Goal: Task Accomplishment & Management: Manage account settings

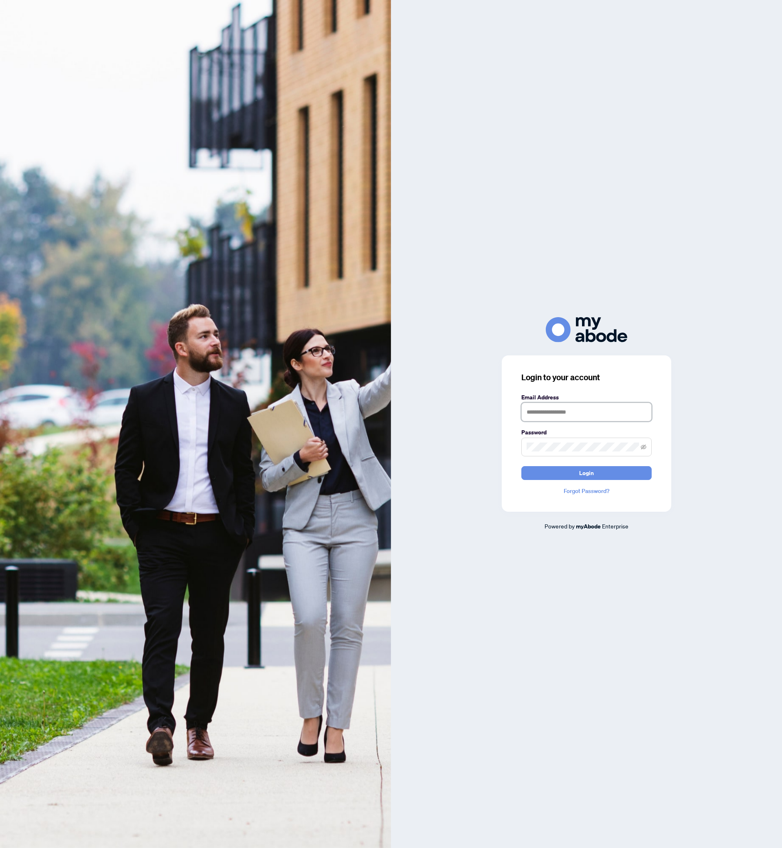
type input "**********"
click at [579, 477] on span "Login" at bounding box center [586, 473] width 15 height 13
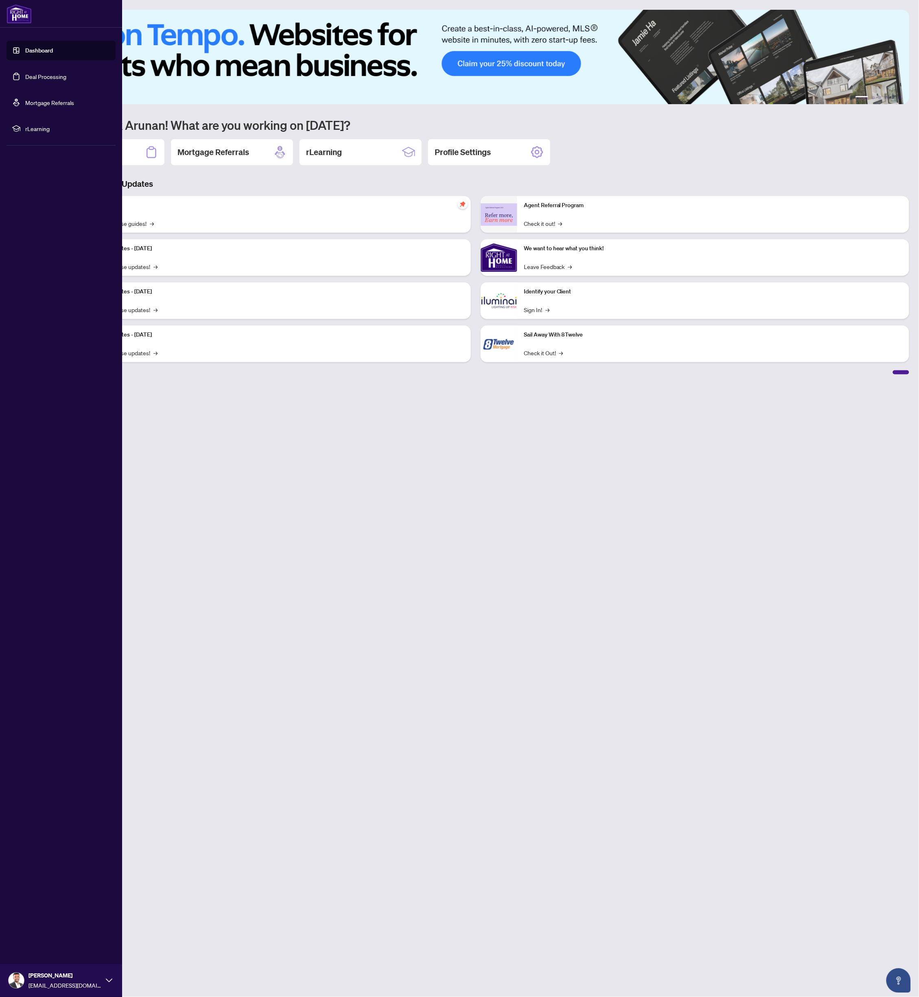
click at [44, 79] on link "Deal Processing" at bounding box center [45, 76] width 41 height 7
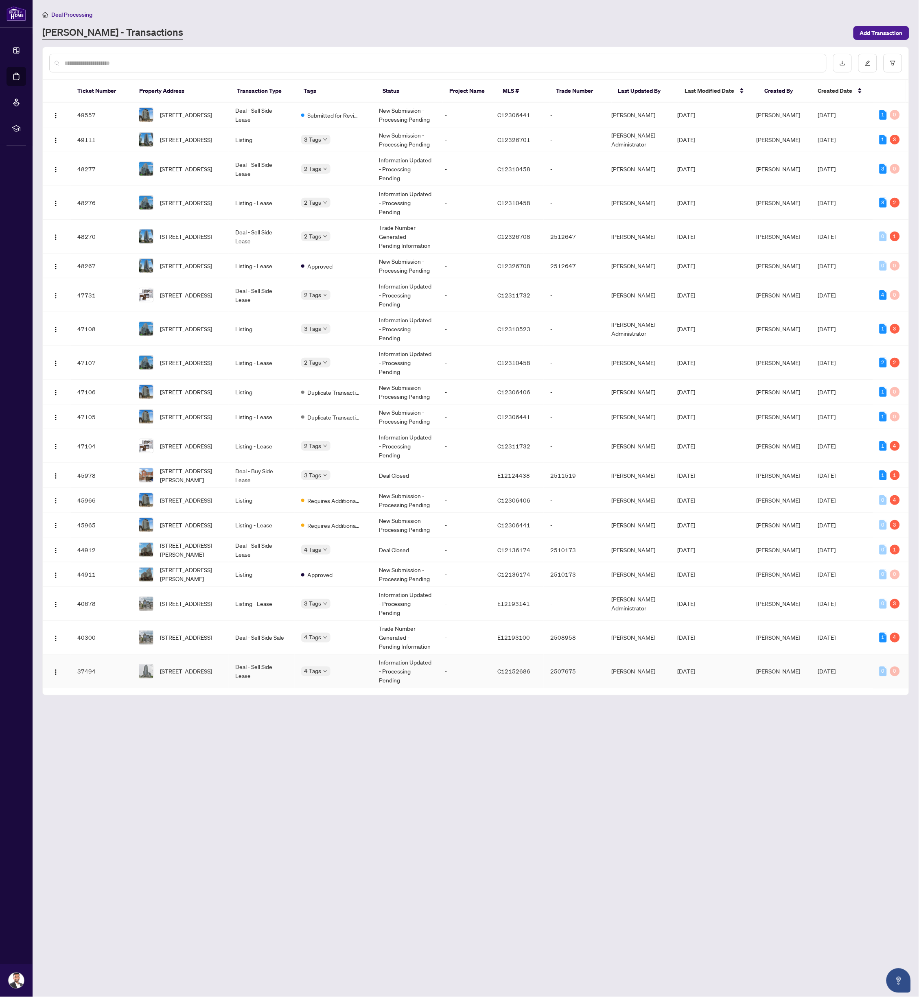
click at [364, 667] on div "4 Tags" at bounding box center [333, 671] width 65 height 9
click at [352, 655] on td "4 Tags" at bounding box center [334, 672] width 78 height 34
click at [373, 655] on td "4 Tags" at bounding box center [334, 672] width 78 height 34
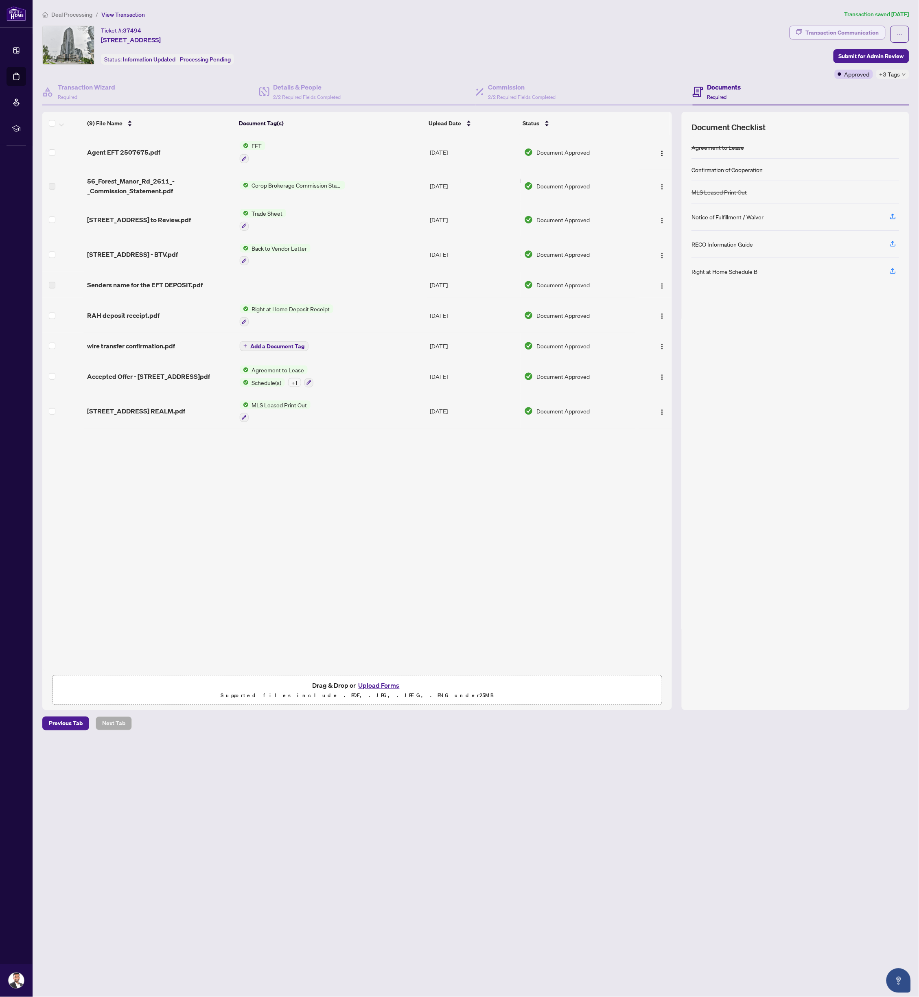
click at [808, 35] on div "Transaction Communication" at bounding box center [842, 32] width 73 height 13
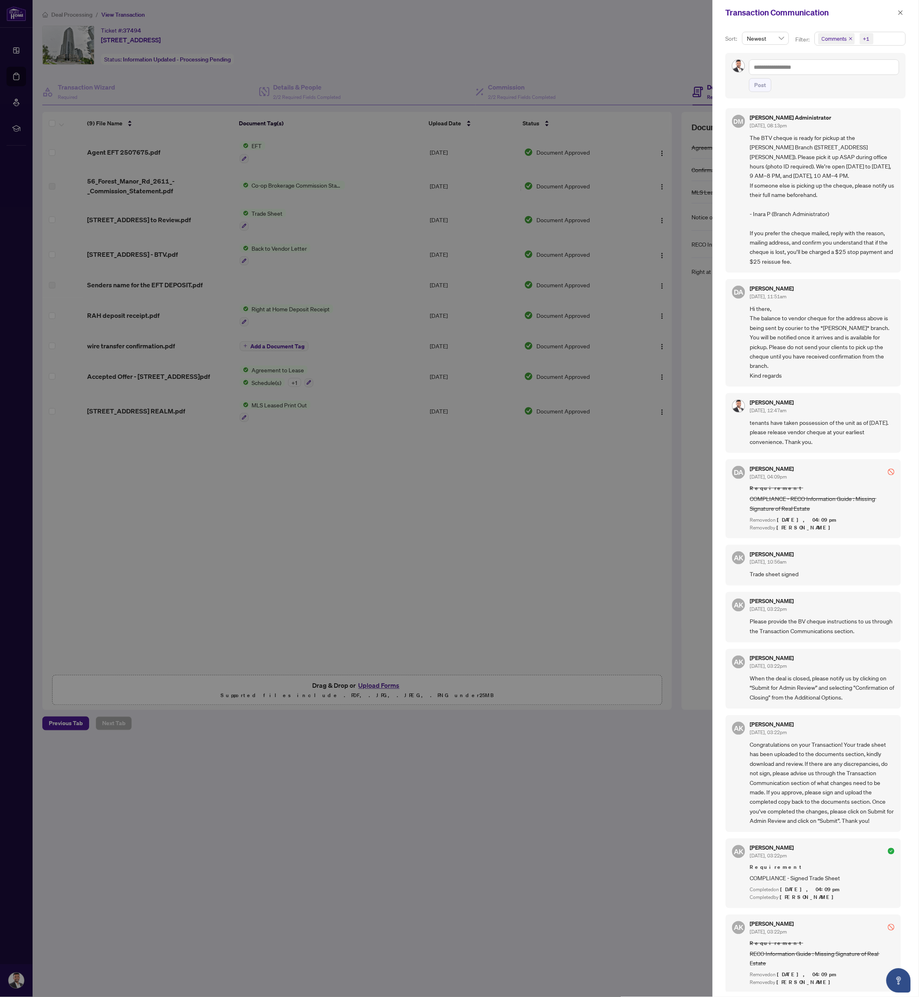
click at [499, 743] on div at bounding box center [459, 498] width 919 height 997
click at [903, 7] on span "button" at bounding box center [901, 12] width 6 height 13
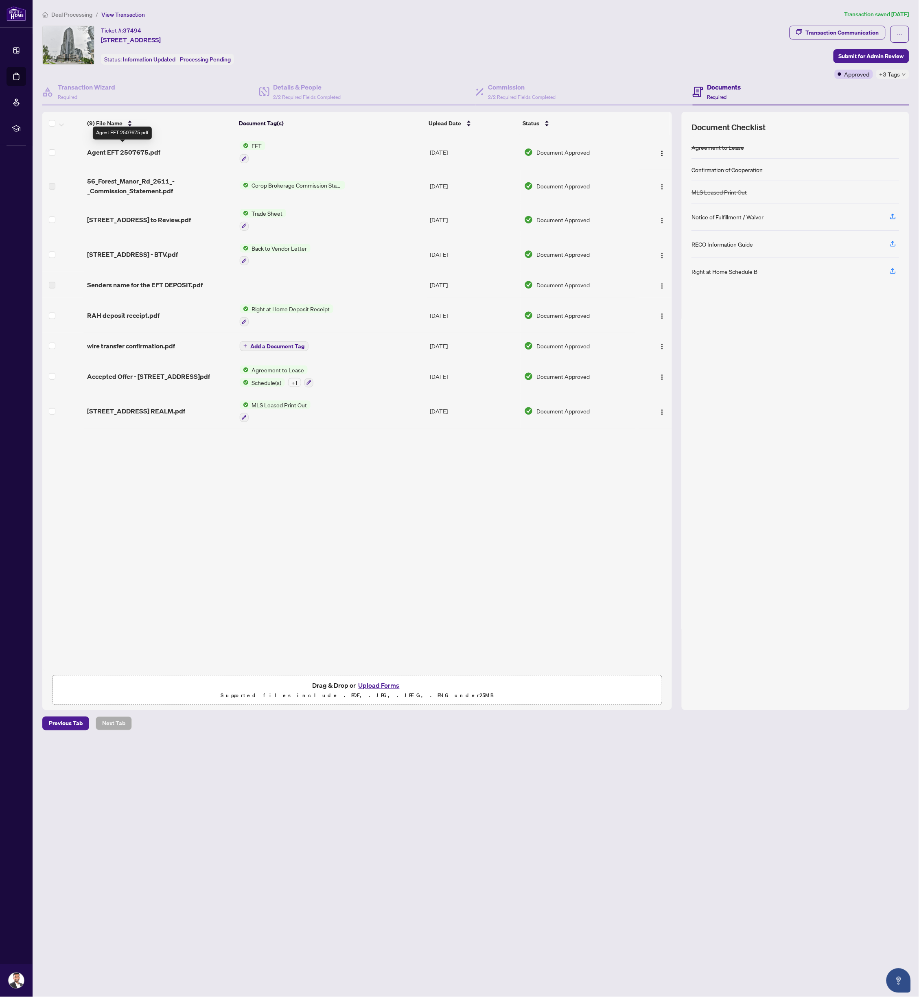
click at [116, 149] on span "Agent EFT 2507675.pdf" at bounding box center [123, 152] width 73 height 10
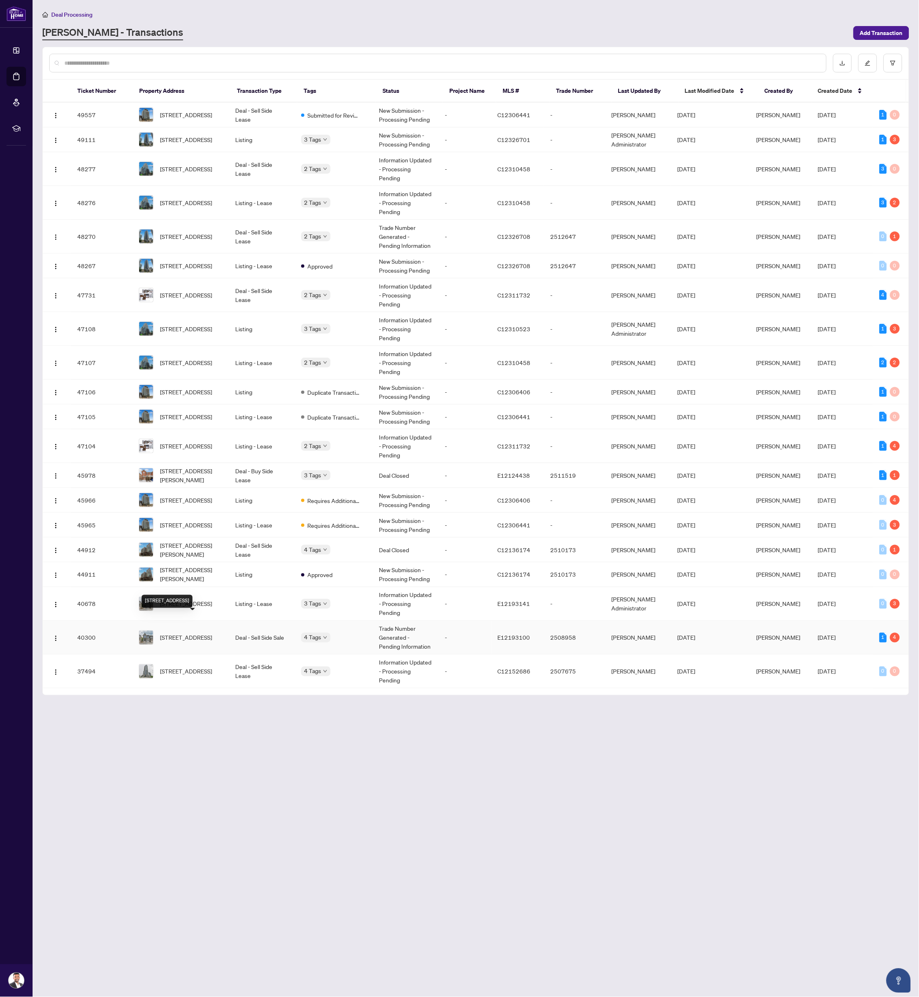
click at [191, 633] on span "[STREET_ADDRESS]" at bounding box center [186, 637] width 52 height 9
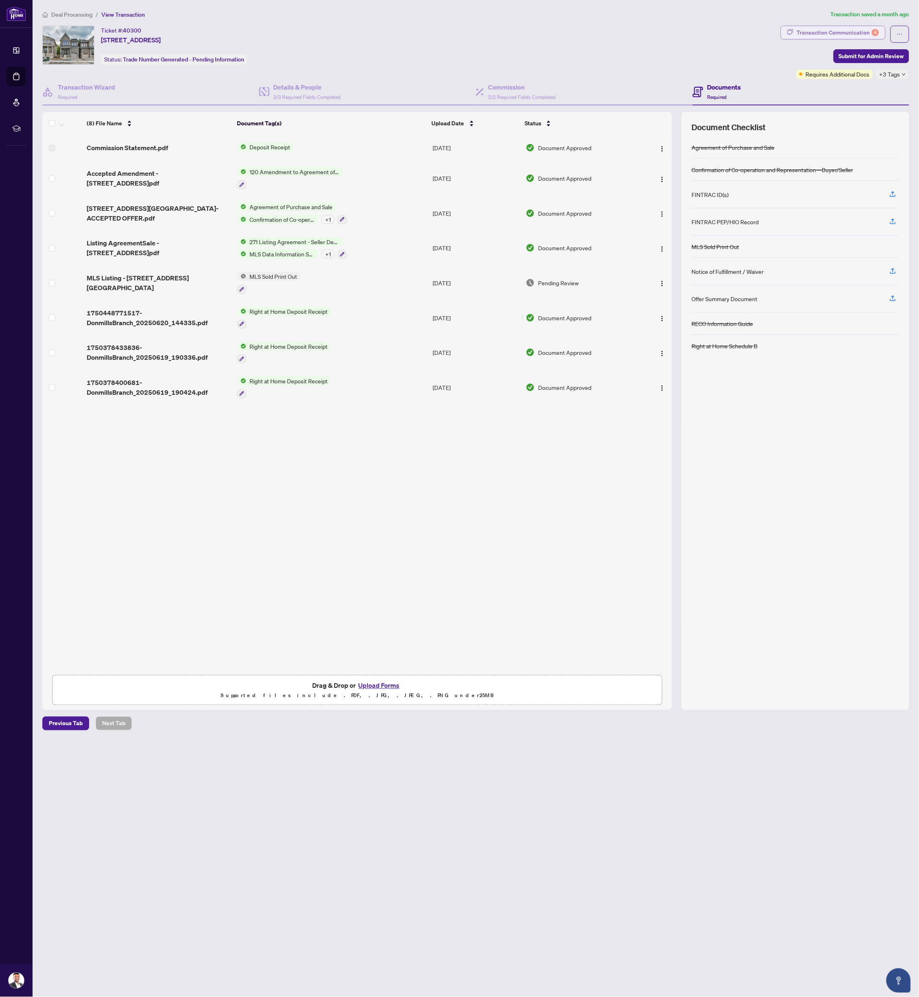
click at [812, 26] on div "Transaction Communication 4" at bounding box center [838, 32] width 82 height 13
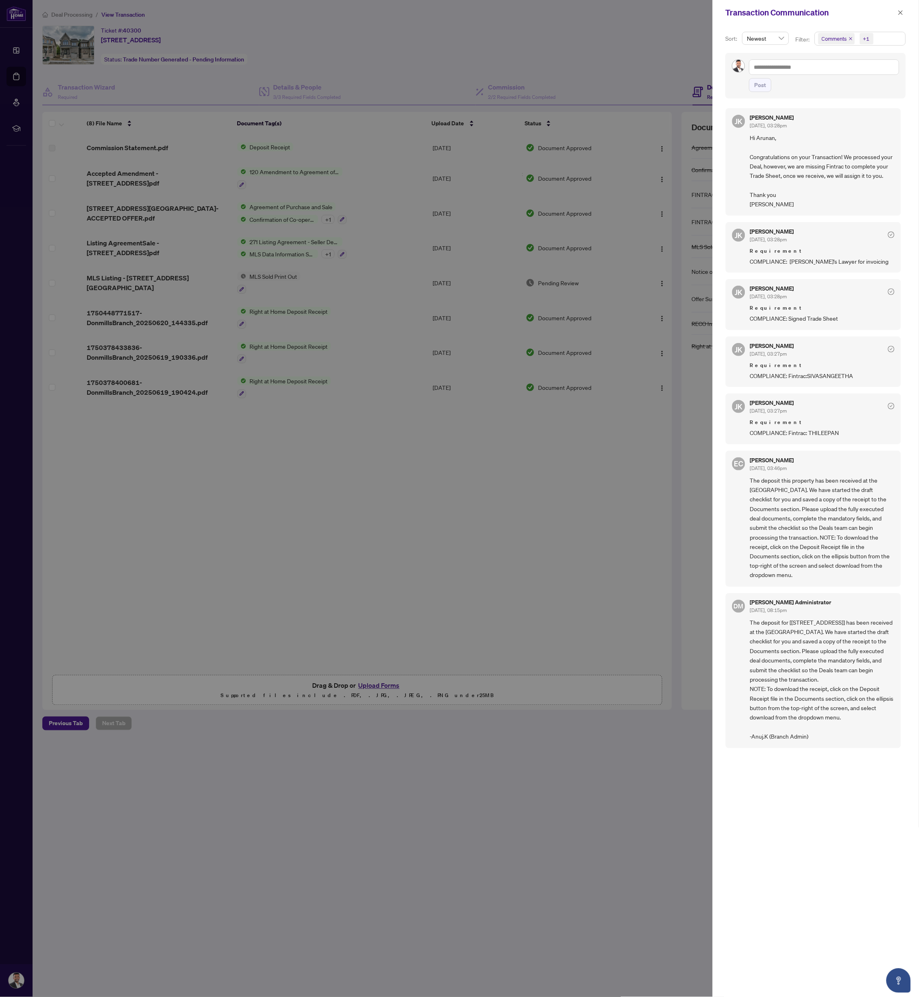
click at [467, 494] on div at bounding box center [459, 498] width 919 height 997
drag, startPoint x: 547, startPoint y: 492, endPoint x: 614, endPoint y: 411, distance: 105.8
click at [547, 492] on div at bounding box center [459, 498] width 919 height 997
click at [901, 10] on icon "close" at bounding box center [901, 13] width 6 height 6
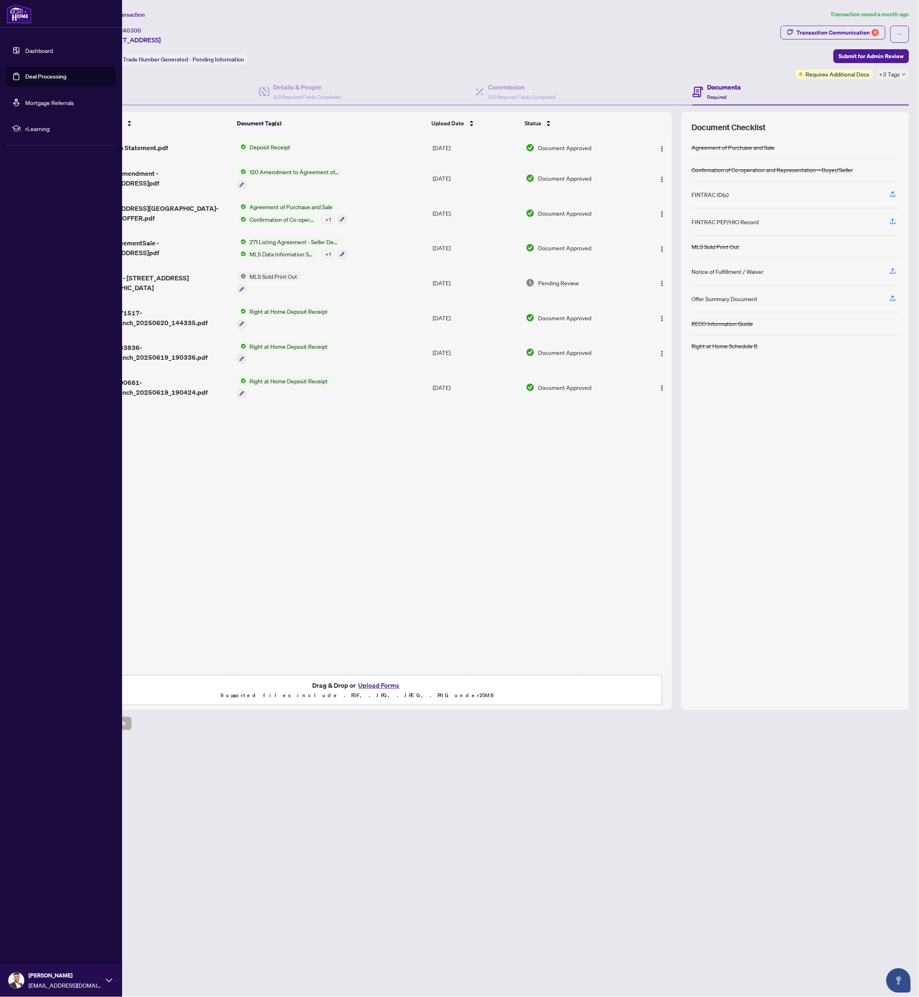
click at [39, 54] on link "Dashboard" at bounding box center [39, 50] width 28 height 7
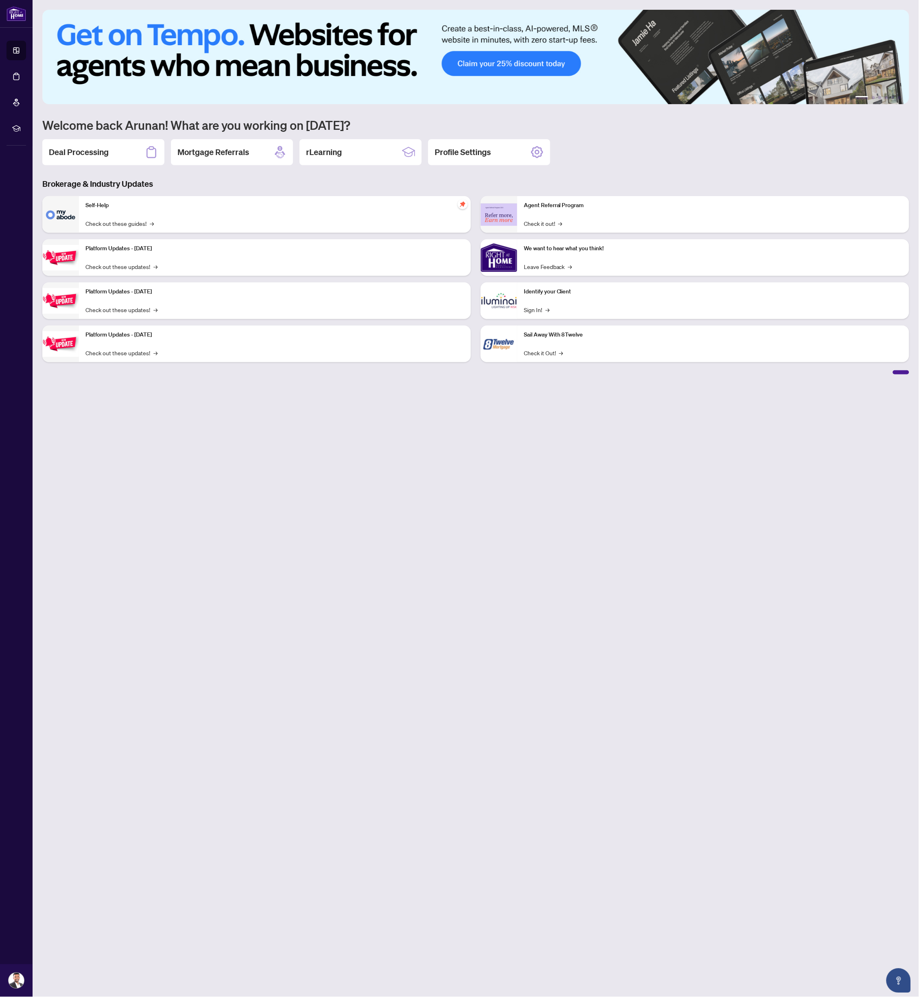
click at [514, 305] on img at bounding box center [499, 301] width 37 height 37
click at [539, 308] on link "Sign In! →" at bounding box center [537, 309] width 26 height 9
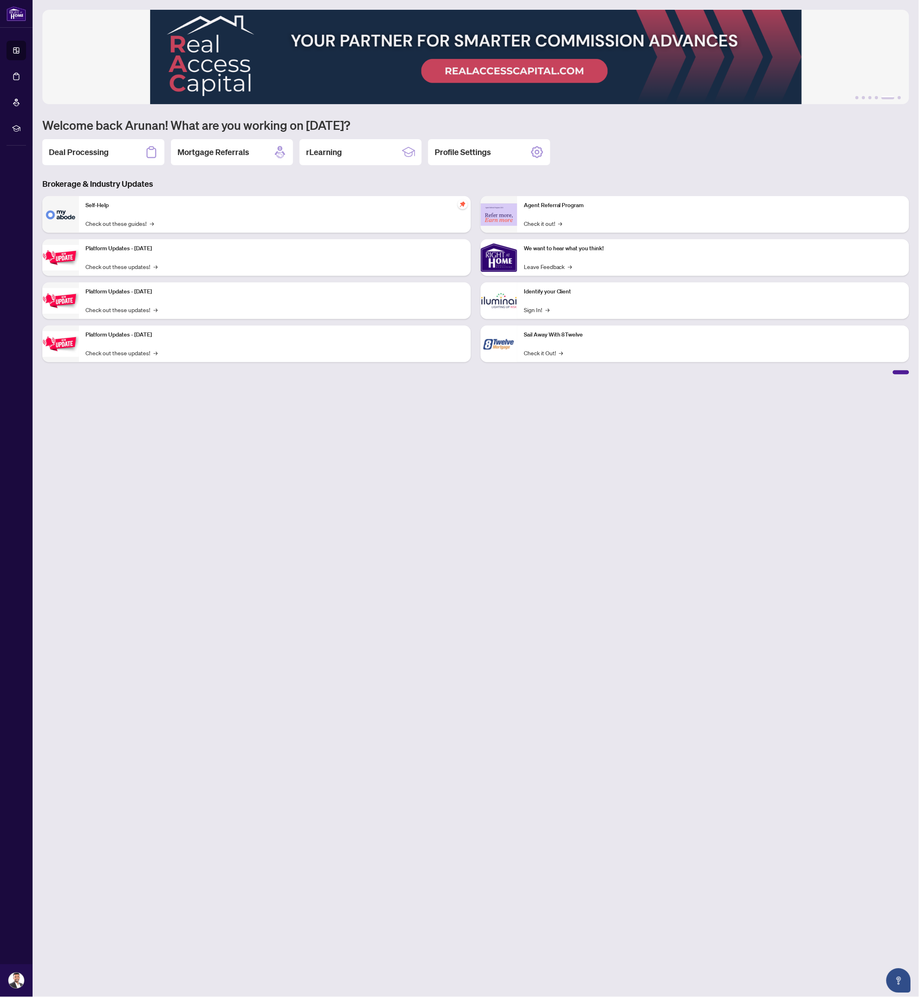
click at [527, 571] on main "1 2 3 4 5 6 Welcome back Arunan! What are you working on [DATE]? Deal Processin…" at bounding box center [476, 498] width 887 height 997
click at [440, 634] on main "1 2 3 4 5 6 Welcome back Arunan! What are you working on [DATE]? Deal Processin…" at bounding box center [476, 498] width 887 height 997
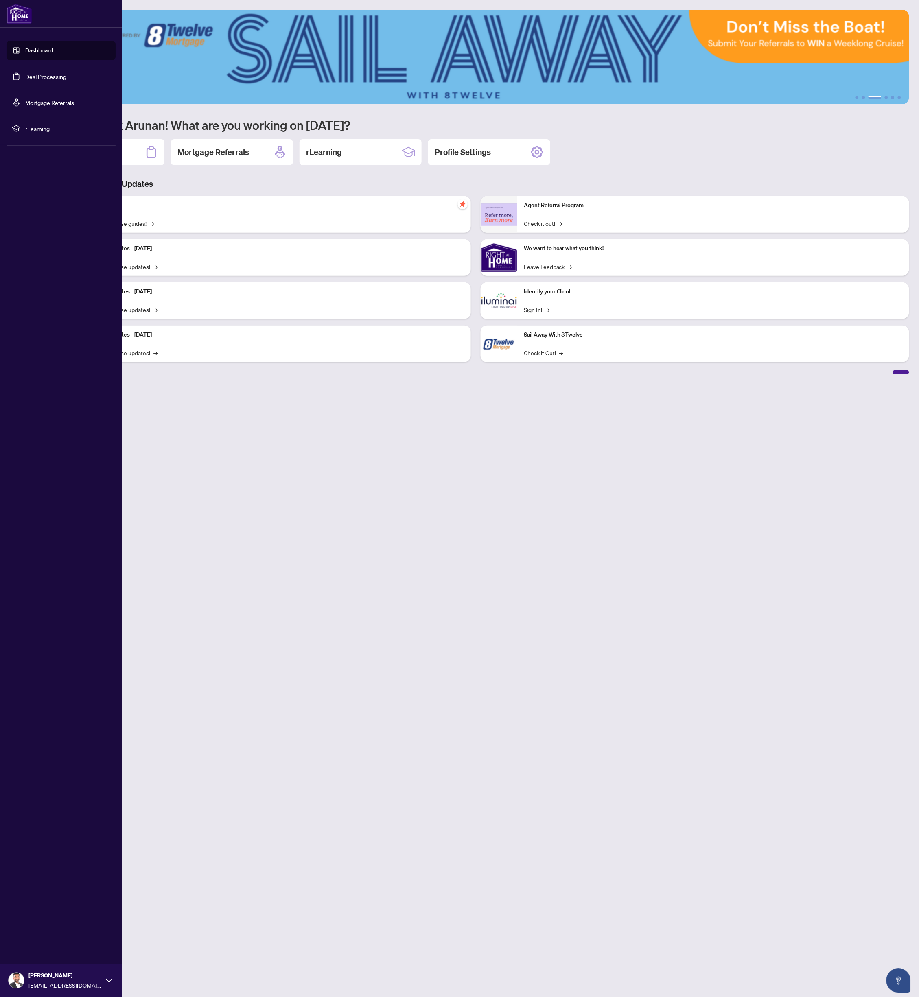
click at [25, 74] on link "Deal Processing" at bounding box center [45, 76] width 41 height 7
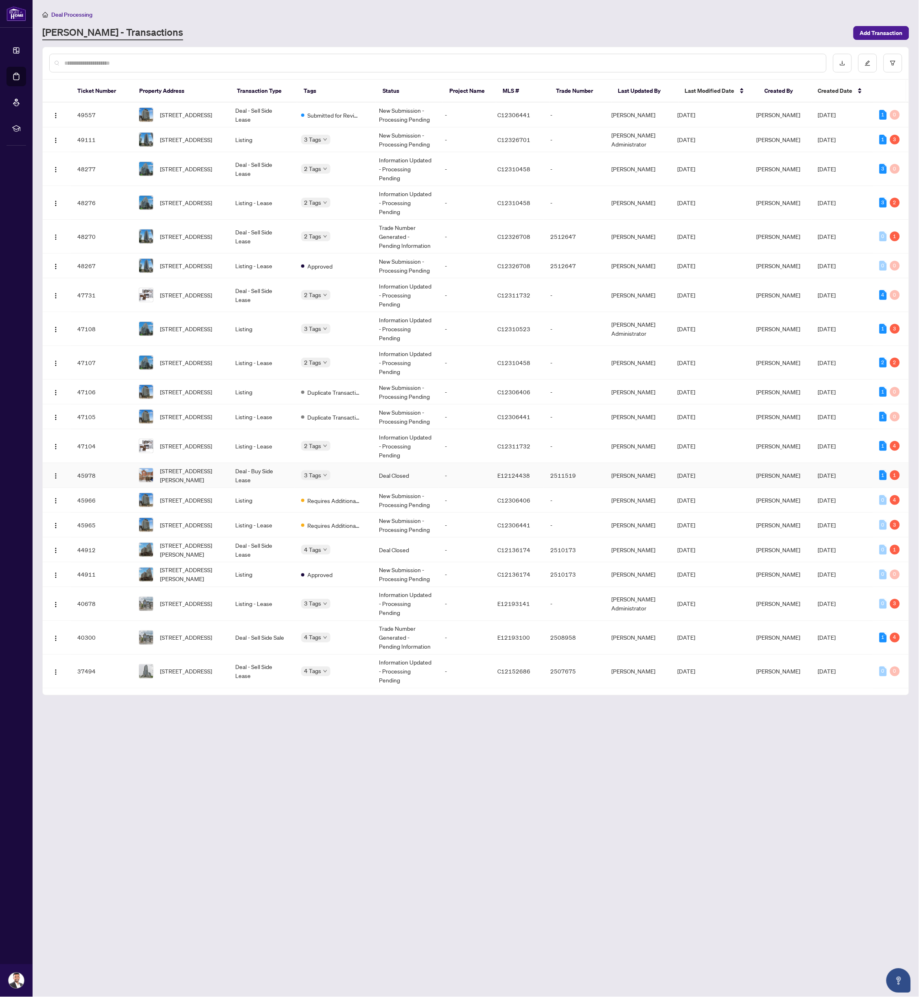
click at [279, 464] on td "Deal - Buy Side Lease" at bounding box center [262, 475] width 66 height 25
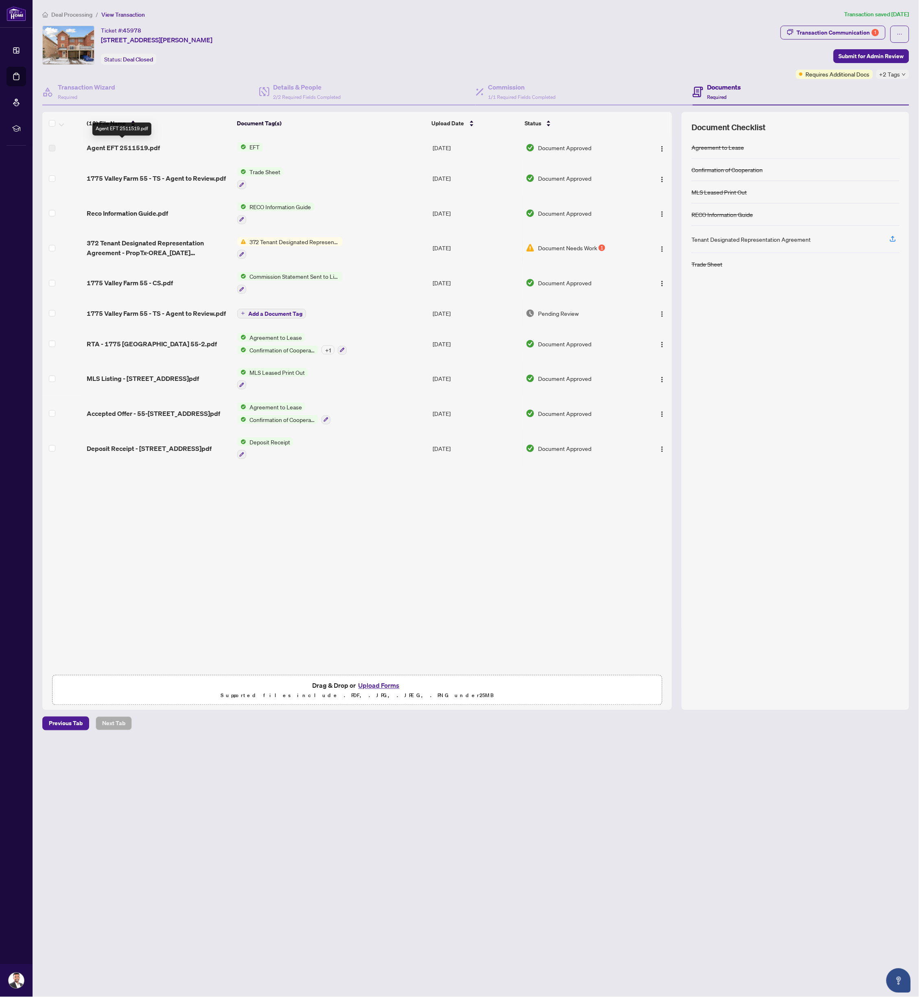
click at [110, 148] on span "Agent EFT 2511519.pdf" at bounding box center [123, 148] width 73 height 10
click at [148, 146] on span "Agent EFT 2511519.pdf" at bounding box center [123, 148] width 73 height 10
click at [123, 146] on span "Agent EFT 2511519.pdf" at bounding box center [123, 148] width 73 height 10
click at [100, 144] on span "Agent EFT 2511519.pdf" at bounding box center [123, 148] width 73 height 10
click at [101, 145] on span "Agent EFT 2511519.pdf" at bounding box center [123, 148] width 73 height 10
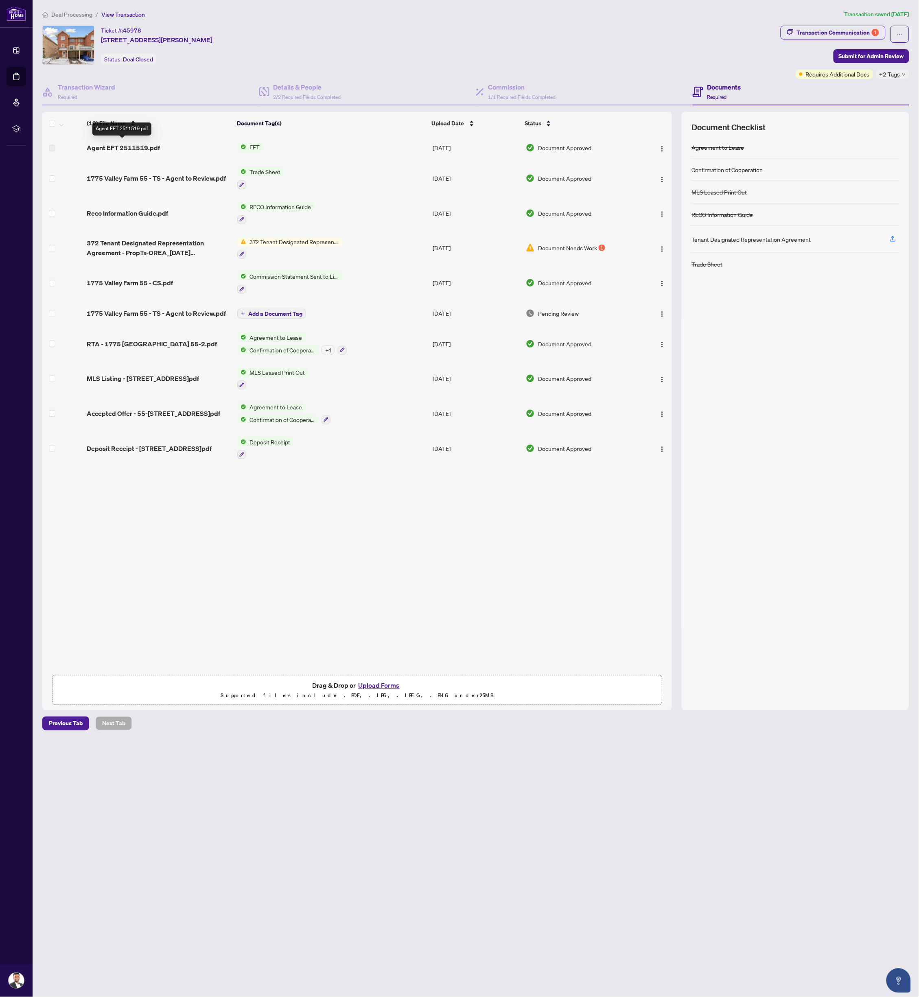
click at [146, 146] on span "Agent EFT 2511519.pdf" at bounding box center [123, 148] width 73 height 10
click at [854, 22] on div "Deal Processing / View Transaction Transaction saved [DATE] Ticket #: 45978 55-…" at bounding box center [476, 370] width 874 height 721
click at [850, 28] on div "Transaction Communication 1" at bounding box center [838, 32] width 82 height 13
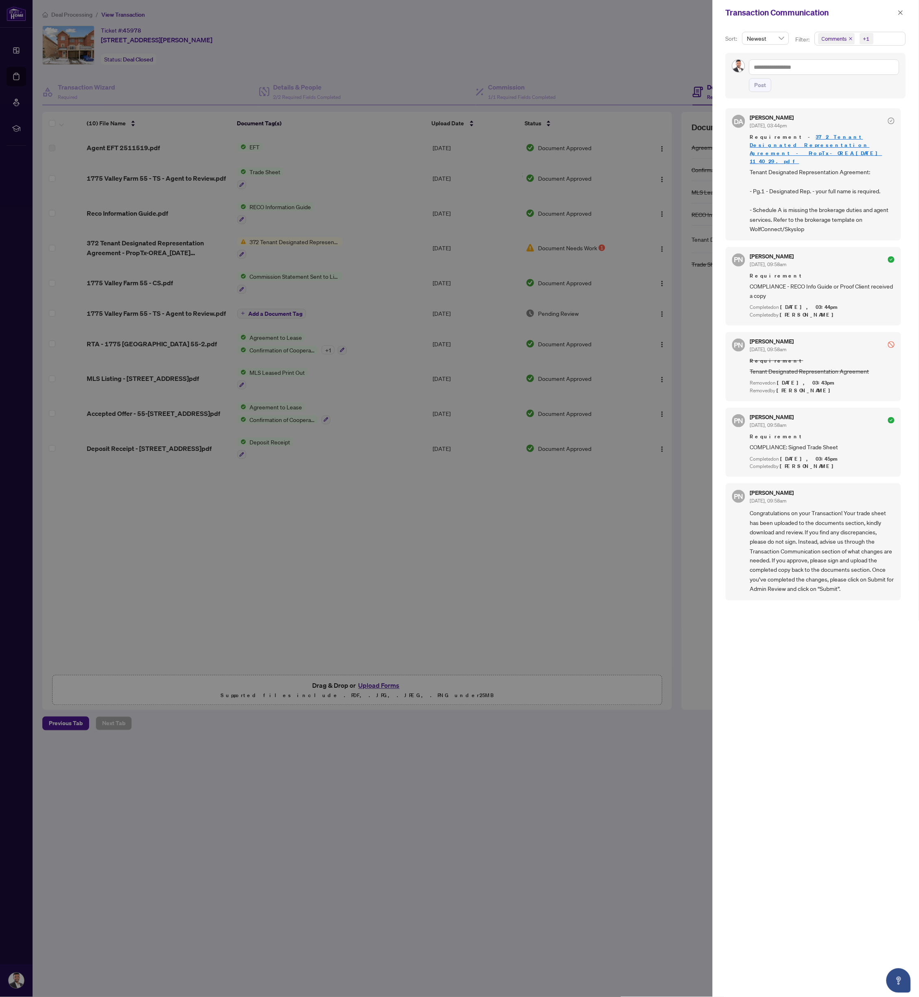
click at [340, 537] on div at bounding box center [459, 498] width 919 height 997
click at [412, 509] on div at bounding box center [459, 498] width 919 height 997
click at [904, 11] on button "button" at bounding box center [901, 13] width 11 height 10
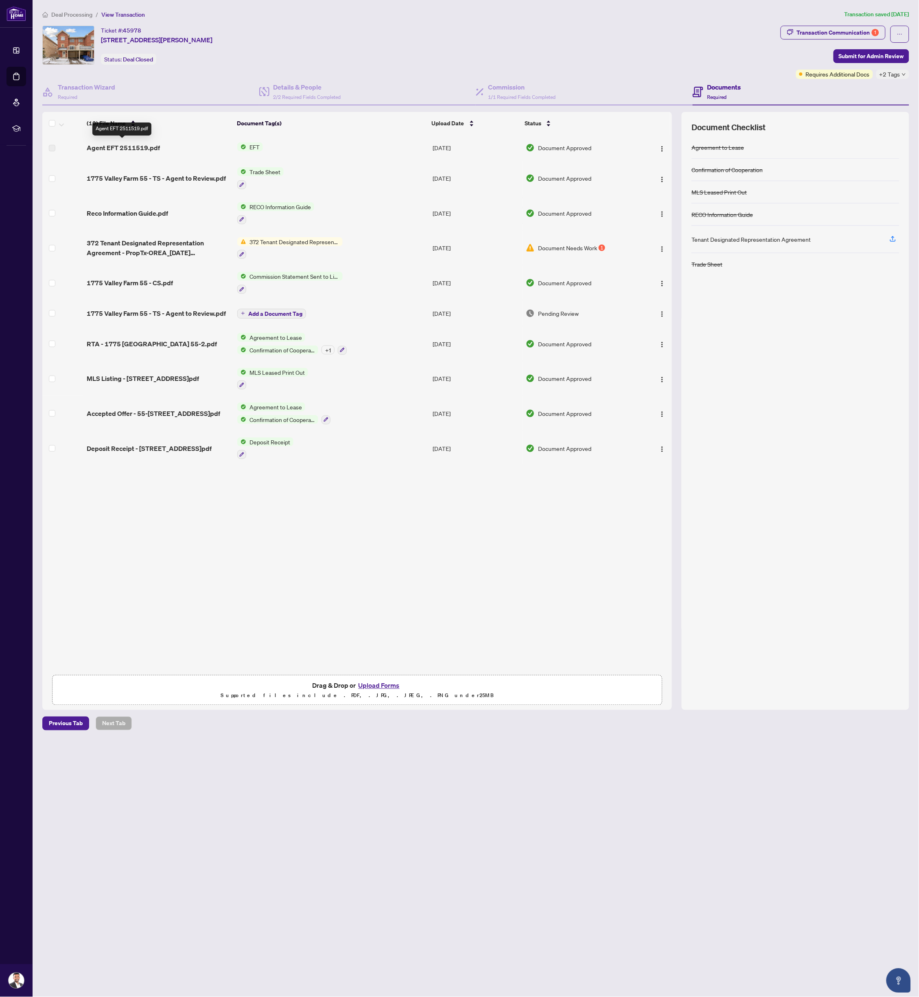
click at [112, 143] on span "Agent EFT 2511519.pdf" at bounding box center [123, 148] width 73 height 10
click at [135, 145] on span "Agent EFT 2511519.pdf" at bounding box center [123, 148] width 73 height 10
click at [69, 145] on td at bounding box center [62, 148] width 41 height 26
click at [105, 149] on span "Agent EFT 2511519.pdf" at bounding box center [123, 148] width 73 height 10
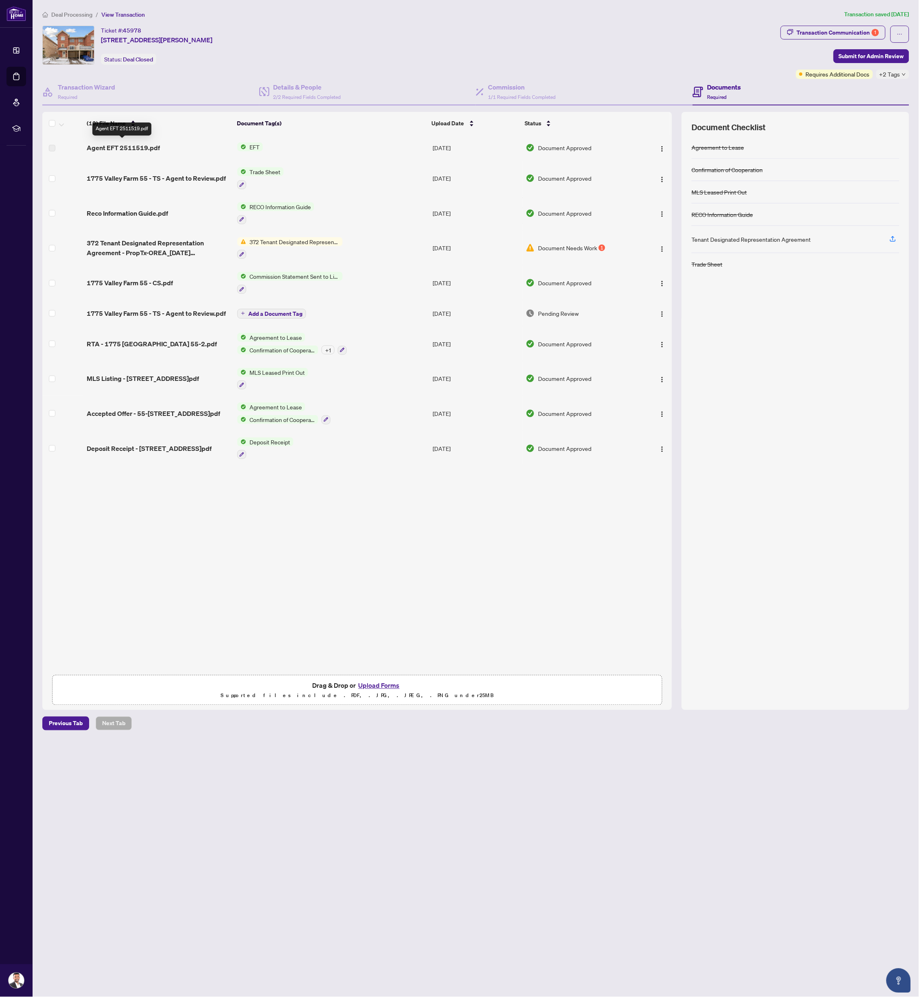
click at [155, 148] on span "Agent EFT 2511519.pdf" at bounding box center [123, 148] width 73 height 10
click at [205, 145] on div "Agent EFT 2511519.pdf" at bounding box center [159, 148] width 144 height 10
click at [246, 142] on span "EFT" at bounding box center [254, 146] width 17 height 9
click at [115, 145] on span "Agent EFT 2511519.pdf" at bounding box center [123, 148] width 73 height 10
click at [50, 145] on label at bounding box center [52, 148] width 7 height 9
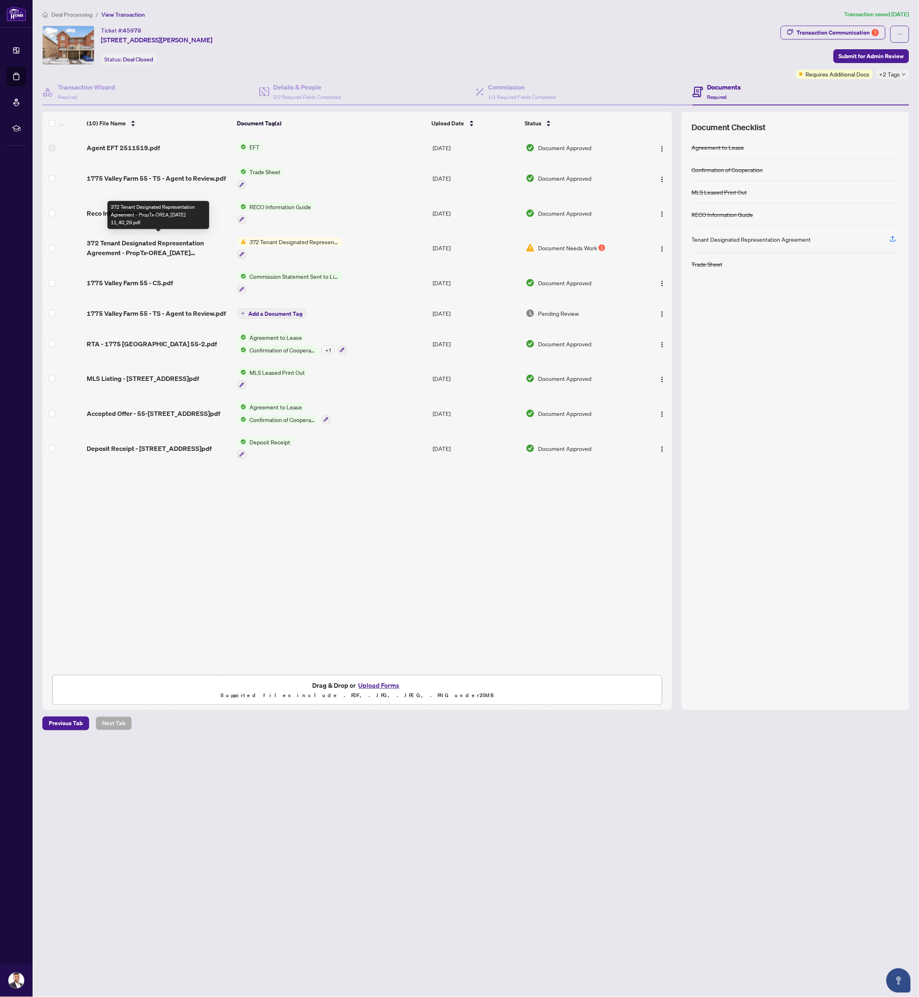
click at [135, 245] on span "372 Tenant Designated Representation Agreement - PropTx-OREA_[DATE] 11_40_29.pdf" at bounding box center [159, 248] width 144 height 20
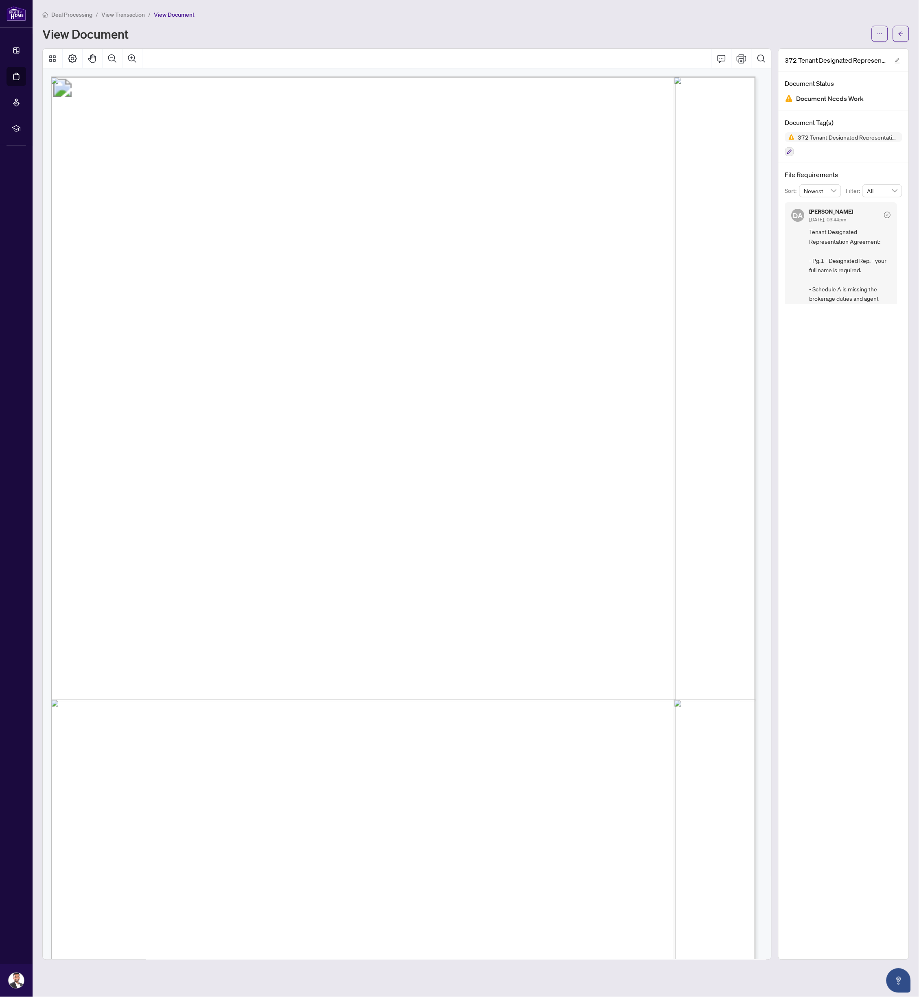
scroll to position [0, 0]
click at [300, 335] on span "Arunan" at bounding box center [280, 334] width 37 height 9
click at [300, 333] on span "Arunan" at bounding box center [280, 334] width 37 height 9
click at [898, 36] on button "button" at bounding box center [901, 34] width 16 height 16
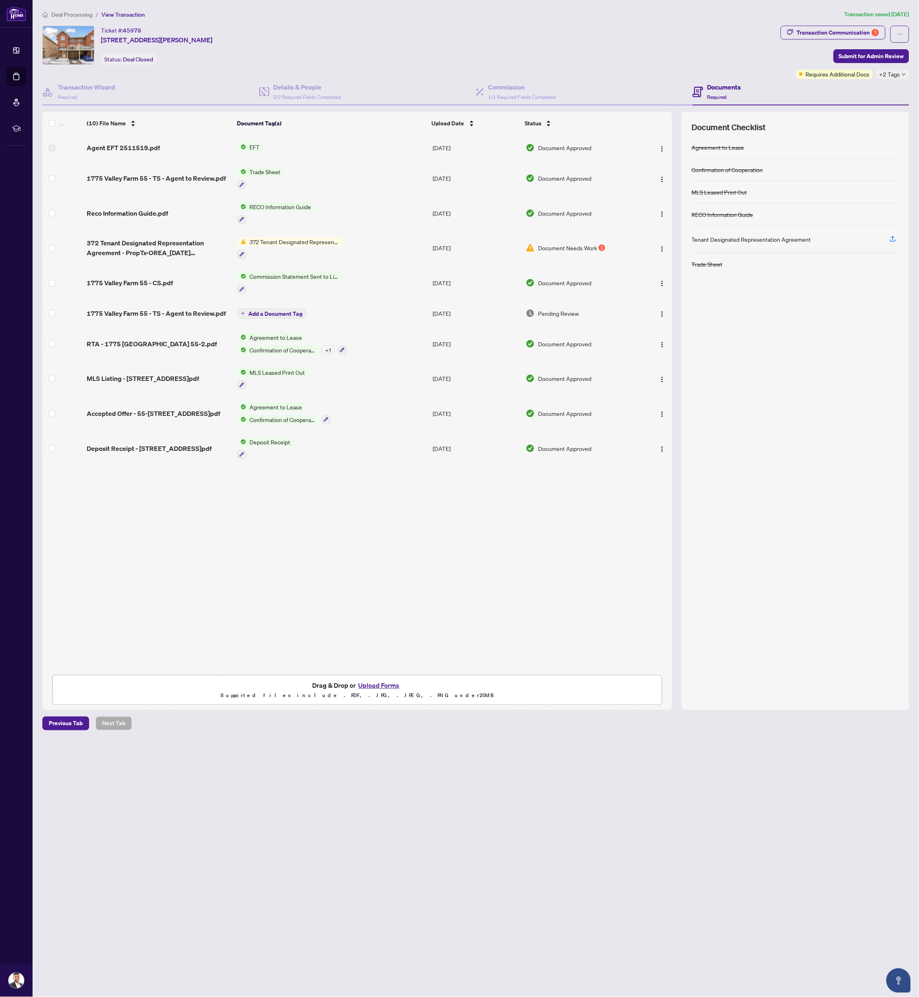
click at [561, 244] on span "Document Needs Work" at bounding box center [567, 247] width 59 height 9
click at [804, 35] on div "Transaction Communication 1" at bounding box center [838, 32] width 82 height 13
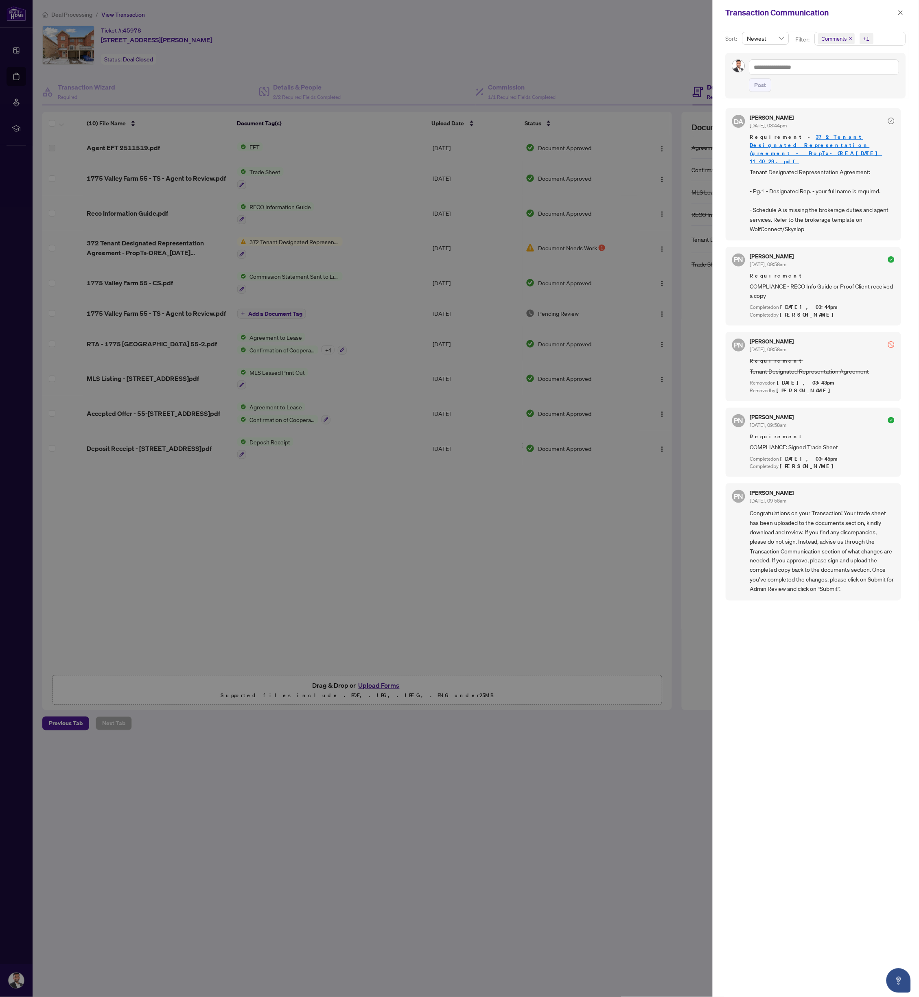
click at [227, 491] on div at bounding box center [459, 498] width 919 height 997
click at [106, 202] on div at bounding box center [459, 498] width 919 height 997
click at [167, 250] on div at bounding box center [459, 498] width 919 height 997
click at [900, 11] on icon "close" at bounding box center [901, 12] width 4 height 4
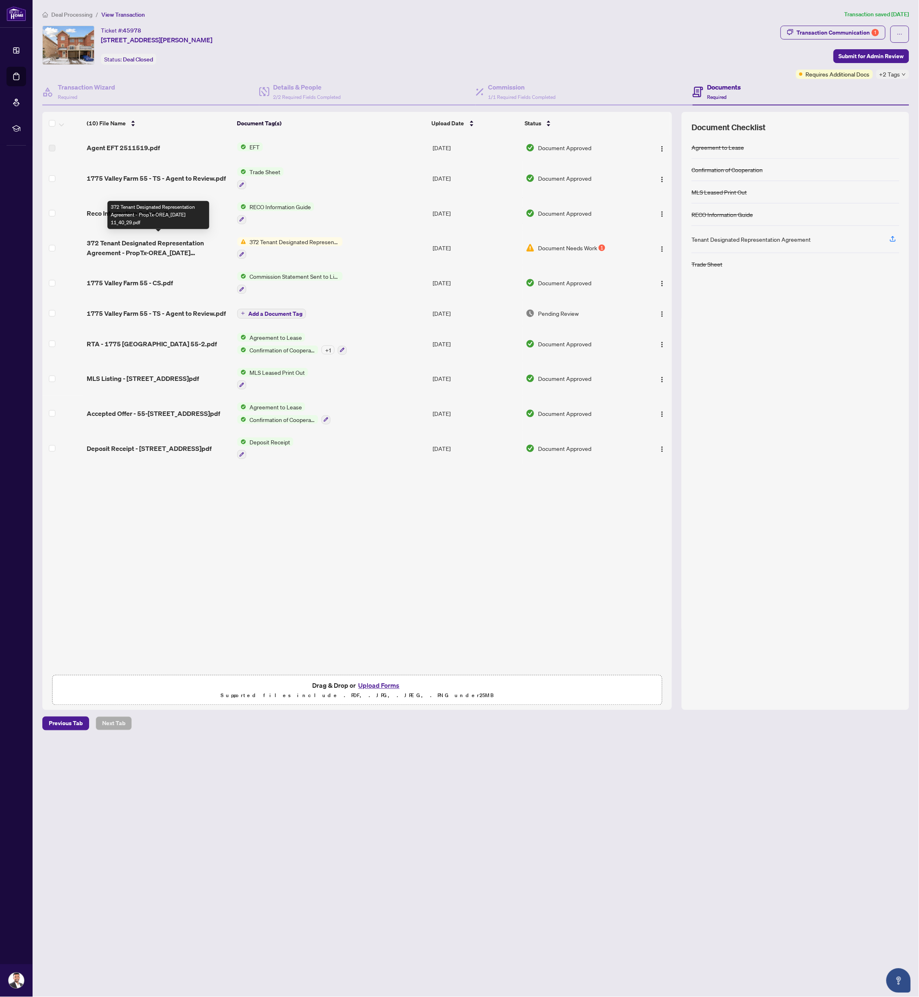
click at [141, 251] on span "372 Tenant Designated Representation Agreement - PropTx-OREA_[DATE] 11_40_29.pdf" at bounding box center [159, 248] width 144 height 20
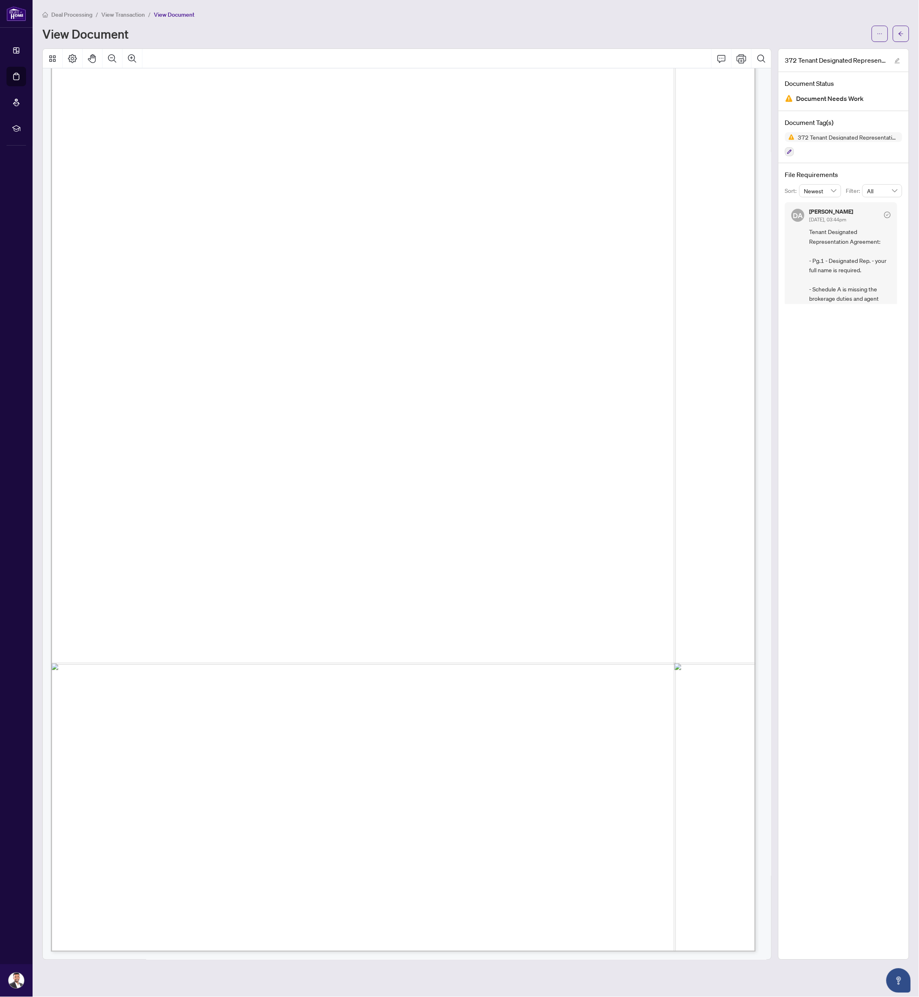
scroll to position [28, 0]
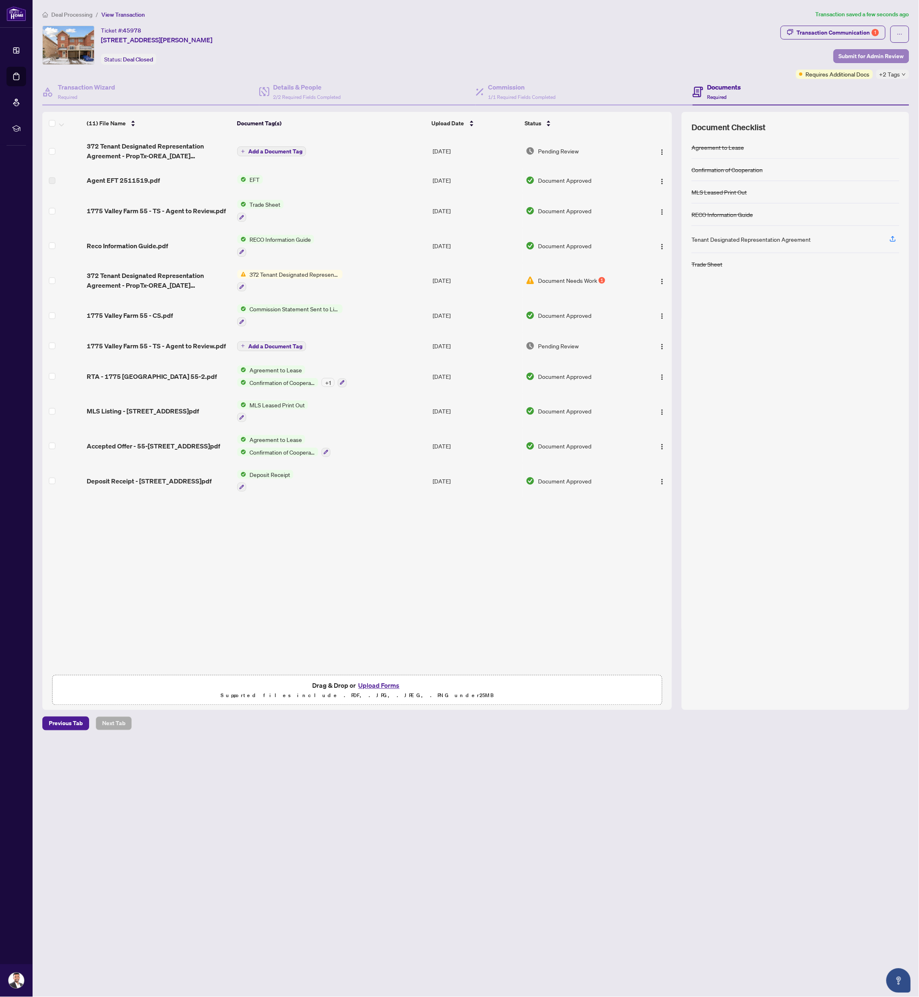
click at [853, 56] on span "Submit for Admin Review" at bounding box center [871, 56] width 65 height 13
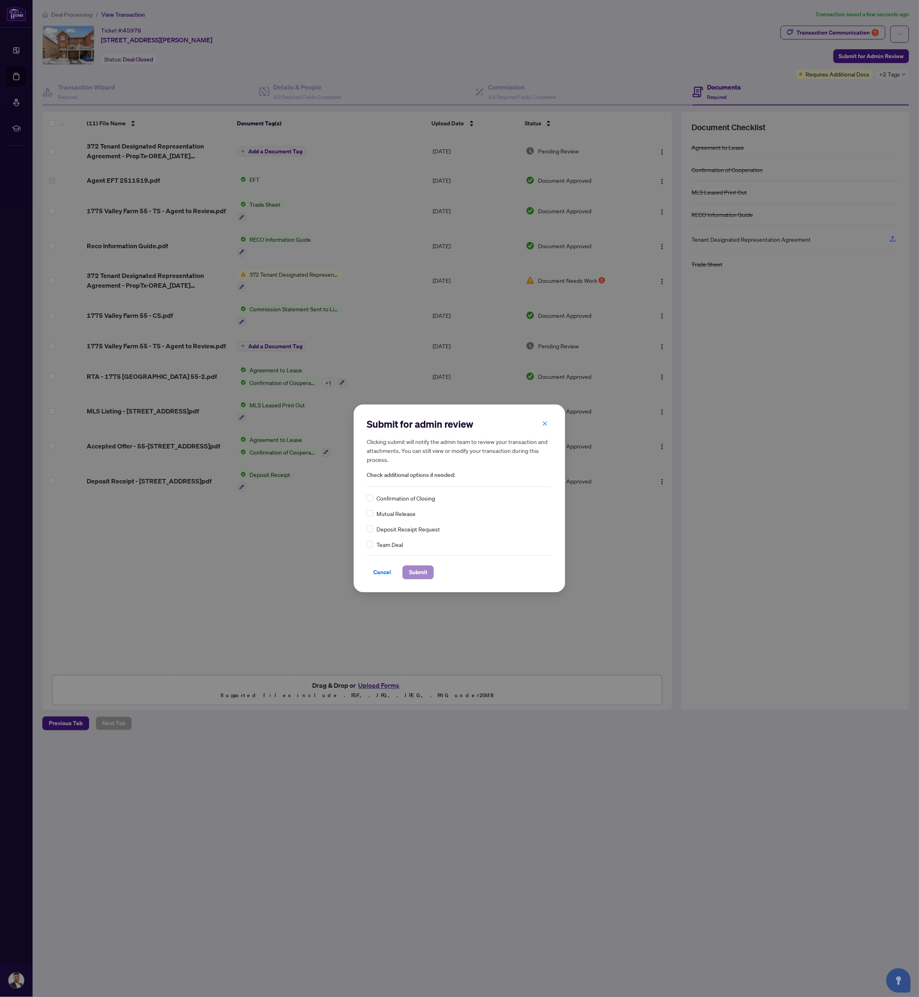
click at [422, 571] on span "Submit" at bounding box center [418, 572] width 18 height 13
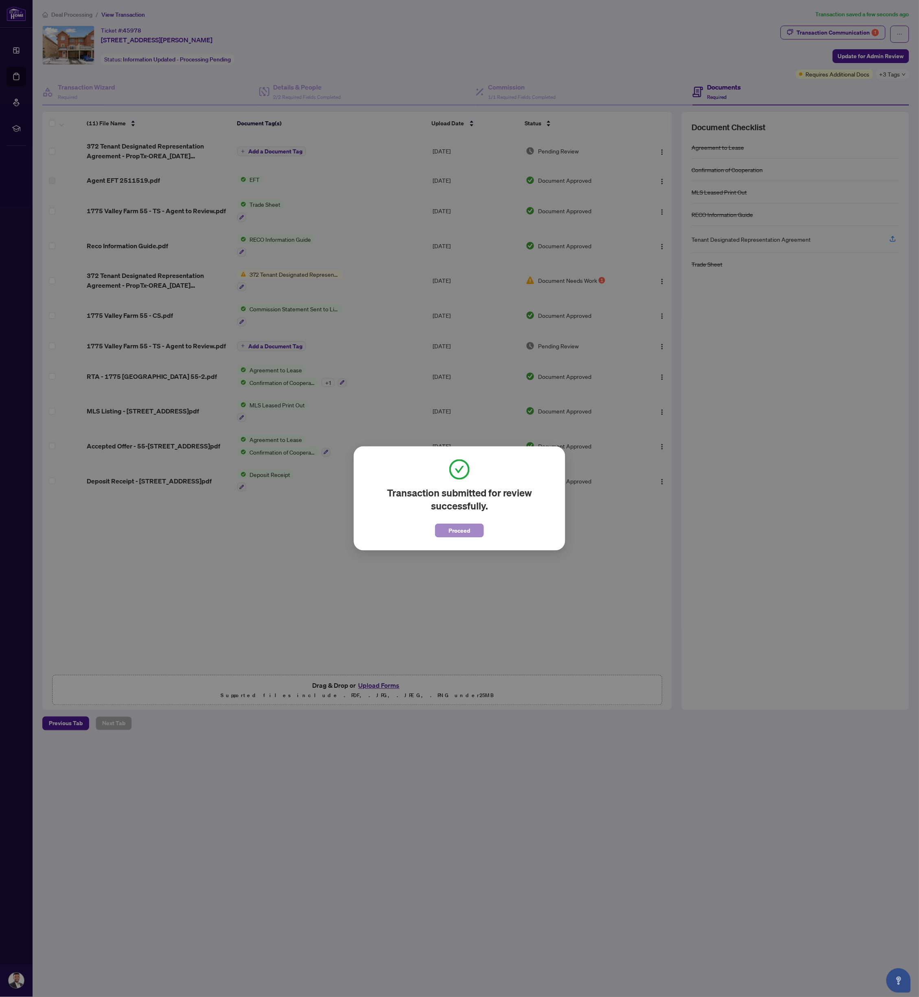
click at [452, 530] on span "Proceed" at bounding box center [460, 530] width 22 height 13
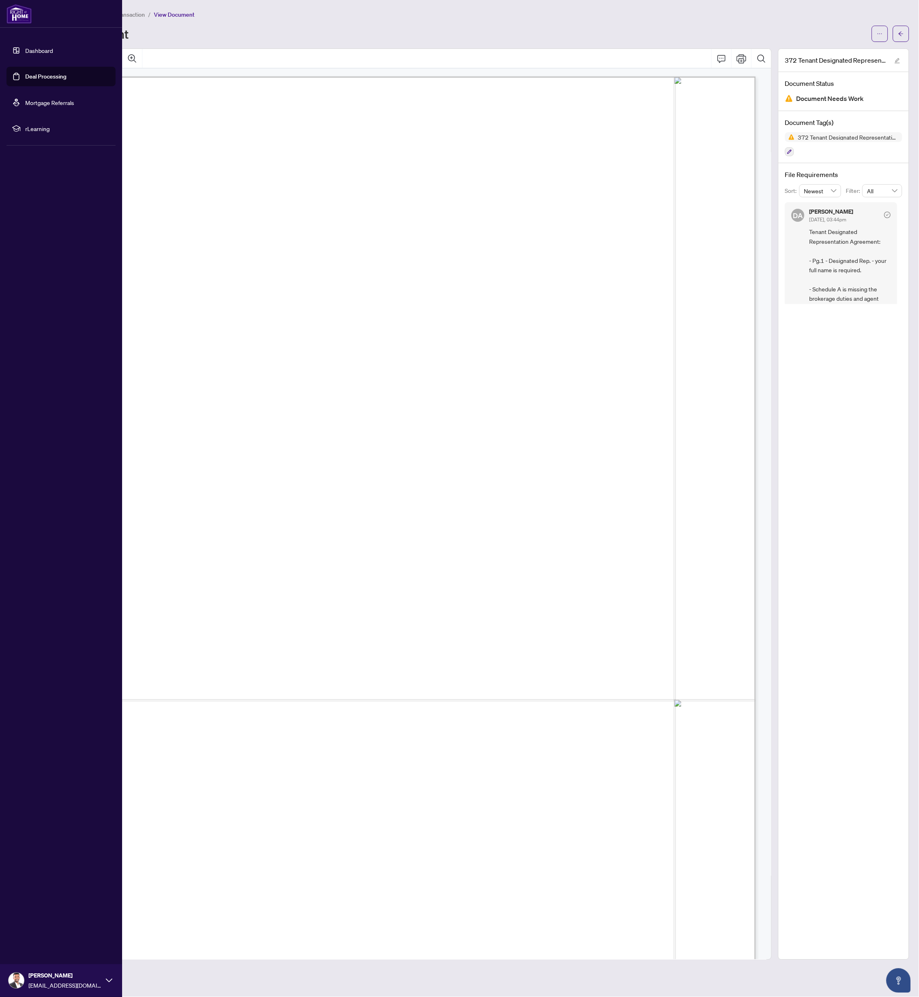
click at [25, 50] on link "Dashboard" at bounding box center [39, 50] width 28 height 7
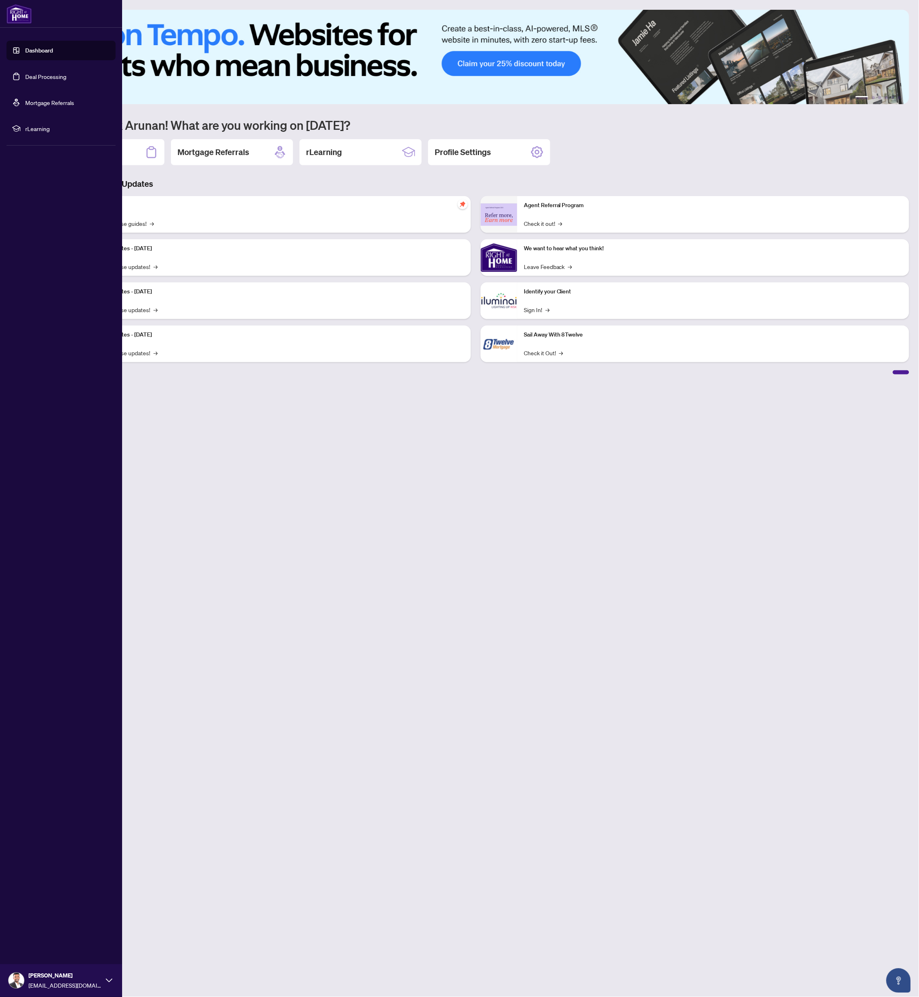
click at [25, 73] on link "Deal Processing" at bounding box center [45, 76] width 41 height 7
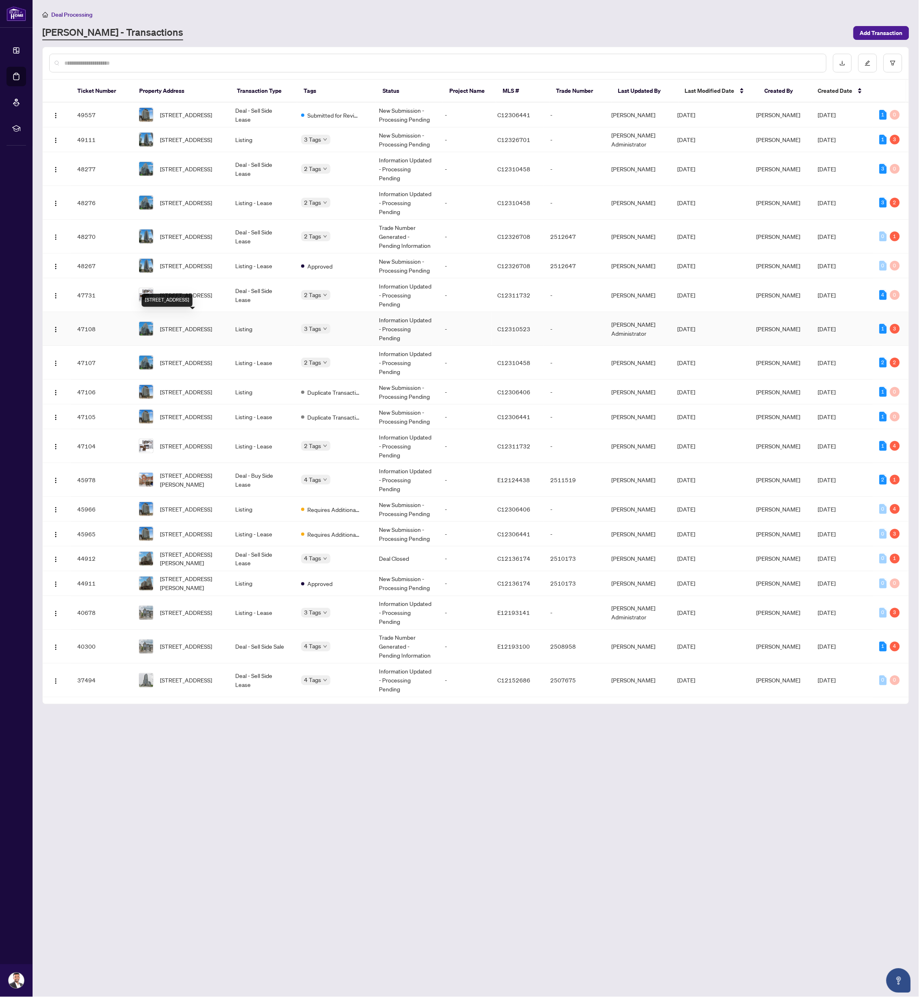
click at [191, 324] on span "[STREET_ADDRESS]" at bounding box center [186, 328] width 52 height 9
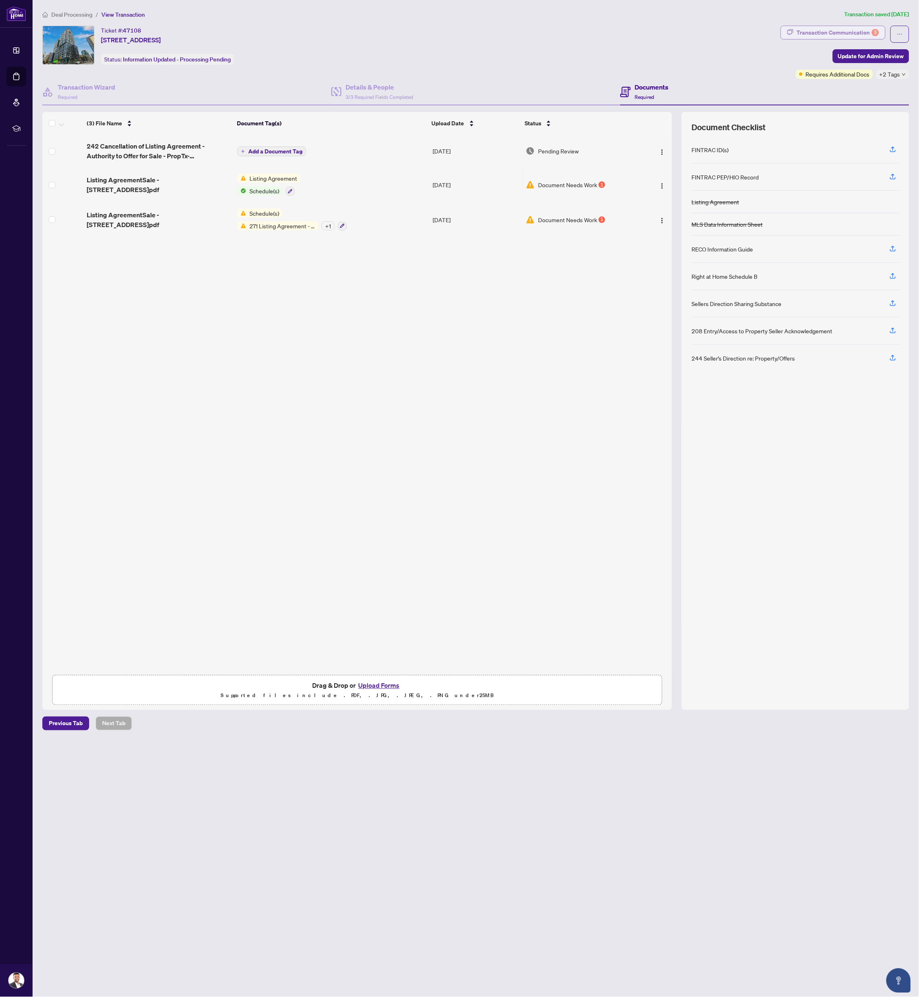
click at [842, 31] on div "Transaction Communication 3" at bounding box center [838, 32] width 82 height 13
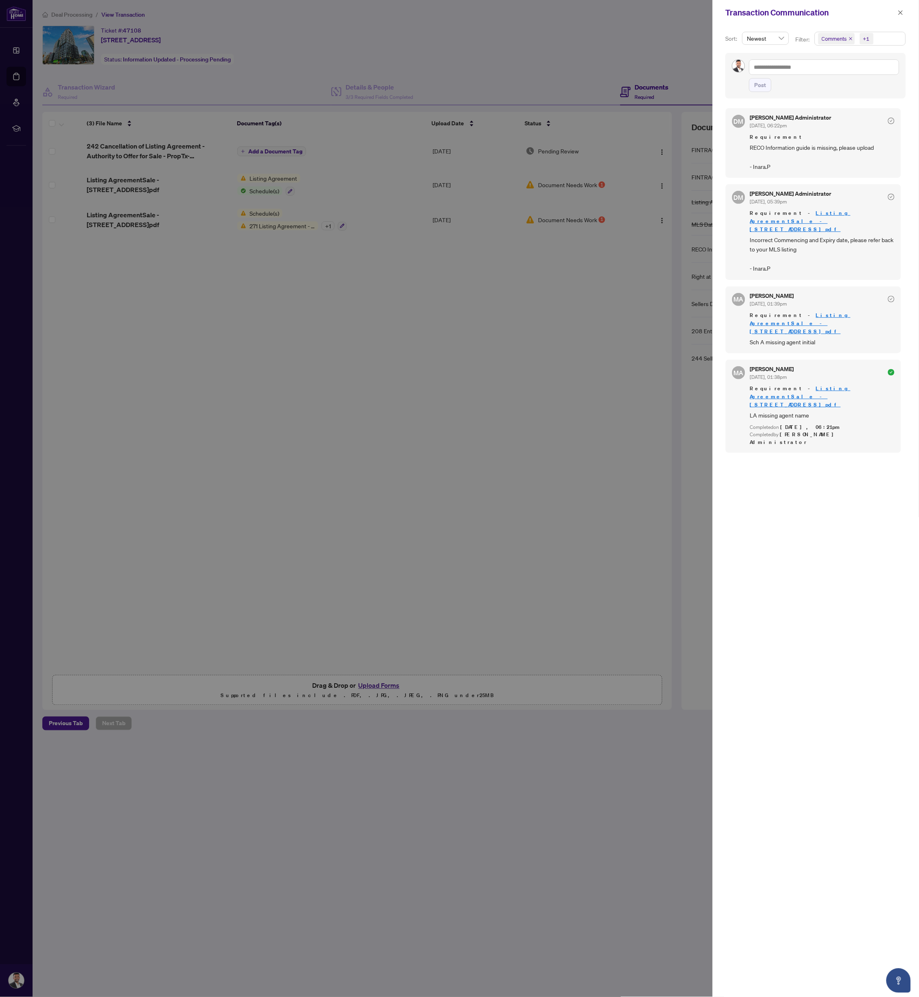
click at [421, 246] on div at bounding box center [459, 498] width 919 height 997
click at [395, 355] on div at bounding box center [459, 498] width 919 height 997
click at [902, 11] on icon "close" at bounding box center [901, 12] width 4 height 4
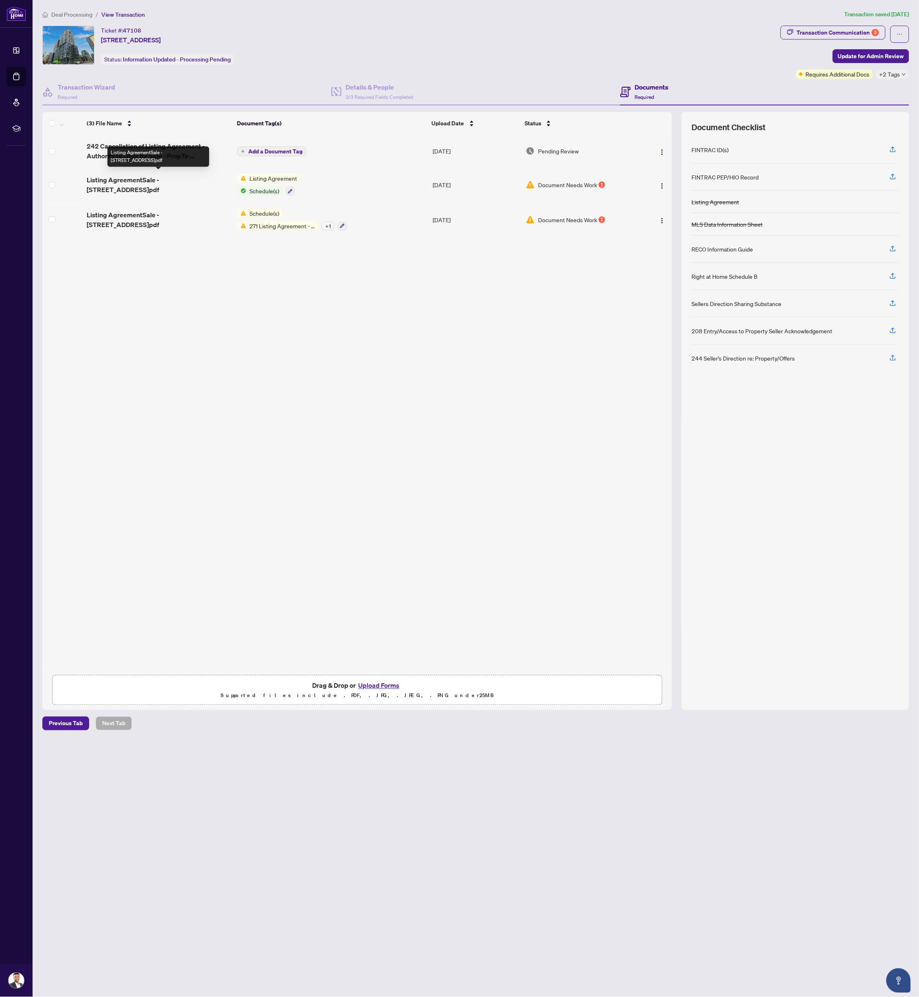
click at [140, 178] on span "Listing AgreementSale - [STREET_ADDRESS]pdf" at bounding box center [159, 185] width 144 height 20
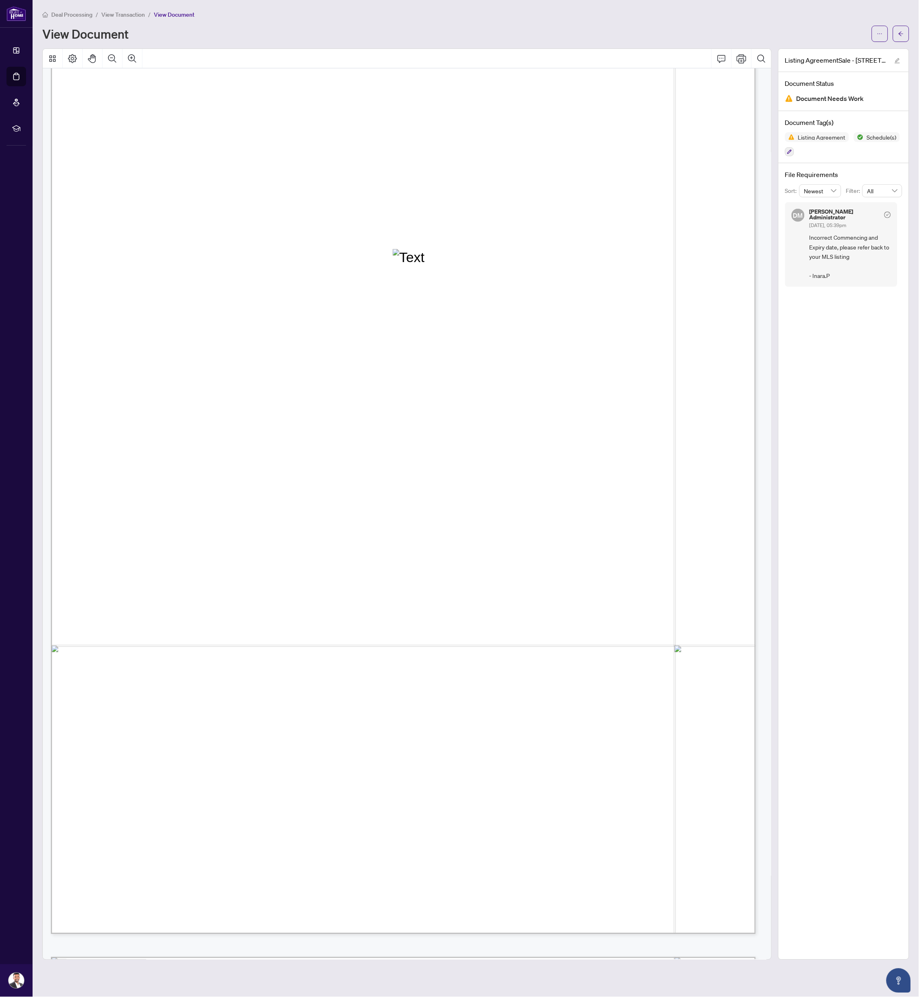
scroll to position [52, 0]
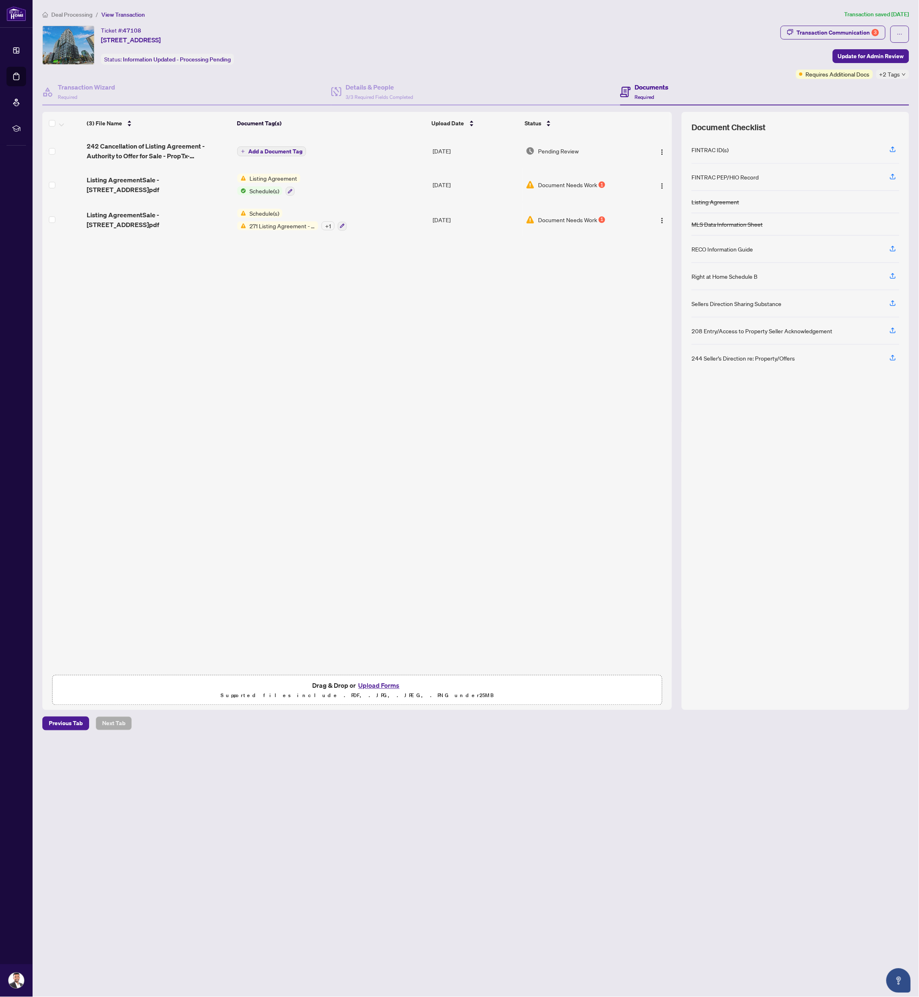
click at [802, 20] on div "Deal Processing / View Transaction Transaction saved [DATE] Ticket #: 47108 [ST…" at bounding box center [476, 370] width 874 height 721
click at [815, 34] on div "Transaction Communication 3" at bounding box center [838, 32] width 82 height 13
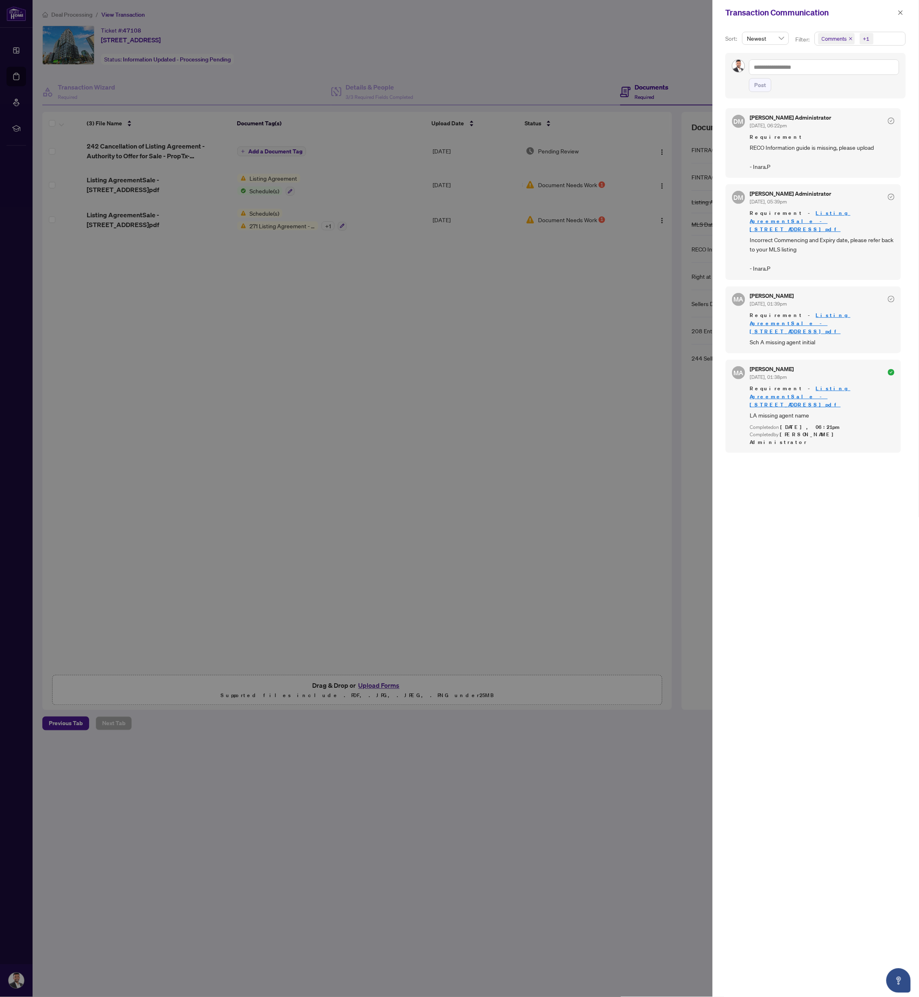
click at [403, 416] on div at bounding box center [459, 498] width 919 height 997
click at [549, 499] on div at bounding box center [459, 498] width 919 height 997
click at [903, 9] on span "button" at bounding box center [901, 12] width 6 height 13
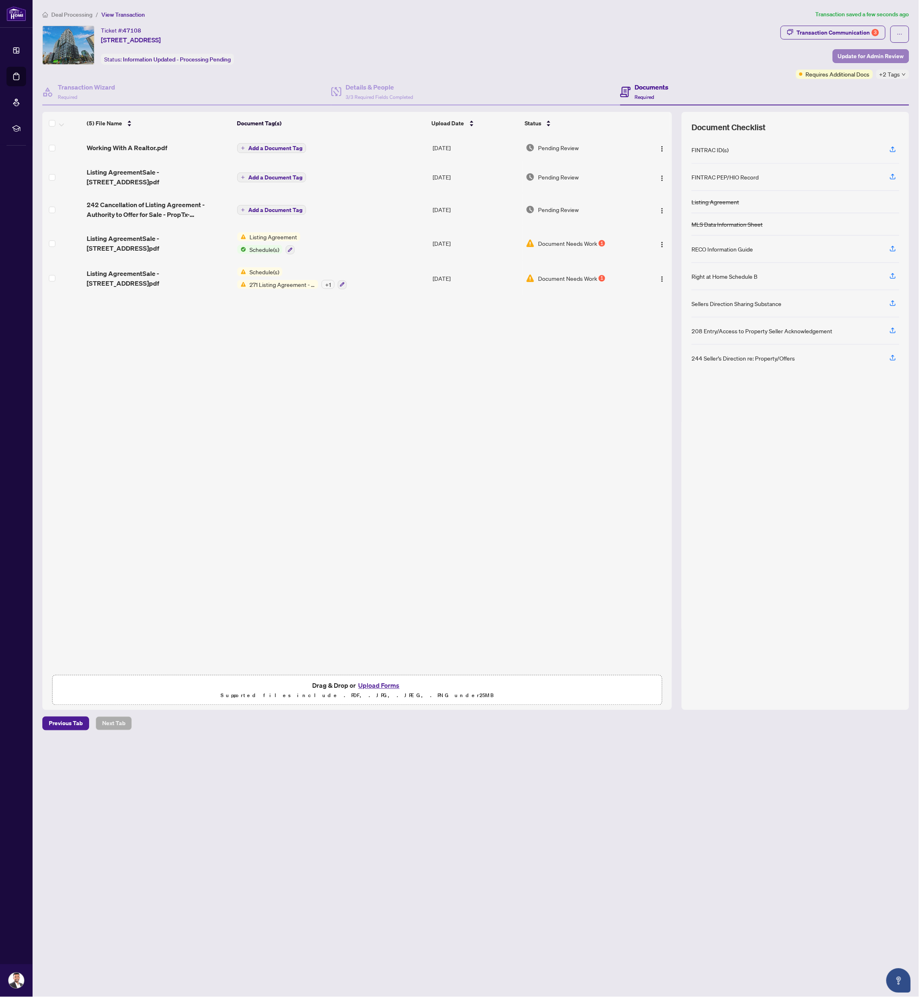
click at [854, 55] on span "Update for Admin Review" at bounding box center [871, 56] width 66 height 13
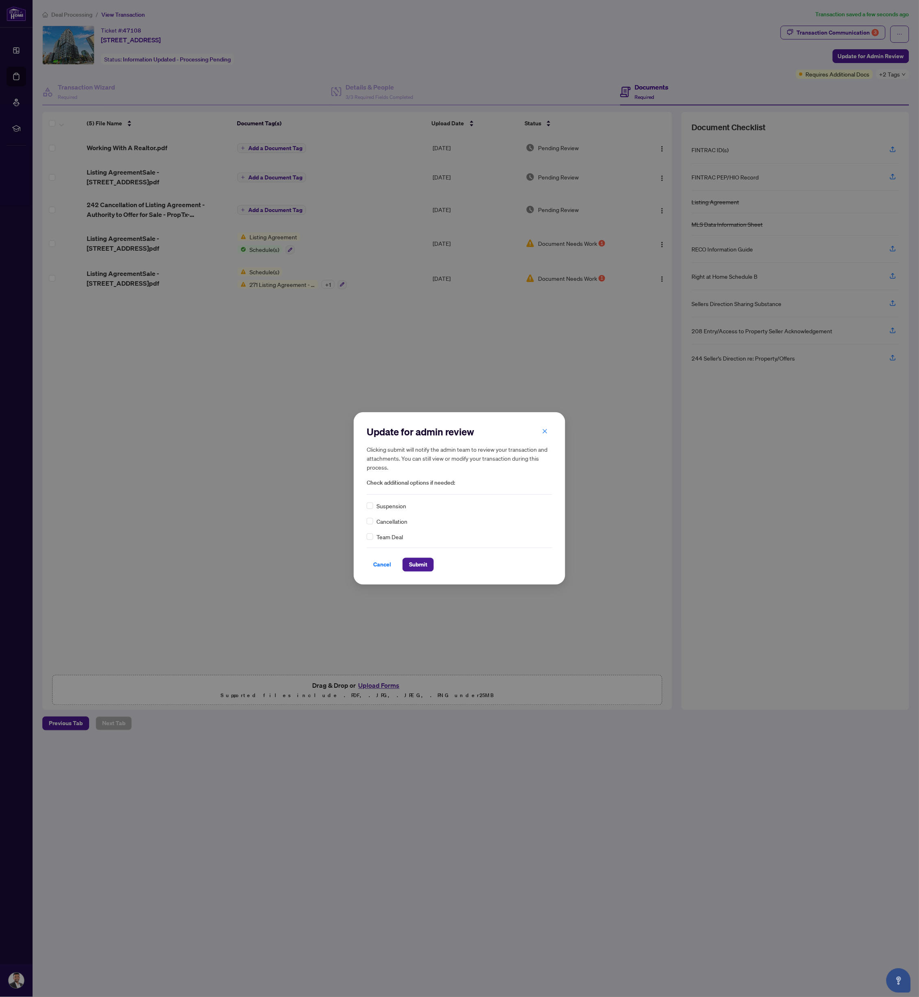
click at [402, 522] on span "Cancellation" at bounding box center [392, 521] width 31 height 9
click at [372, 525] on label at bounding box center [370, 521] width 7 height 9
click at [411, 553] on div "Cancel Submit" at bounding box center [460, 560] width 186 height 24
click at [414, 567] on span "Submit" at bounding box center [418, 565] width 18 height 13
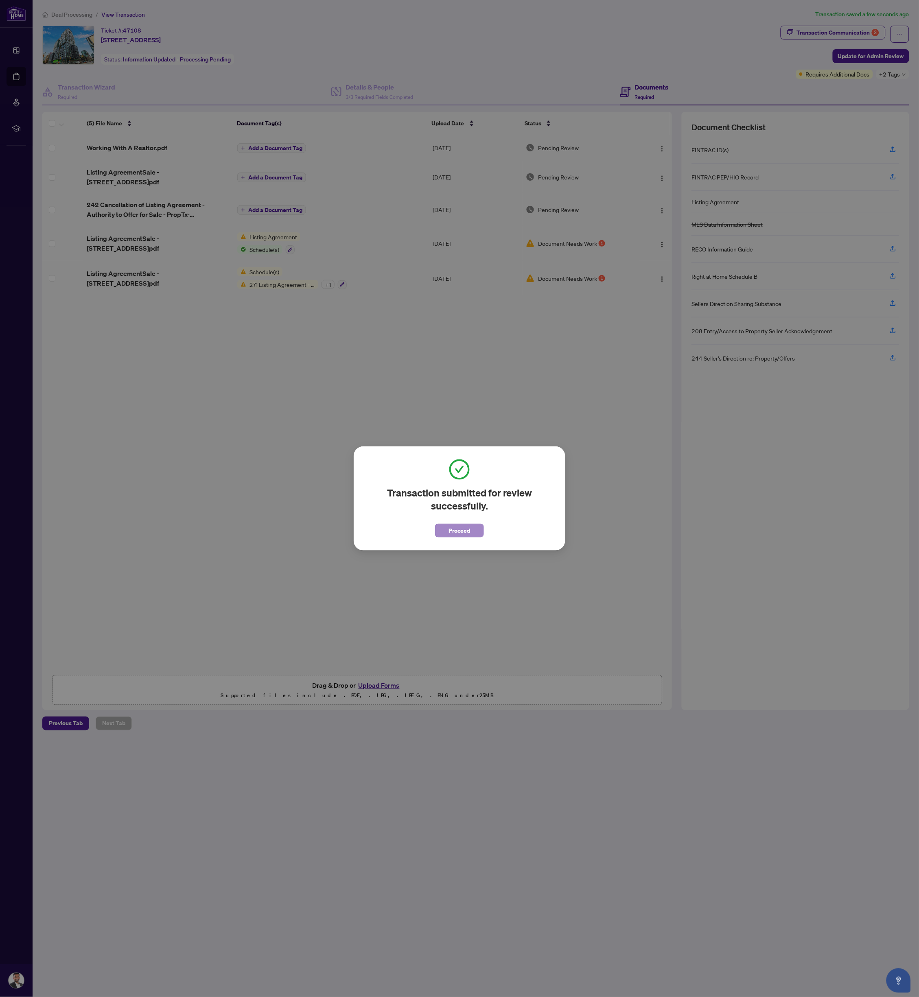
click at [456, 532] on span "Proceed" at bounding box center [460, 530] width 22 height 13
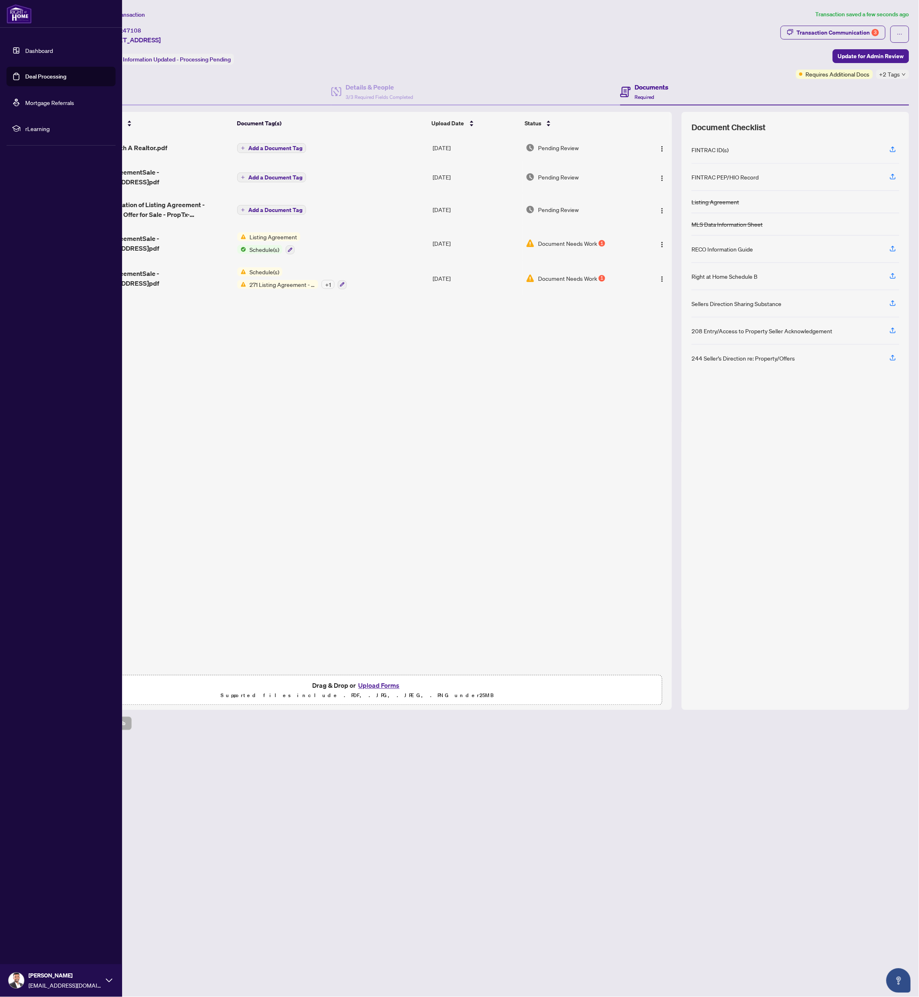
click at [25, 77] on link "Deal Processing" at bounding box center [45, 76] width 41 height 7
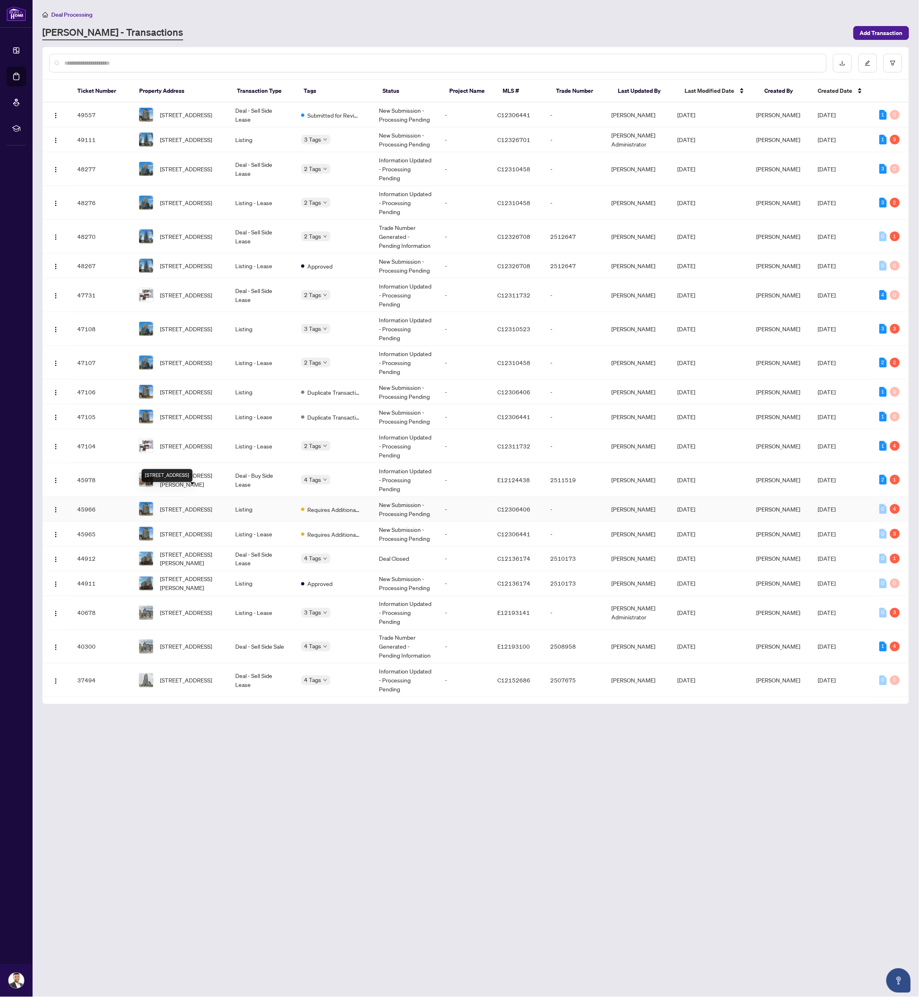
click at [206, 505] on span "[STREET_ADDRESS]" at bounding box center [186, 509] width 52 height 9
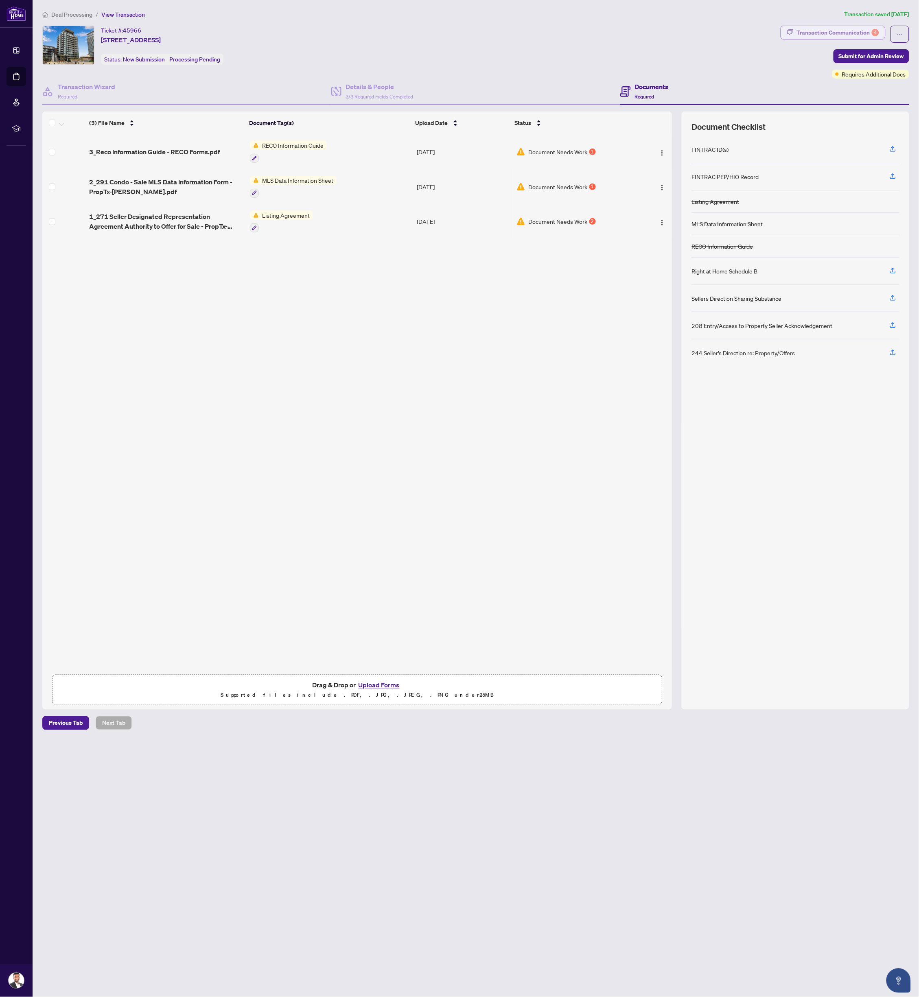
click at [854, 28] on div "Transaction Communication 4" at bounding box center [838, 32] width 82 height 13
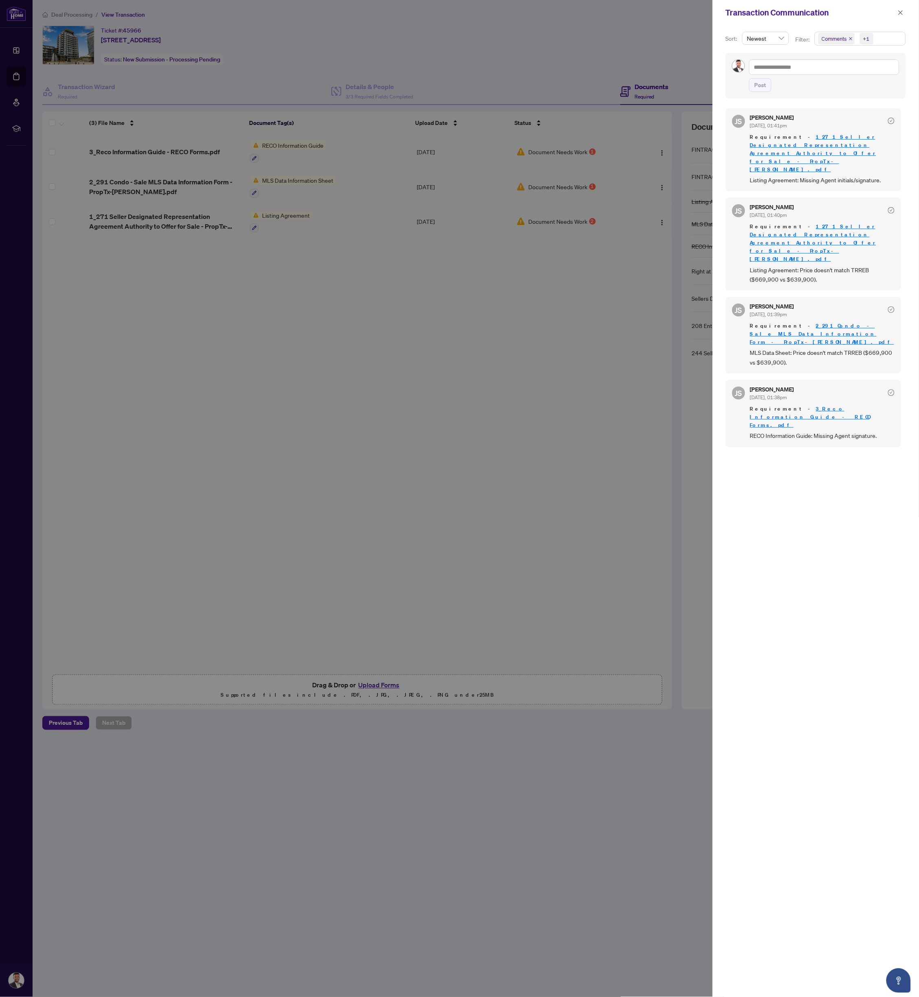
click at [405, 445] on div at bounding box center [459, 498] width 919 height 997
click at [526, 476] on div at bounding box center [459, 498] width 919 height 997
click at [900, 7] on span "button" at bounding box center [901, 12] width 6 height 13
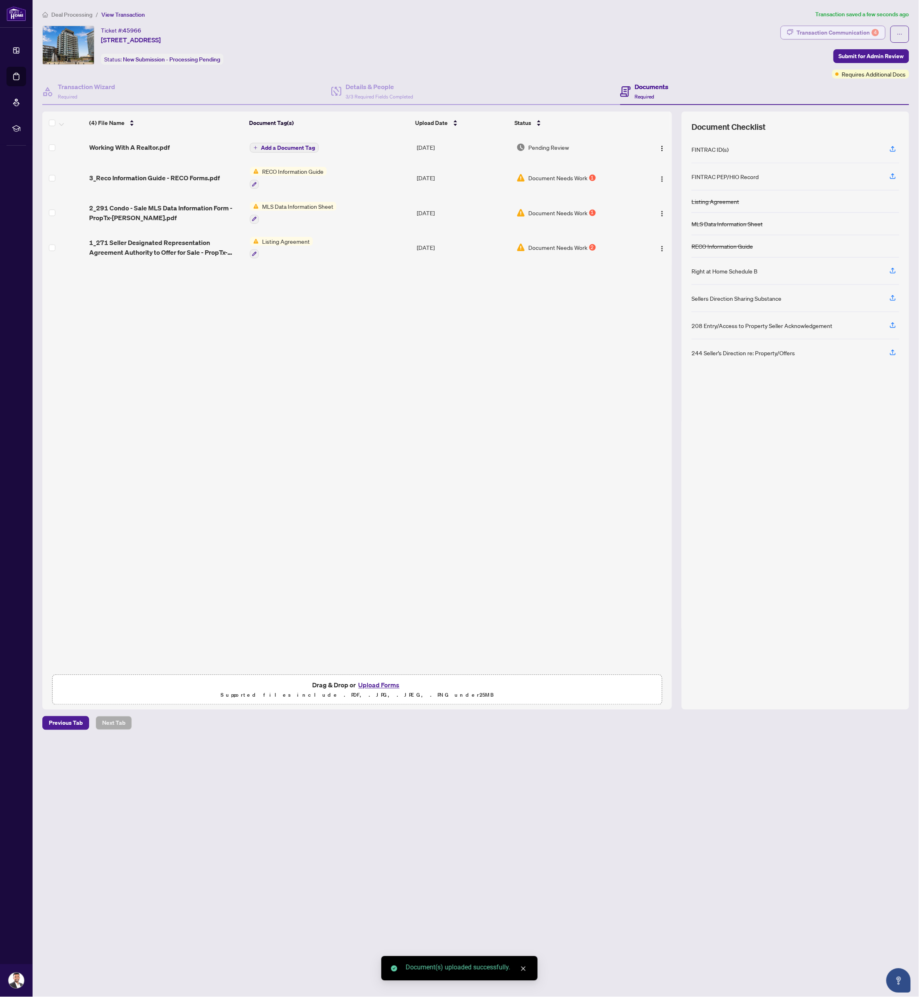
click at [838, 34] on div "Transaction Communication 4" at bounding box center [838, 32] width 82 height 13
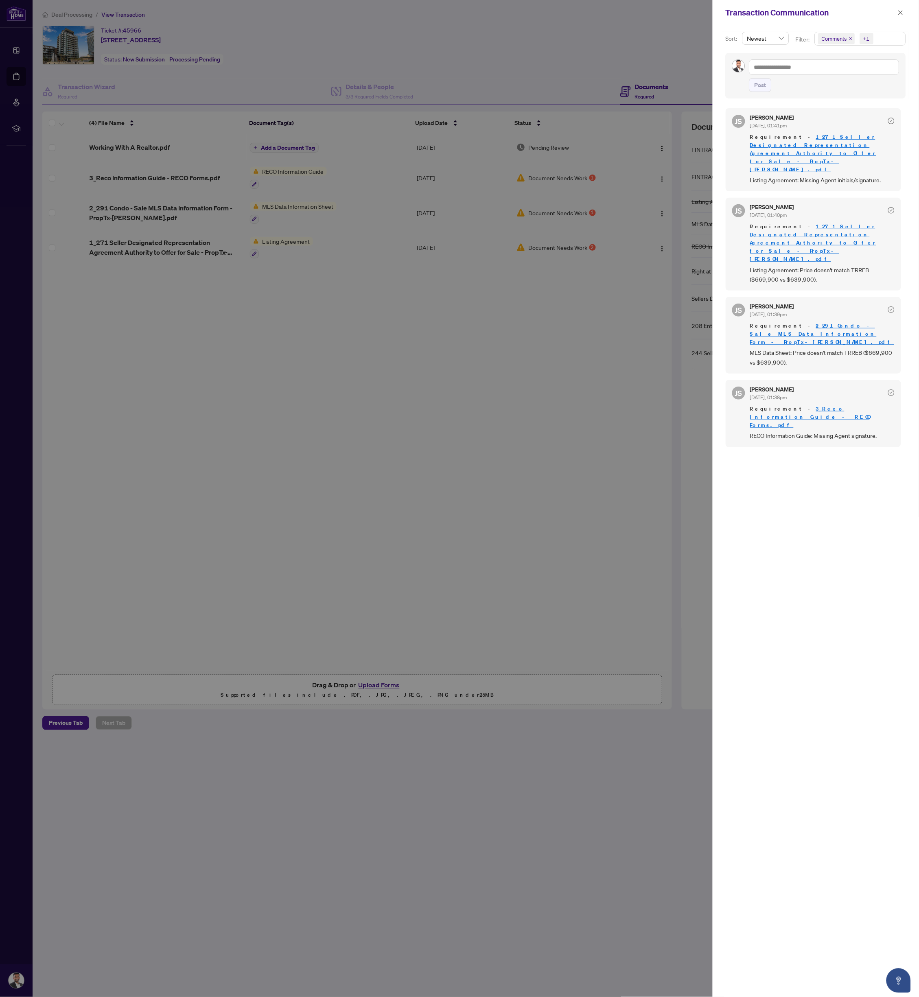
click at [372, 406] on div at bounding box center [459, 498] width 919 height 997
click at [561, 448] on div at bounding box center [459, 498] width 919 height 997
click at [469, 414] on div at bounding box center [459, 498] width 919 height 997
click at [900, 11] on icon "close" at bounding box center [901, 13] width 6 height 6
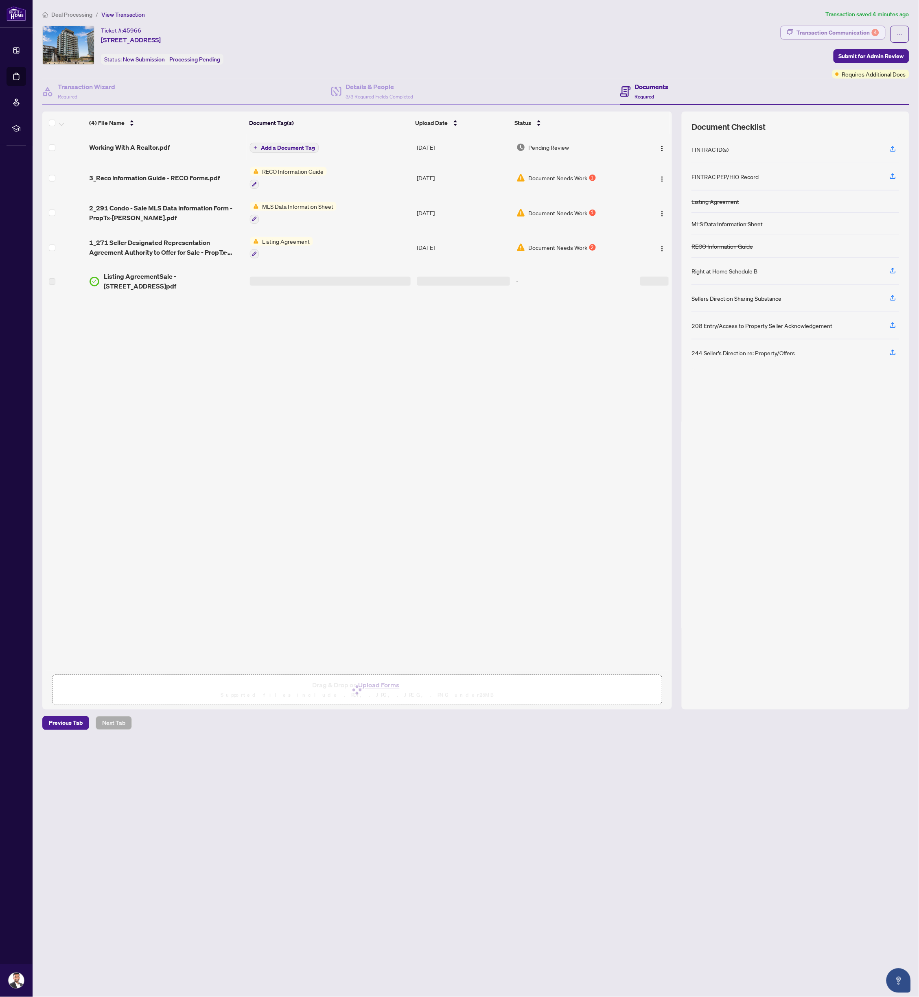
click at [842, 31] on div "Transaction Communication 4" at bounding box center [838, 32] width 82 height 13
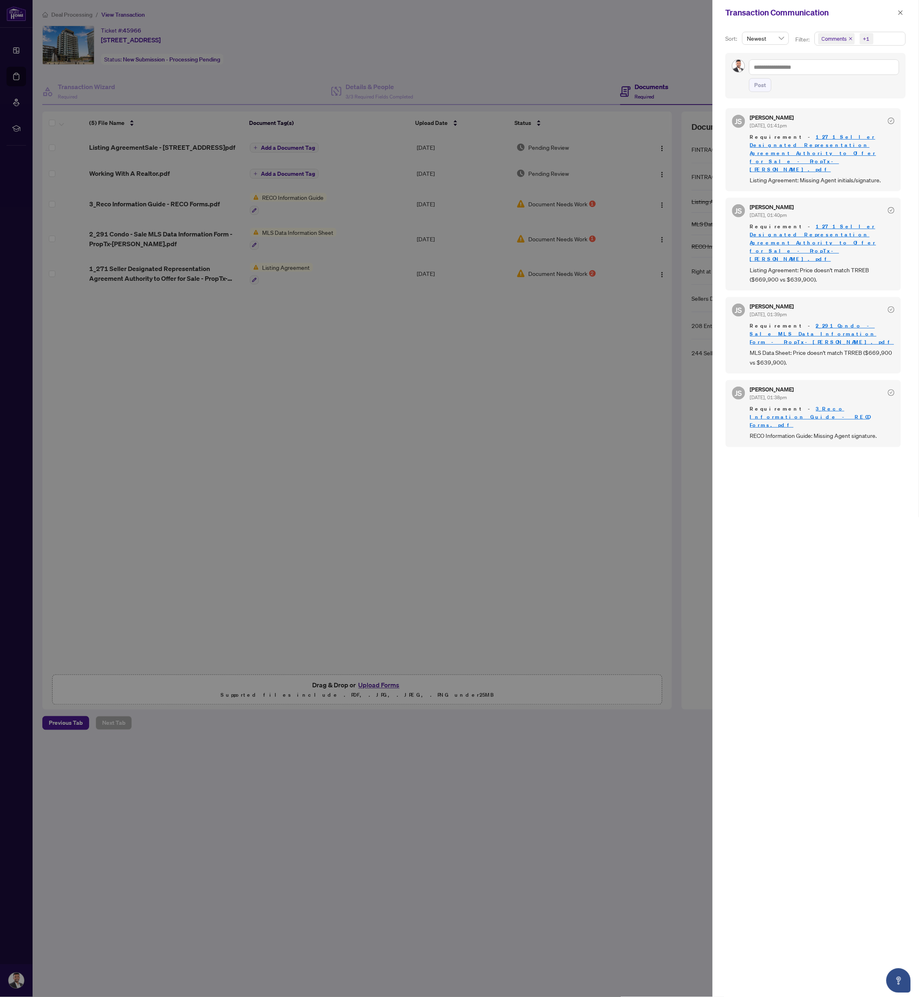
click at [269, 341] on div at bounding box center [459, 498] width 919 height 997
click at [302, 318] on div at bounding box center [459, 498] width 919 height 997
click at [403, 377] on div at bounding box center [459, 498] width 919 height 997
click at [900, 13] on icon "close" at bounding box center [901, 13] width 6 height 6
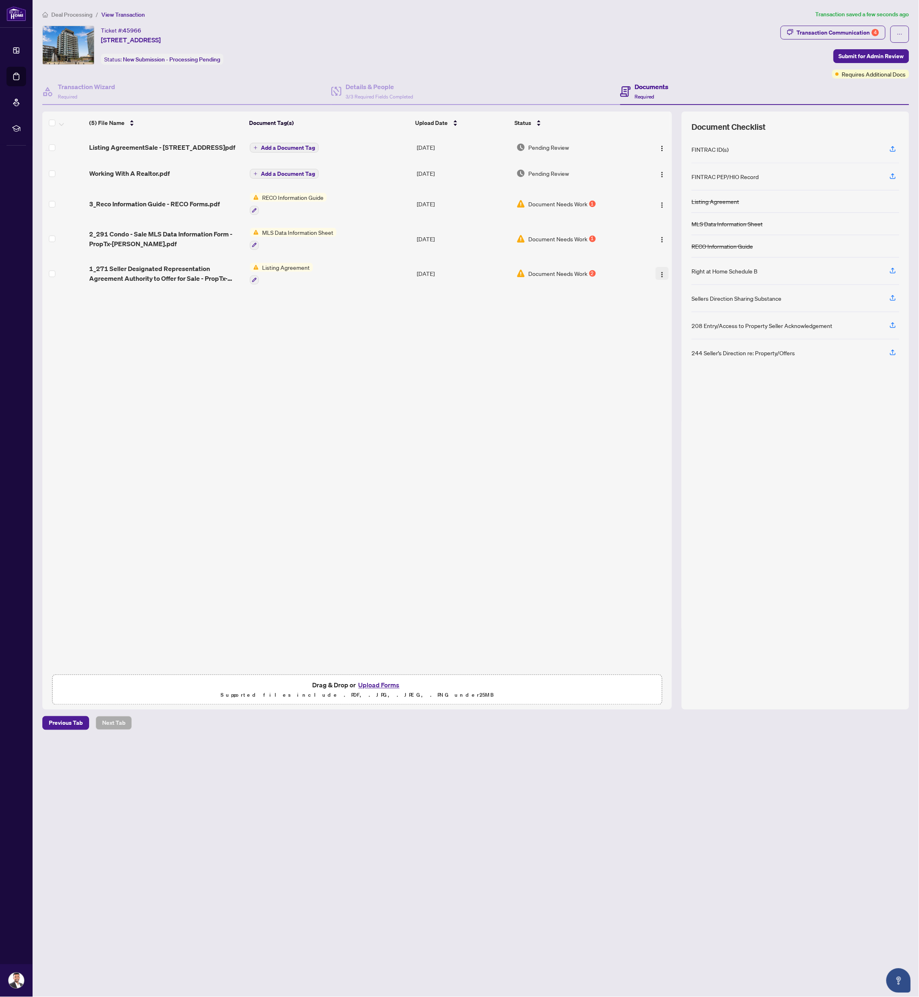
click at [659, 276] on img "button" at bounding box center [662, 275] width 7 height 7
click at [403, 408] on div "Listing AgreementSale - [STREET_ADDRESS]pdf Add a Document Tag [DATE] Pending R…" at bounding box center [357, 402] width 630 height 537
click at [661, 147] on img "button" at bounding box center [662, 148] width 7 height 7
click at [671, 238] on span "Archive" at bounding box center [699, 242] width 78 height 9
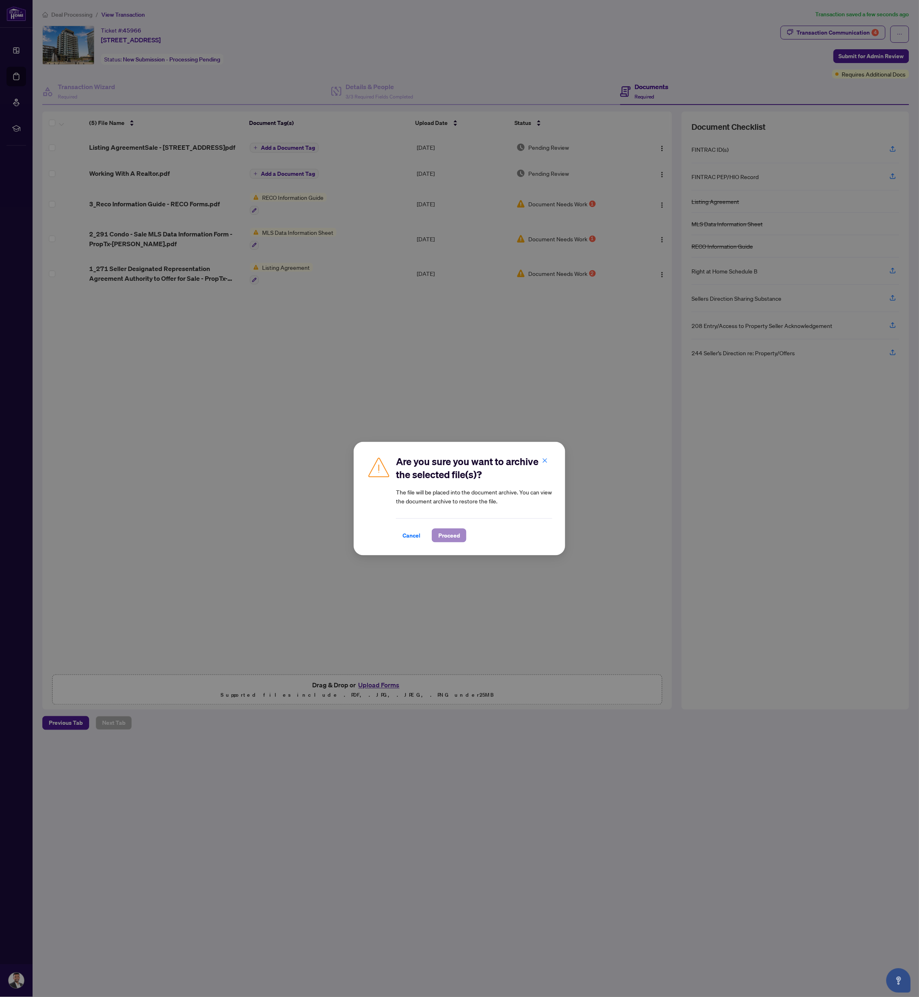
click at [462, 536] on button "Proceed" at bounding box center [449, 536] width 35 height 14
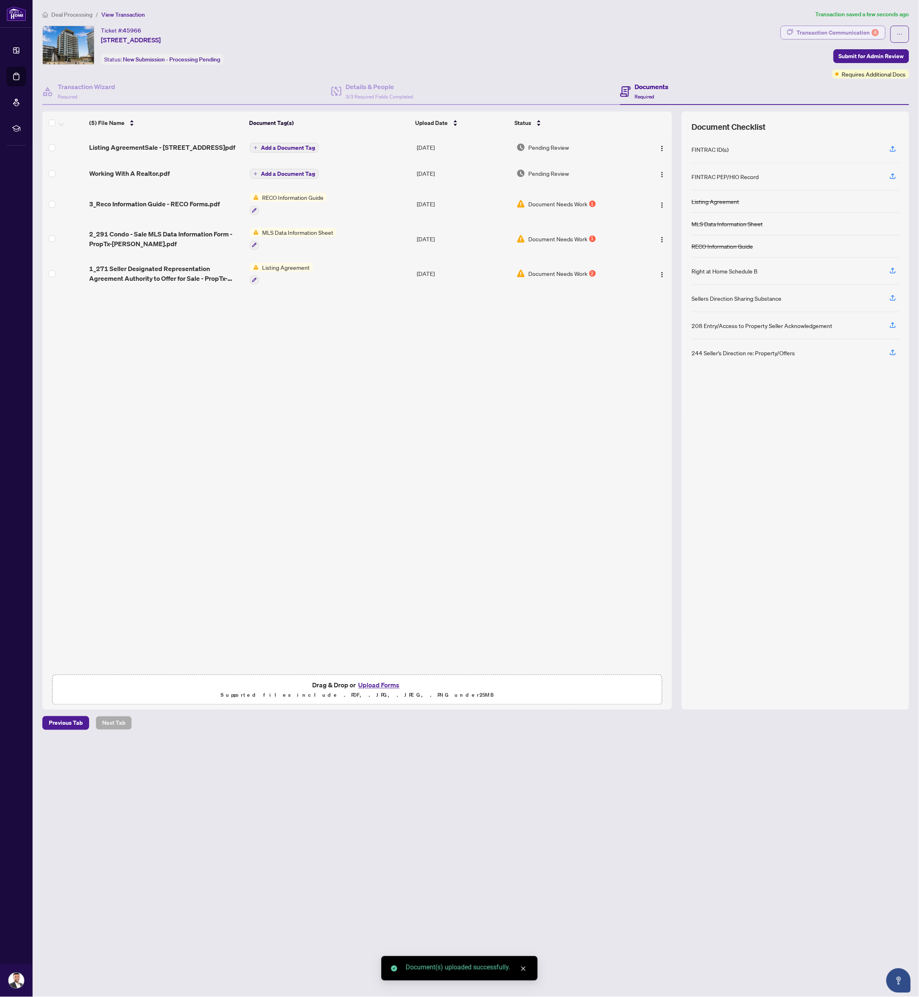
click at [809, 28] on div "Transaction Communication 4" at bounding box center [838, 32] width 82 height 13
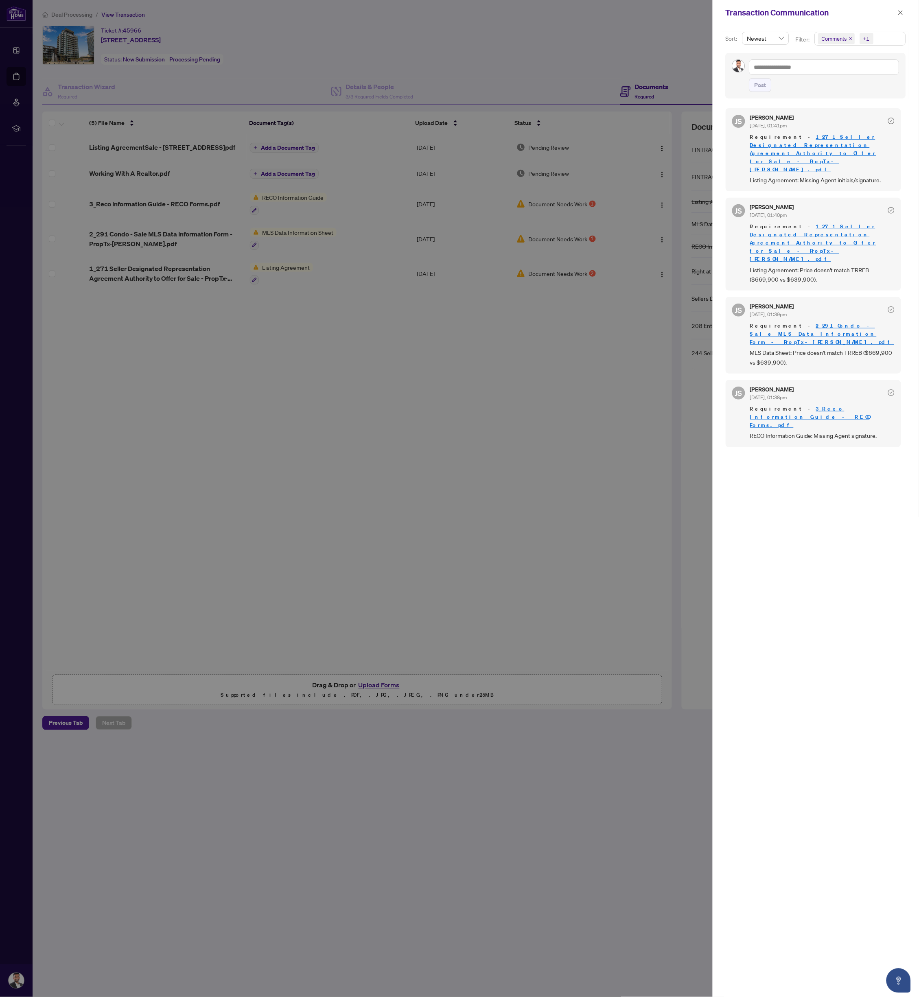
click at [571, 412] on div at bounding box center [459, 498] width 919 height 997
click at [901, 12] on icon "close" at bounding box center [901, 12] width 4 height 4
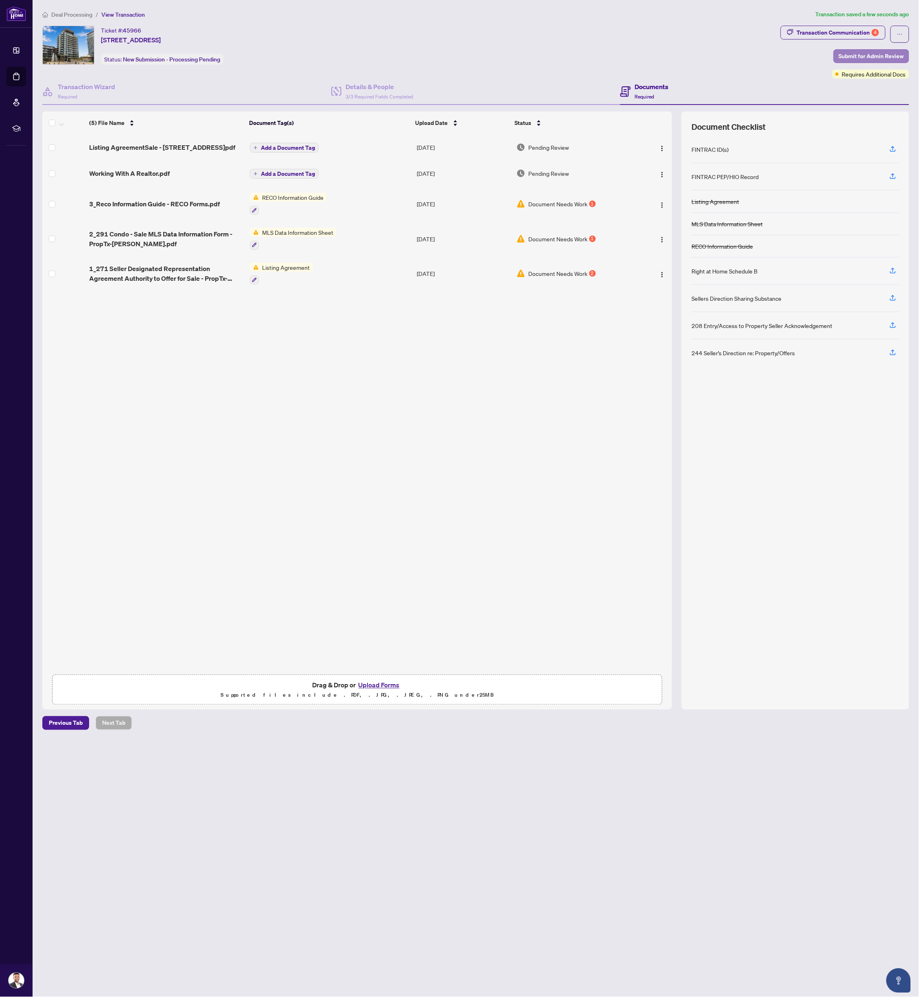
click at [845, 55] on span "Submit for Admin Review" at bounding box center [871, 56] width 65 height 13
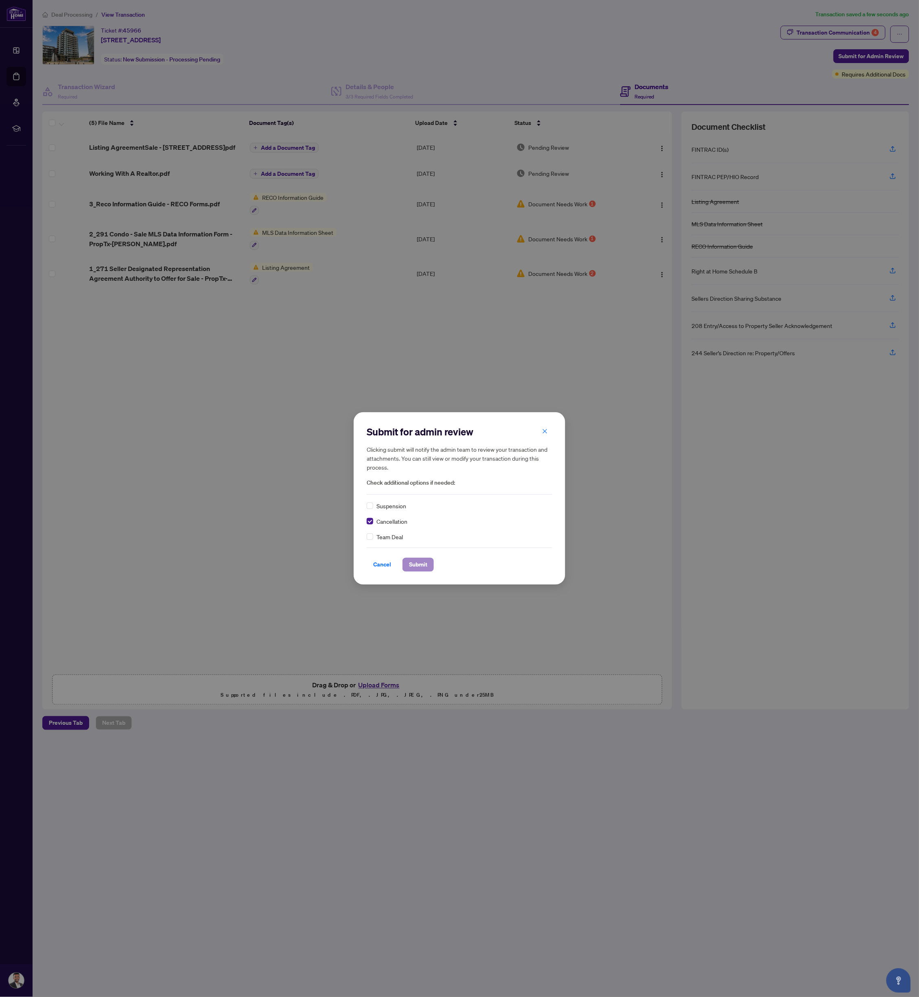
click at [415, 561] on span "Submit" at bounding box center [418, 565] width 18 height 13
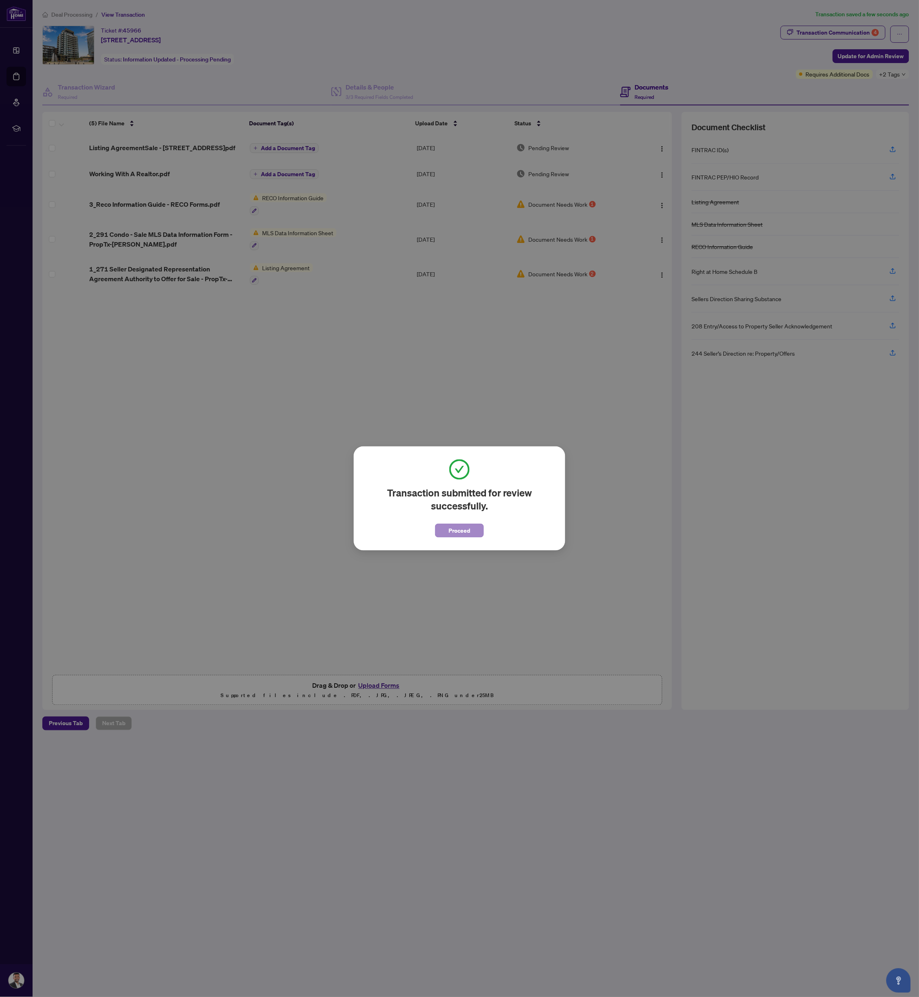
click at [452, 534] on span "Proceed" at bounding box center [460, 530] width 22 height 13
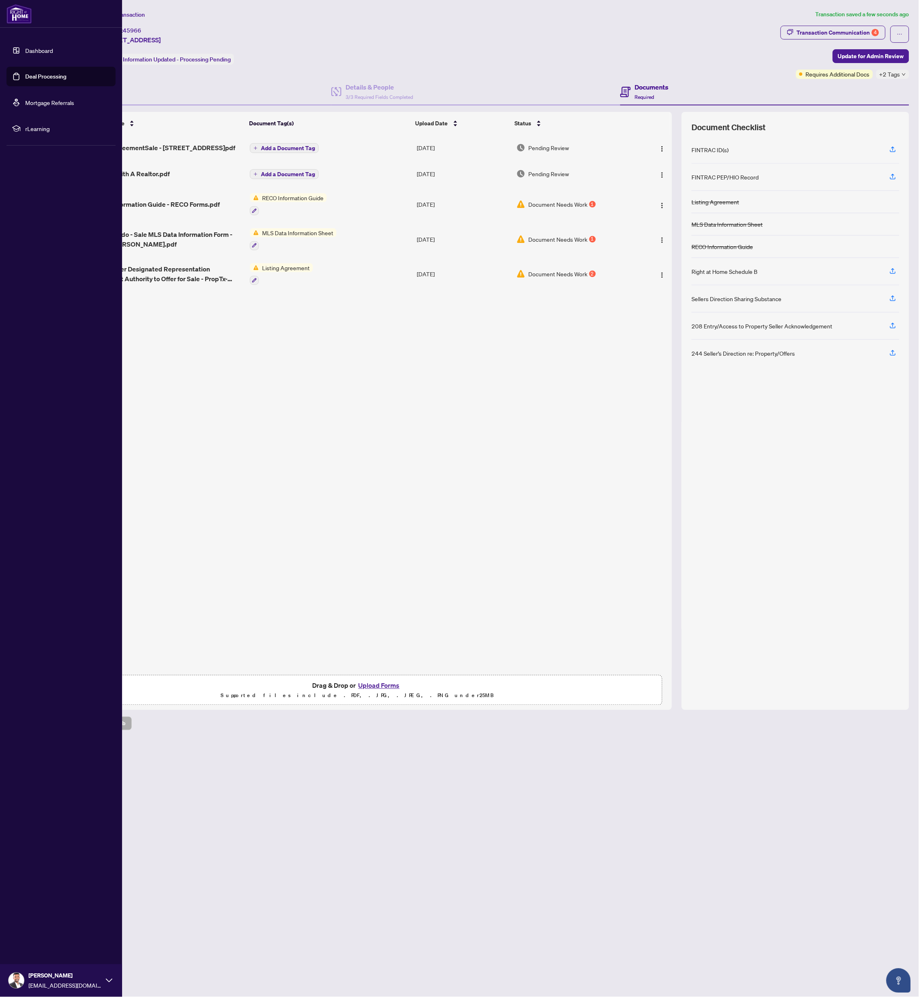
click at [25, 78] on link "Deal Processing" at bounding box center [45, 76] width 41 height 7
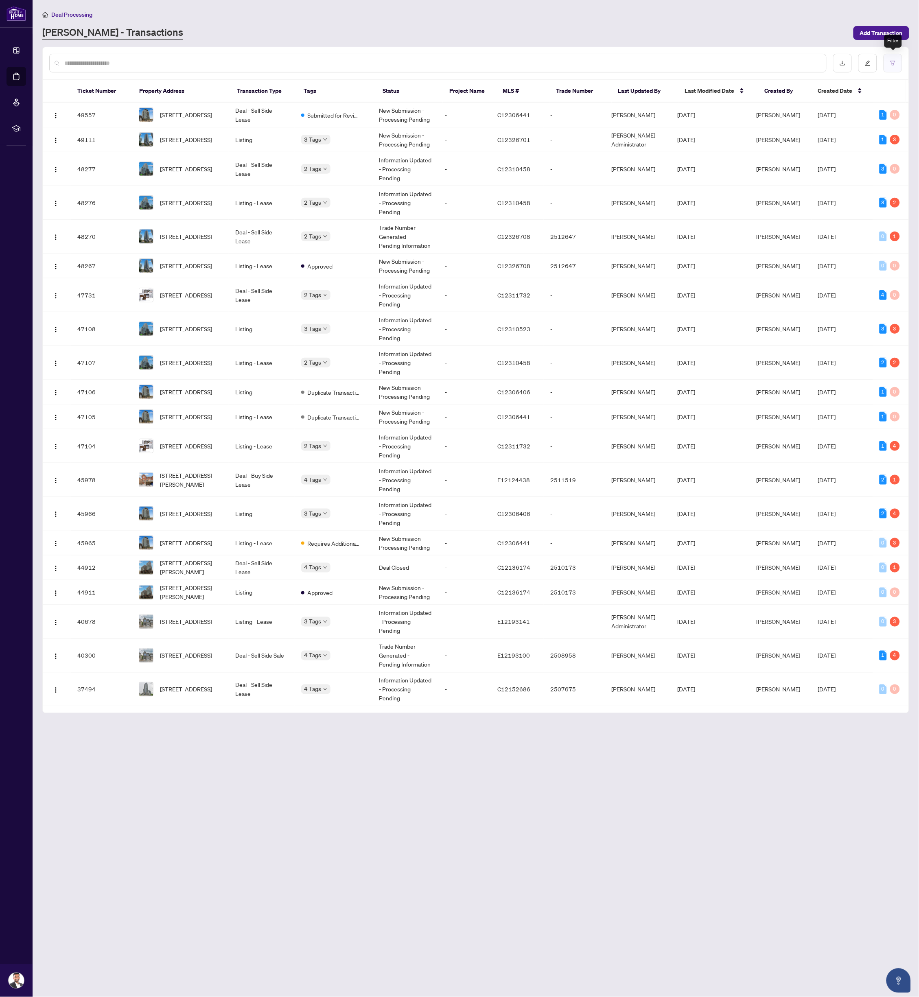
click at [896, 62] on icon "filter" at bounding box center [893, 63] width 6 height 6
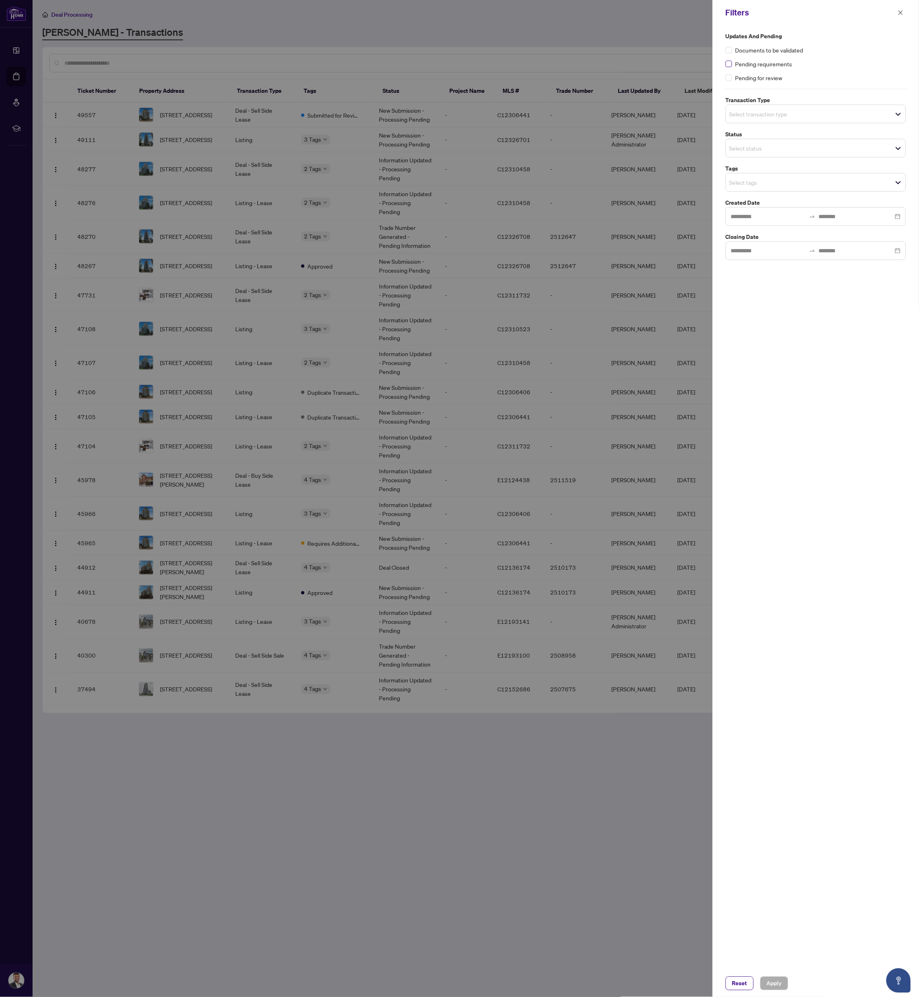
click at [729, 59] on label at bounding box center [729, 63] width 7 height 9
click at [783, 980] on button "Apply" at bounding box center [774, 984] width 28 height 14
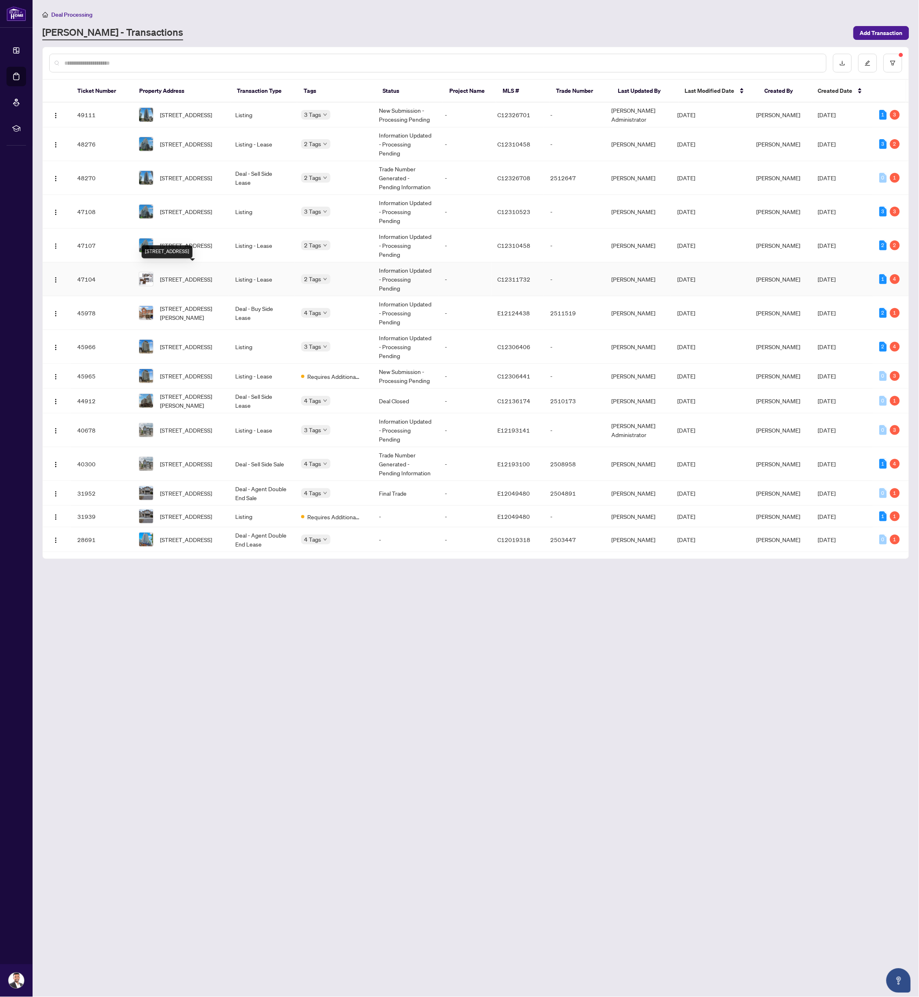
click at [186, 275] on span "[STREET_ADDRESS]" at bounding box center [186, 279] width 52 height 9
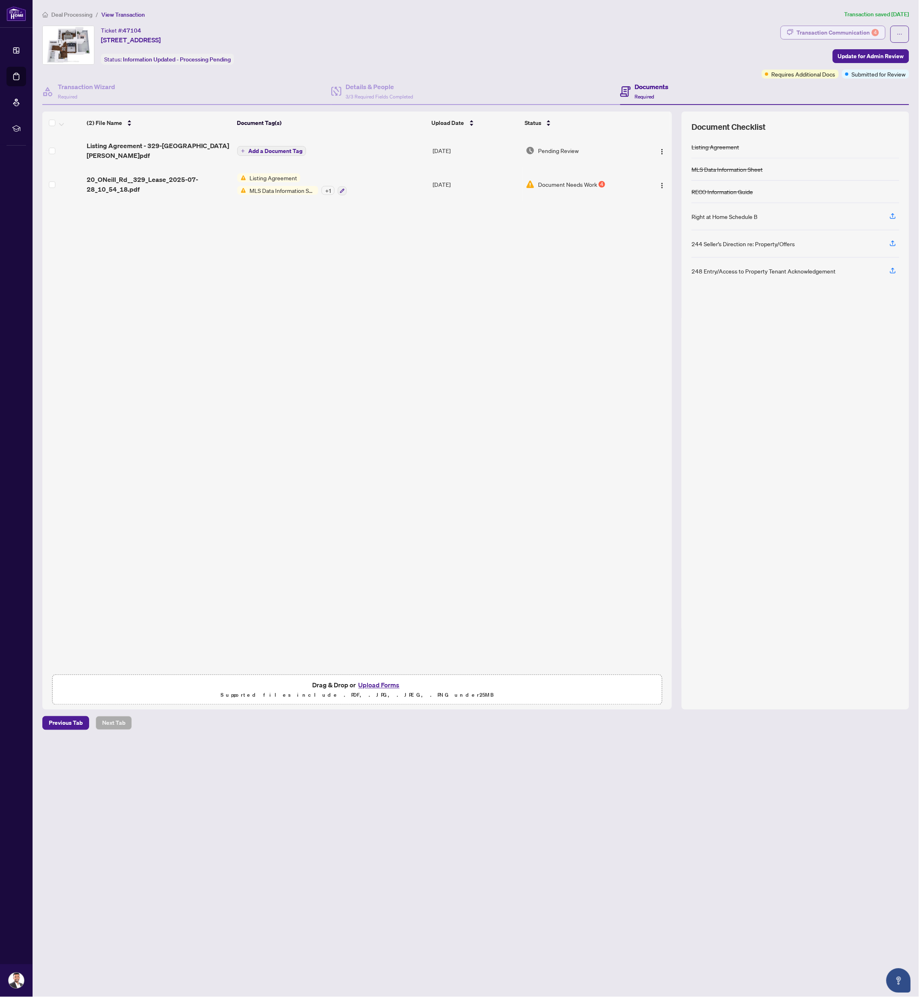
click at [828, 28] on div "Transaction Communication 4" at bounding box center [838, 32] width 82 height 13
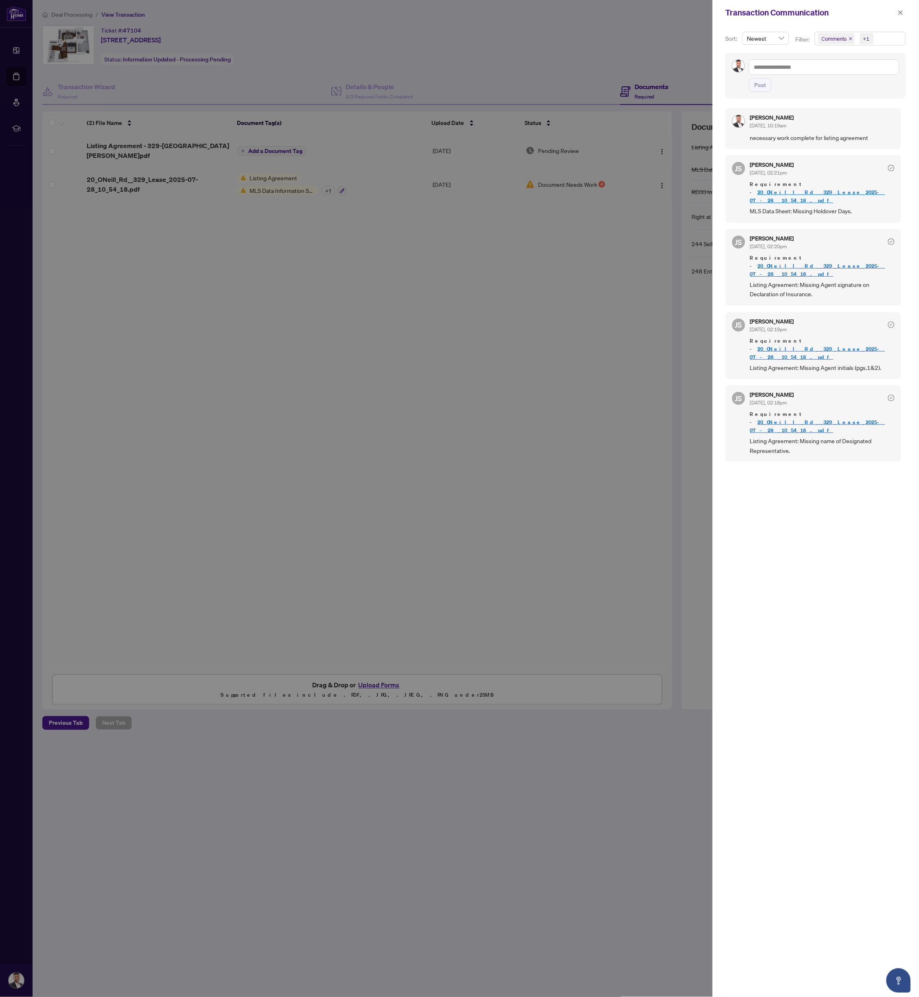
click at [331, 451] on div at bounding box center [459, 498] width 919 height 997
click at [287, 283] on div at bounding box center [459, 498] width 919 height 997
click at [409, 231] on div at bounding box center [459, 498] width 919 height 997
click at [898, 10] on icon "close" at bounding box center [901, 13] width 6 height 6
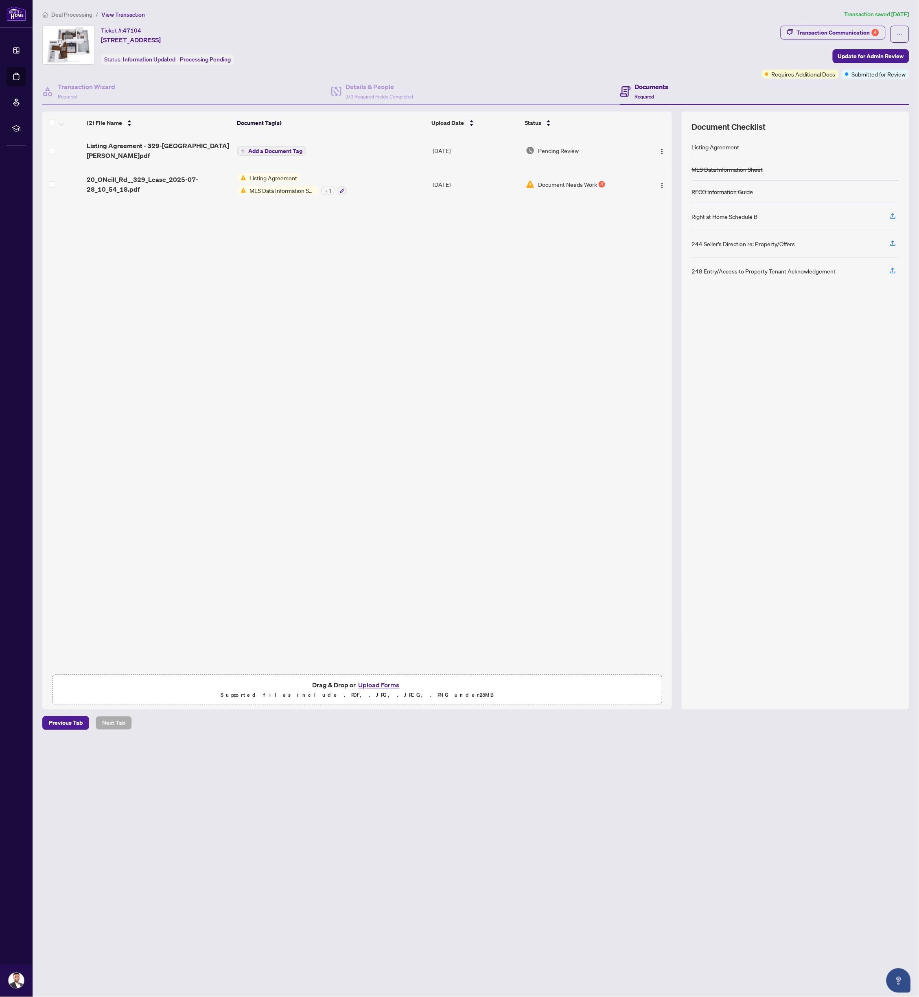
click at [425, 252] on div "Listing Agreement - 329-20 [PERSON_NAME] Road.pdf Add a Document Tag [DATE] Pen…" at bounding box center [357, 402] width 630 height 537
click at [101, 175] on span "20_ONeill_Rd__329_Lease_2025-07-28_10_54_18.pdf" at bounding box center [159, 185] width 144 height 20
click at [659, 149] on img "button" at bounding box center [662, 152] width 7 height 7
click at [675, 235] on span "Archive" at bounding box center [699, 239] width 78 height 9
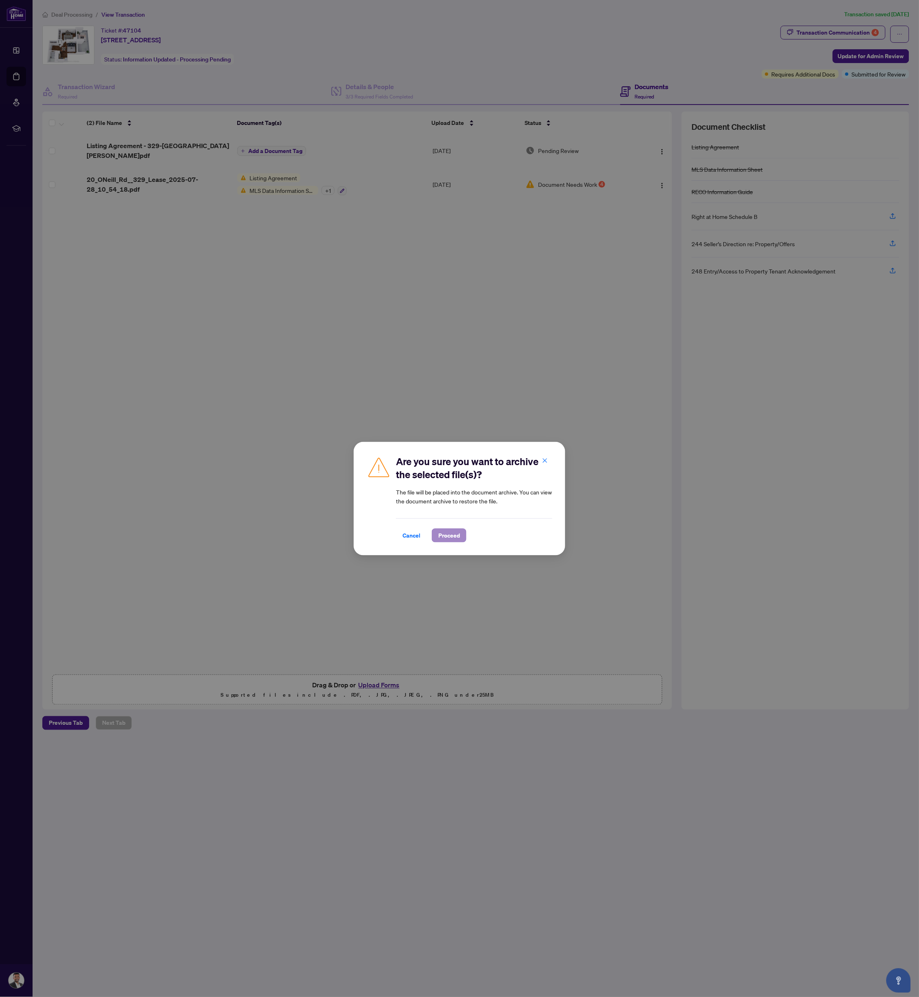
click at [460, 533] on span "Proceed" at bounding box center [449, 535] width 22 height 13
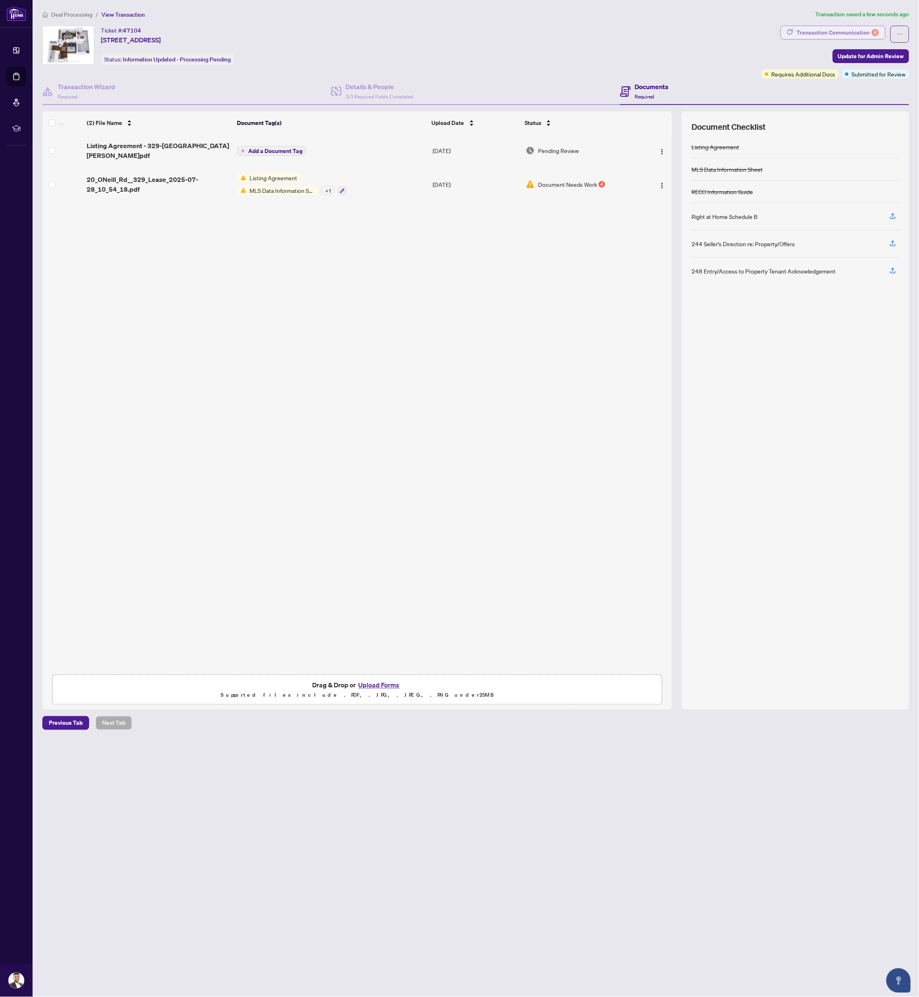
click at [809, 33] on div "Transaction Communication 4" at bounding box center [838, 32] width 82 height 13
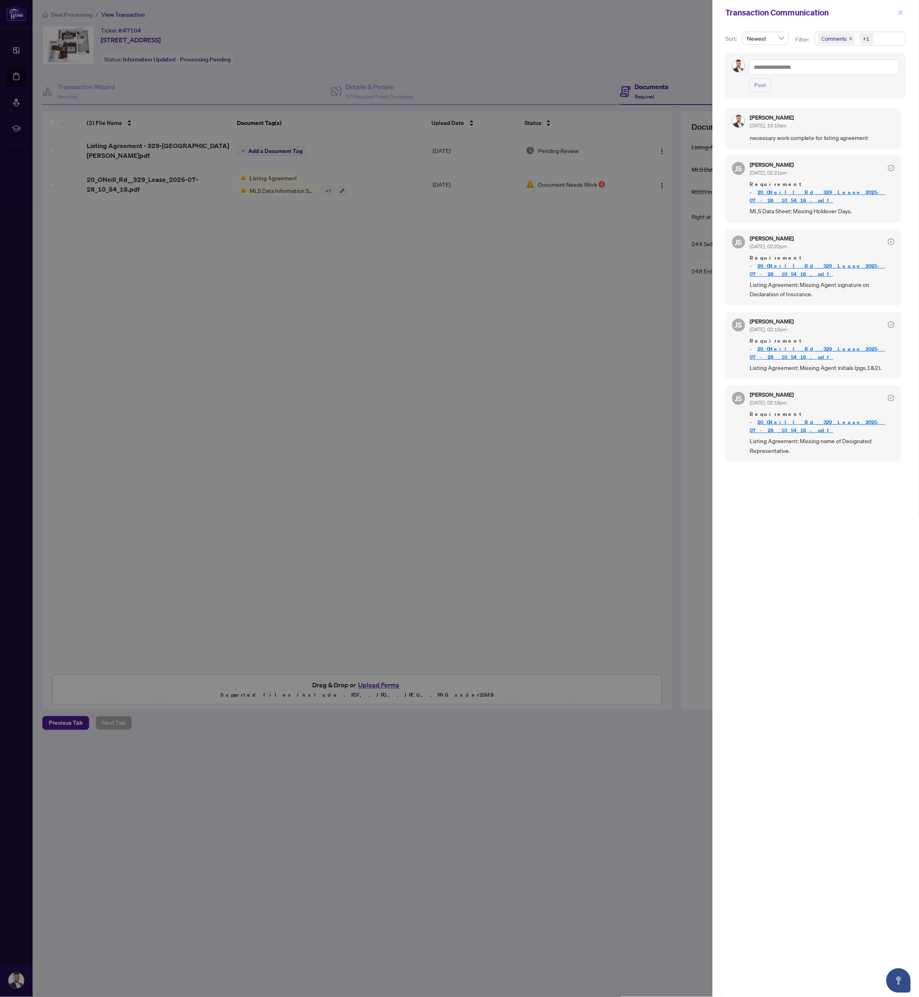
click at [902, 12] on icon "close" at bounding box center [901, 13] width 6 height 6
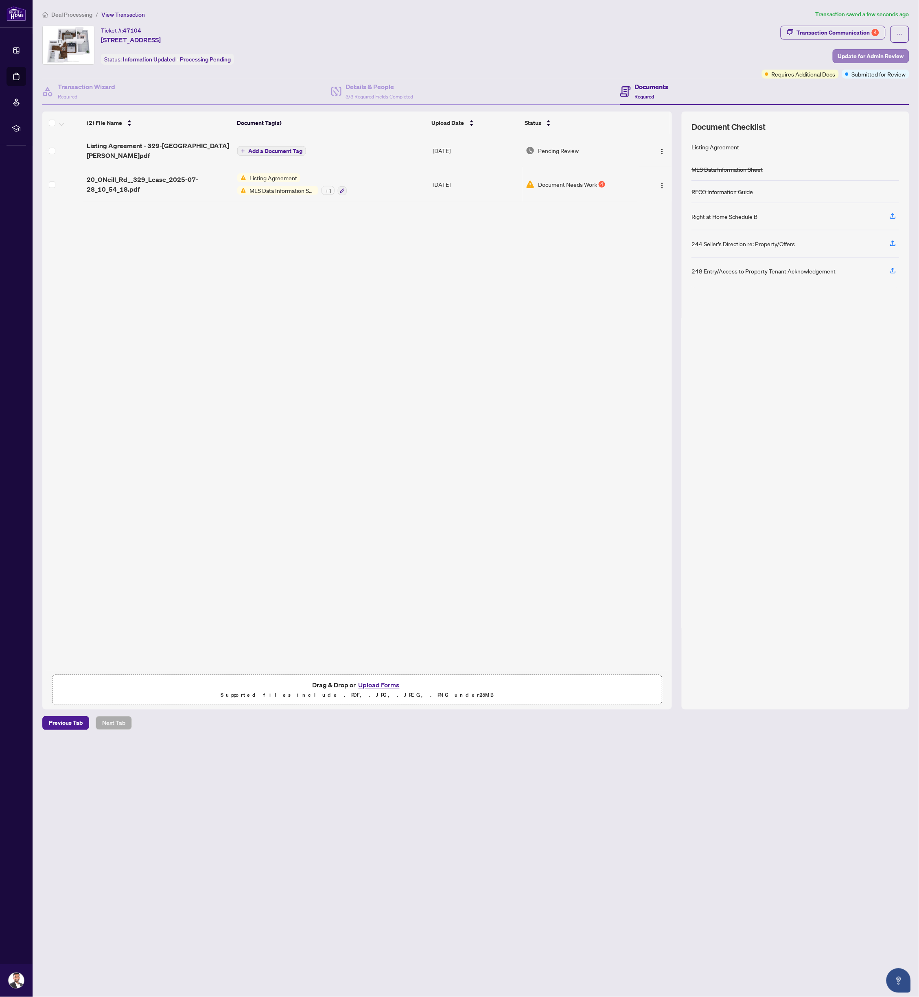
click at [863, 55] on span "Update for Admin Review" at bounding box center [871, 56] width 66 height 13
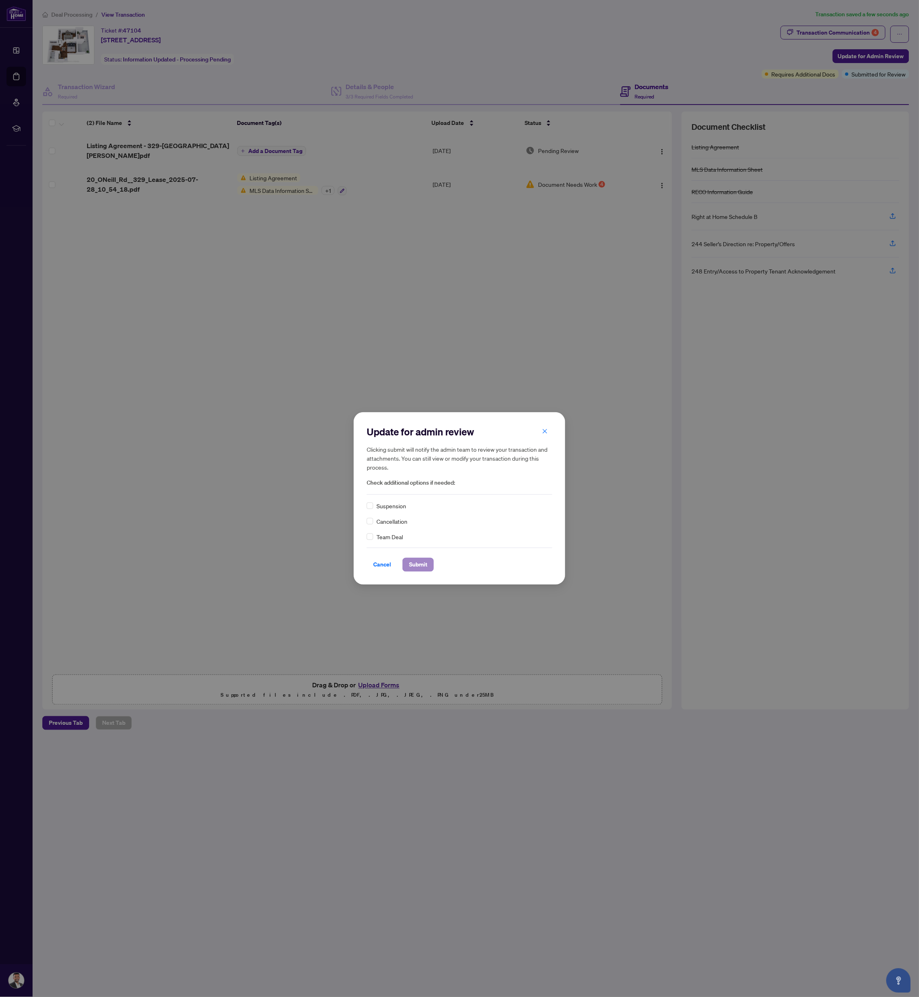
click at [421, 563] on span "Submit" at bounding box center [418, 565] width 18 height 13
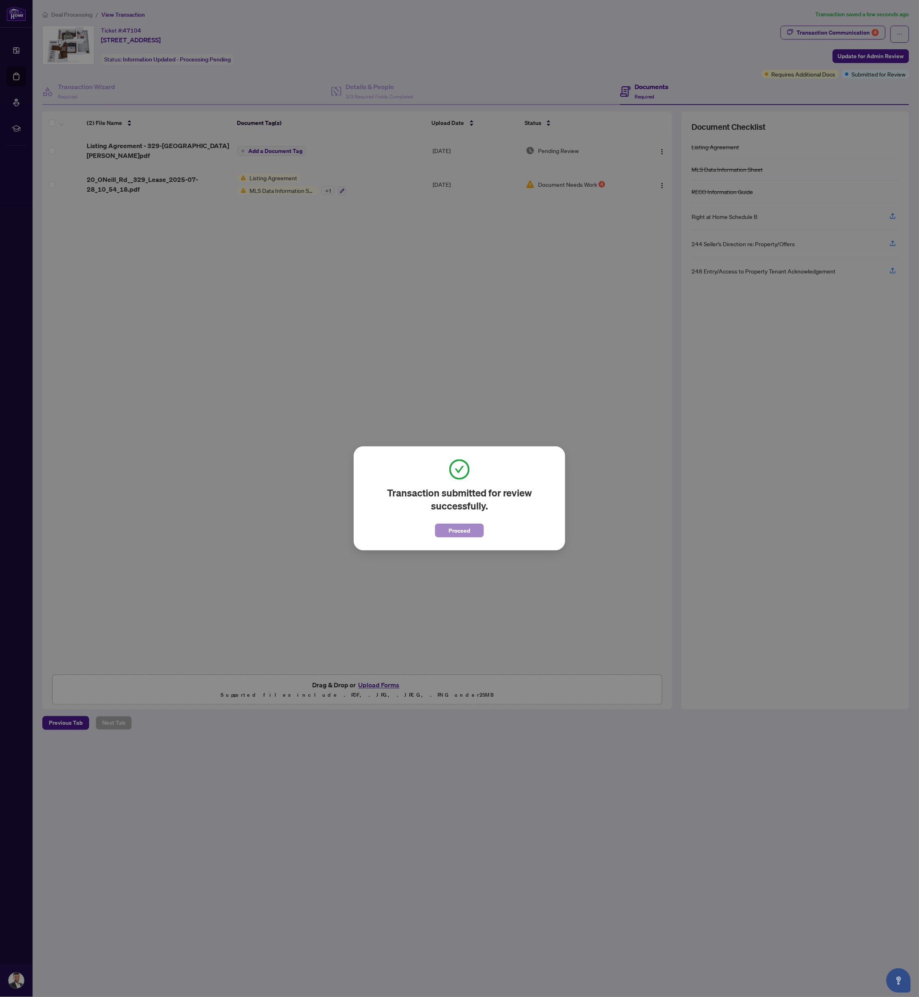
click at [454, 530] on span "Proceed" at bounding box center [460, 530] width 22 height 13
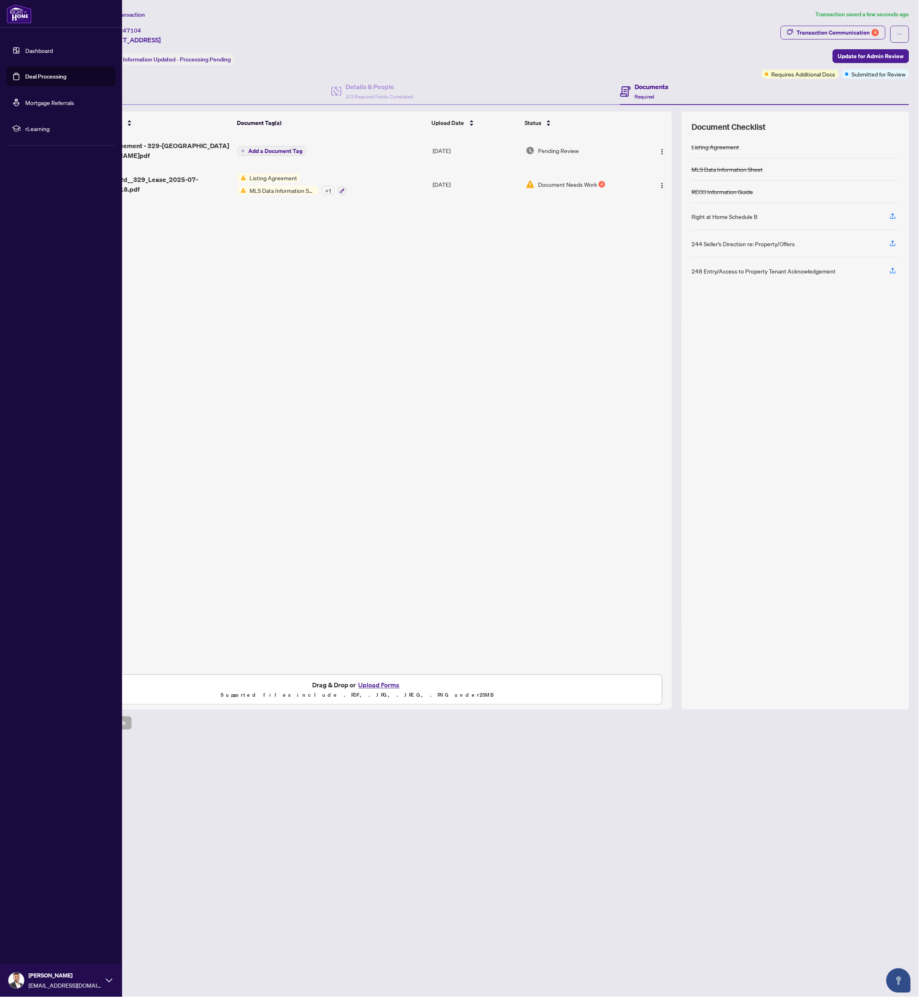
click at [25, 78] on link "Deal Processing" at bounding box center [45, 76] width 41 height 7
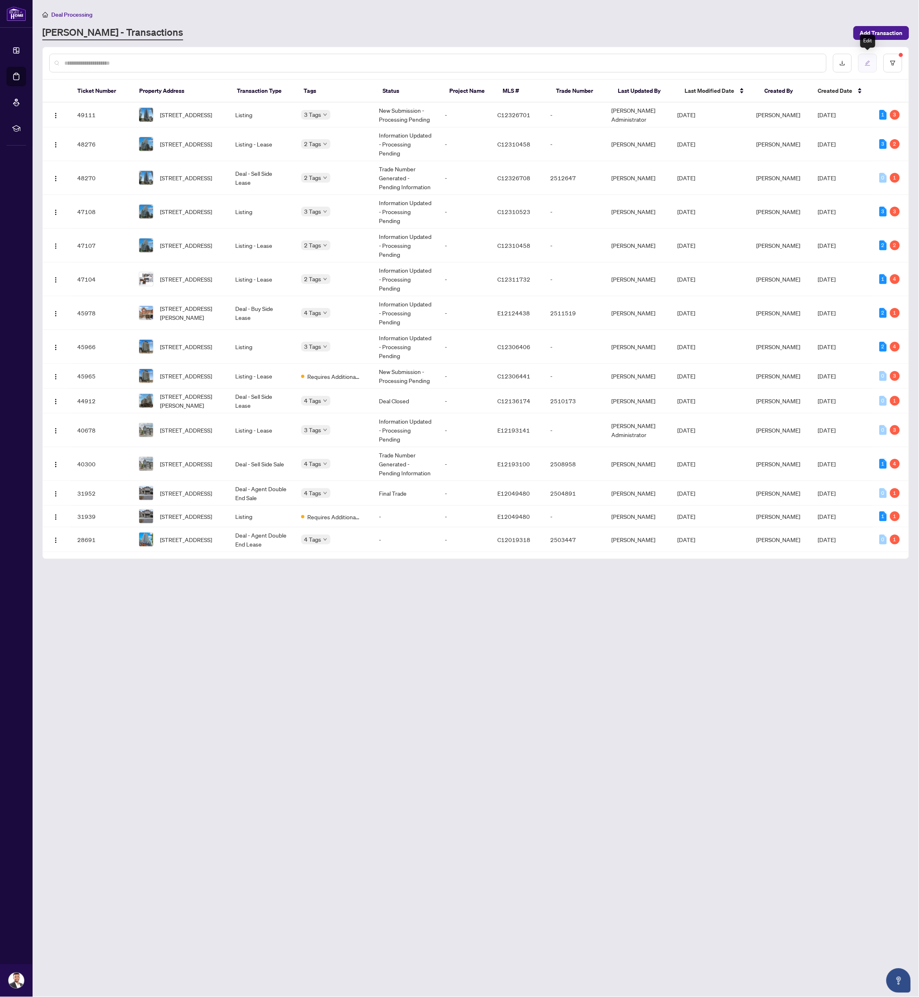
click at [866, 65] on button "button" at bounding box center [868, 63] width 19 height 19
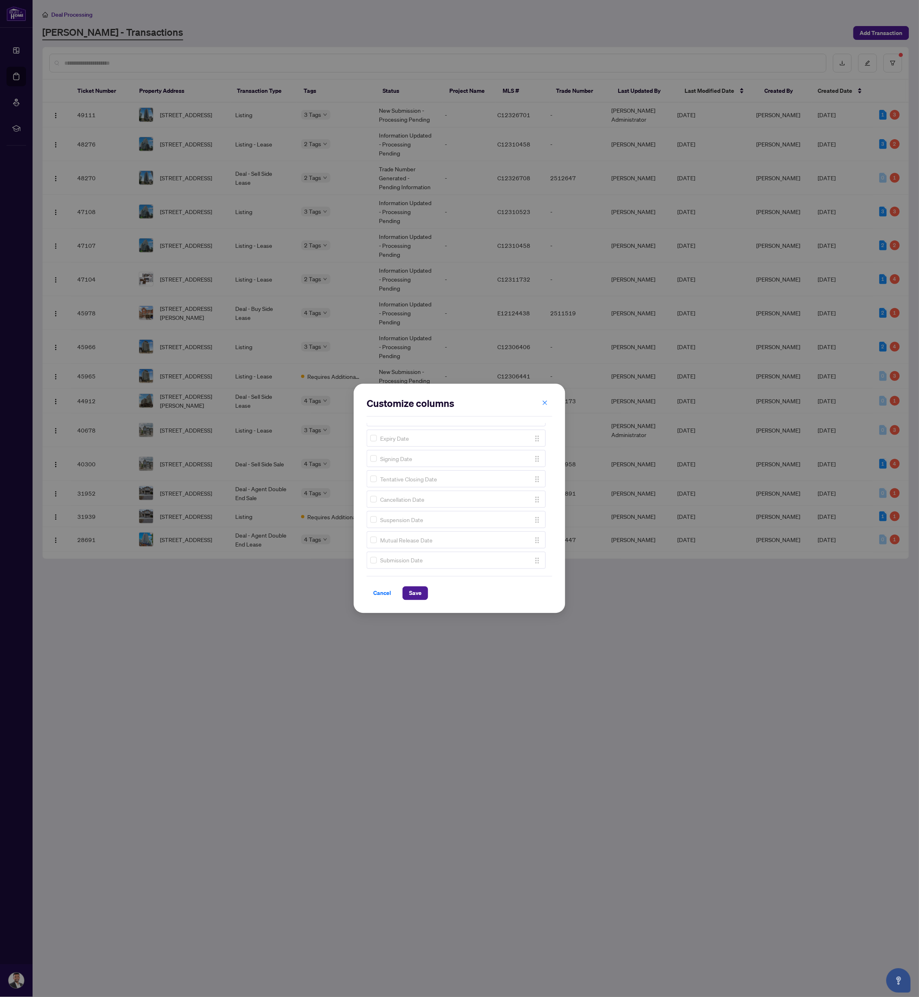
scroll to position [635, 0]
click at [544, 405] on icon "close" at bounding box center [545, 403] width 6 height 6
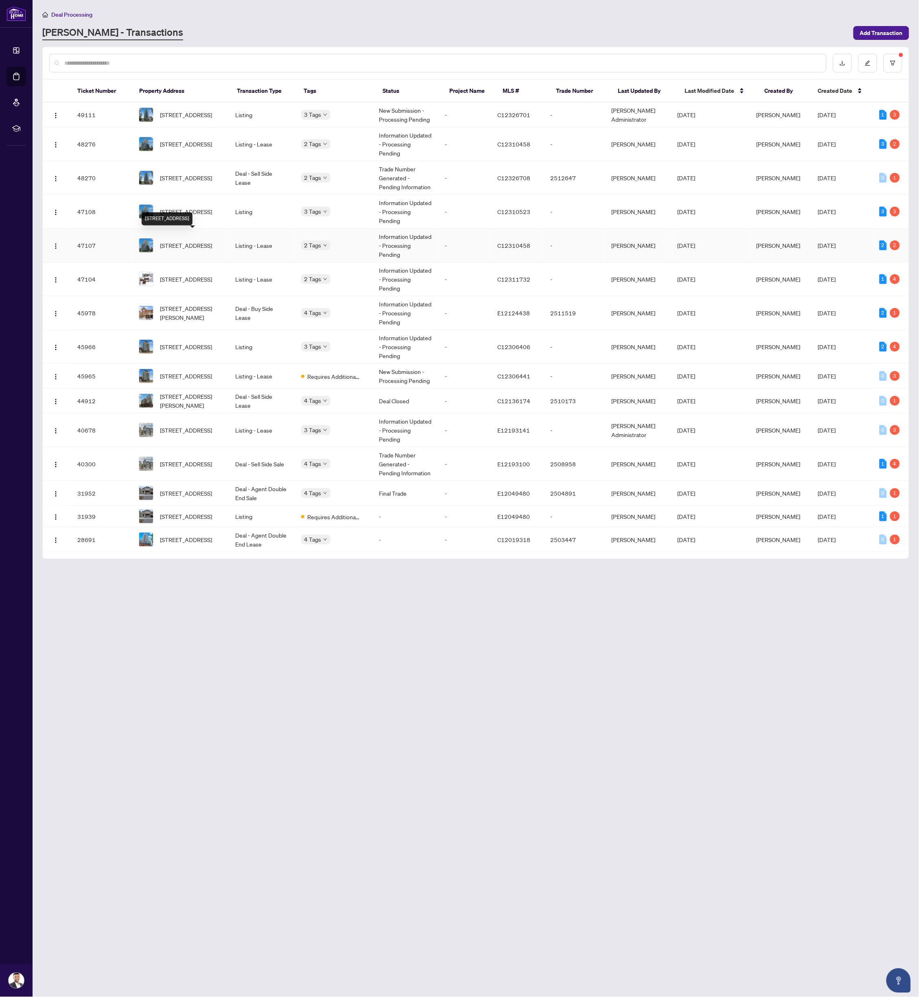
click at [190, 241] on span "[STREET_ADDRESS]" at bounding box center [186, 245] width 52 height 9
click at [280, 173] on td "Deal - Sell Side Lease" at bounding box center [262, 178] width 66 height 34
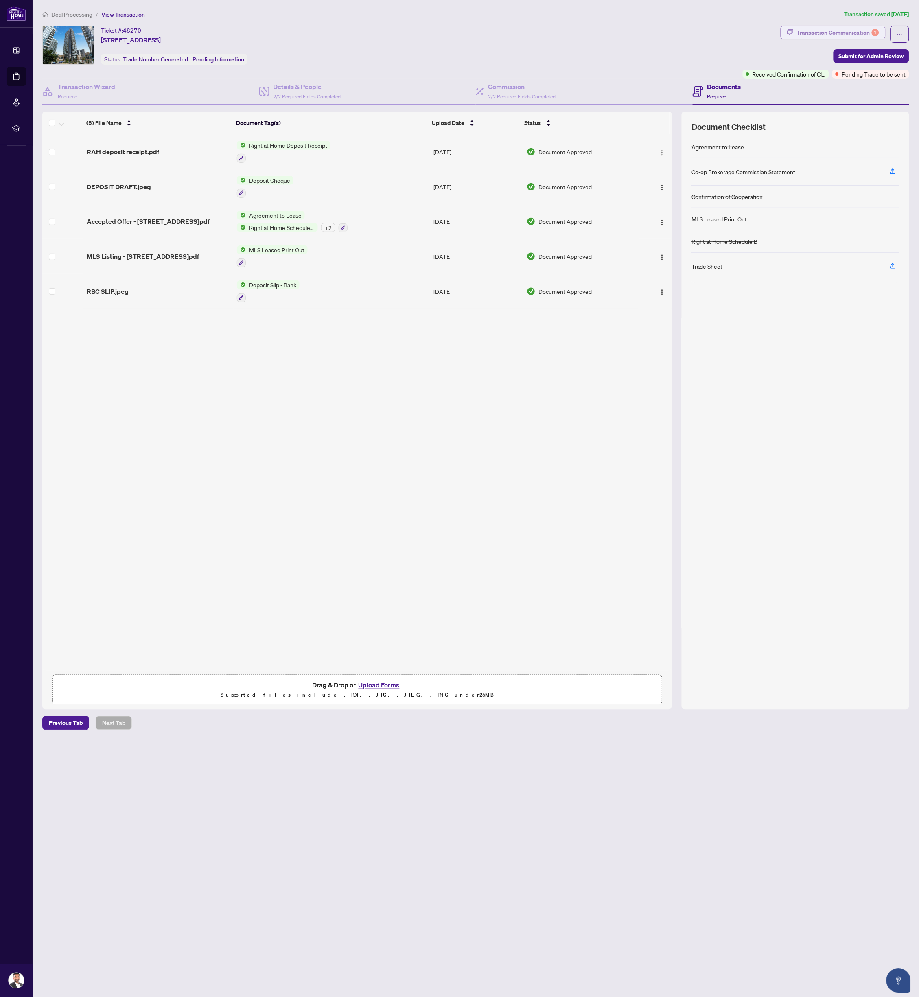
click at [810, 30] on div "Transaction Communication 1" at bounding box center [838, 32] width 82 height 13
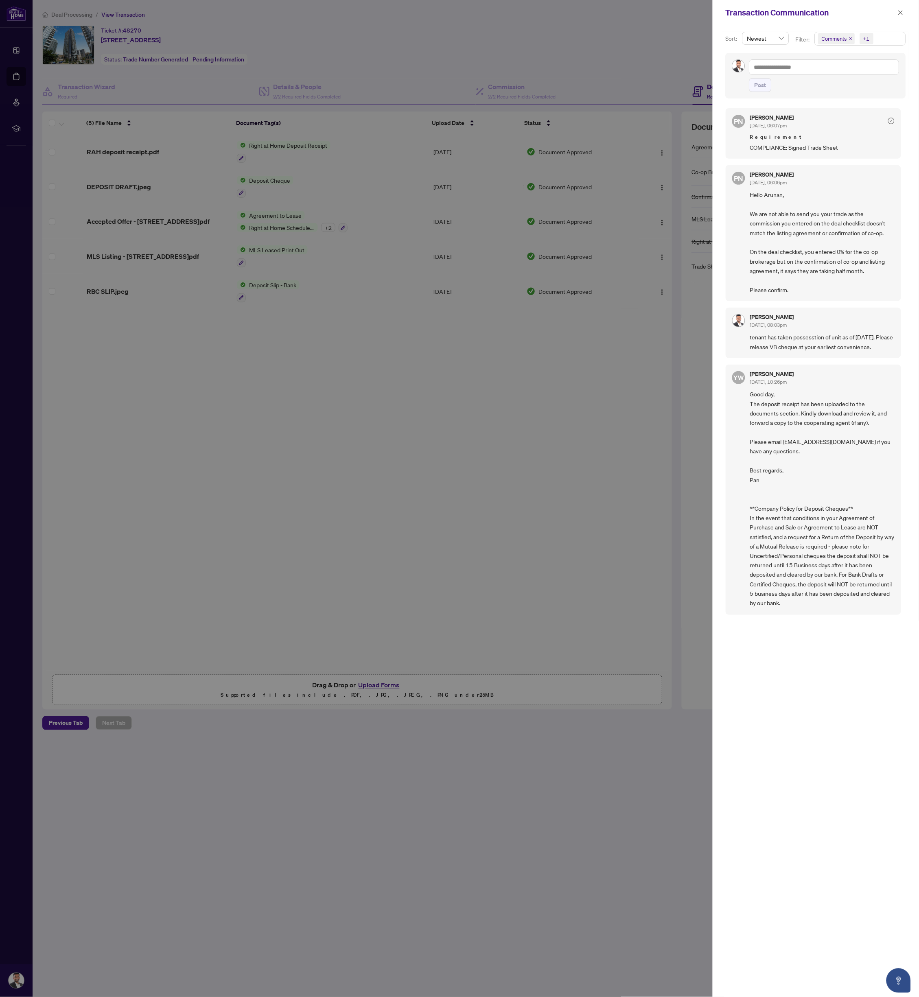
scroll to position [0, 0]
click at [804, 66] on textarea at bounding box center [824, 66] width 150 height 15
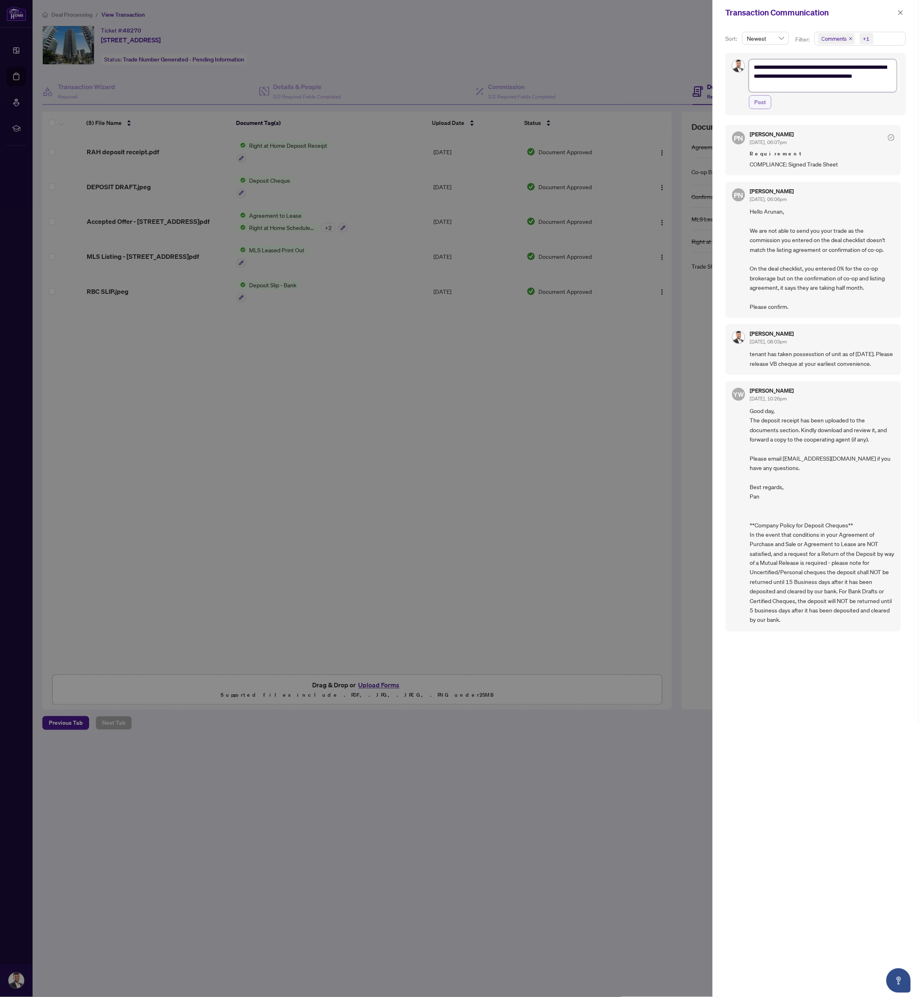
type textarea "**********"
click at [752, 105] on button "Post" at bounding box center [760, 102] width 22 height 14
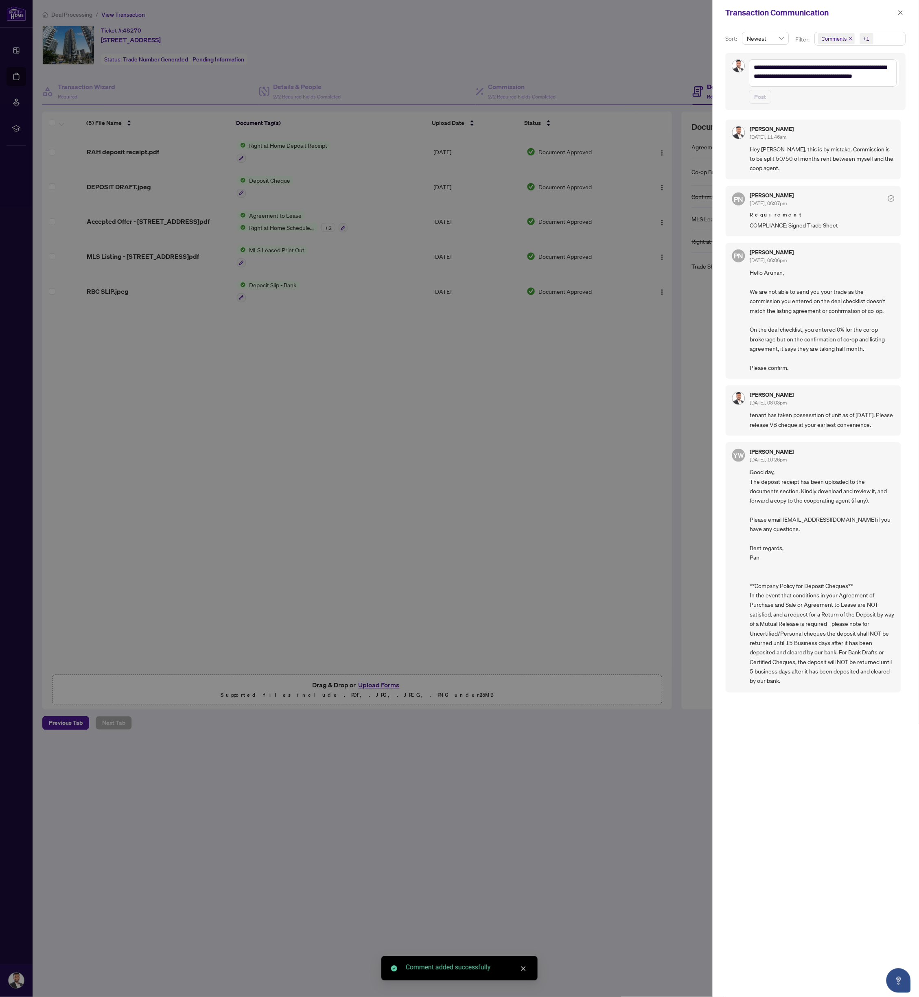
scroll to position [0, 0]
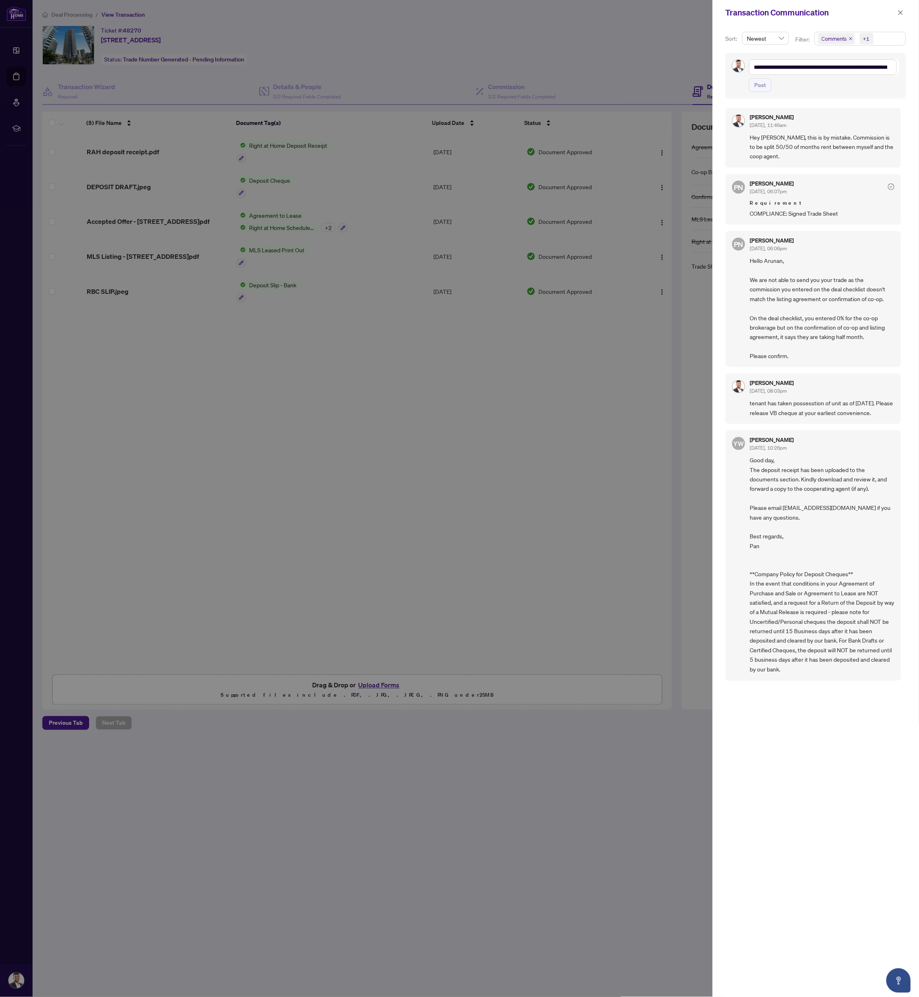
click at [416, 399] on div at bounding box center [459, 498] width 919 height 997
click at [898, 13] on icon "close" at bounding box center [901, 13] width 6 height 6
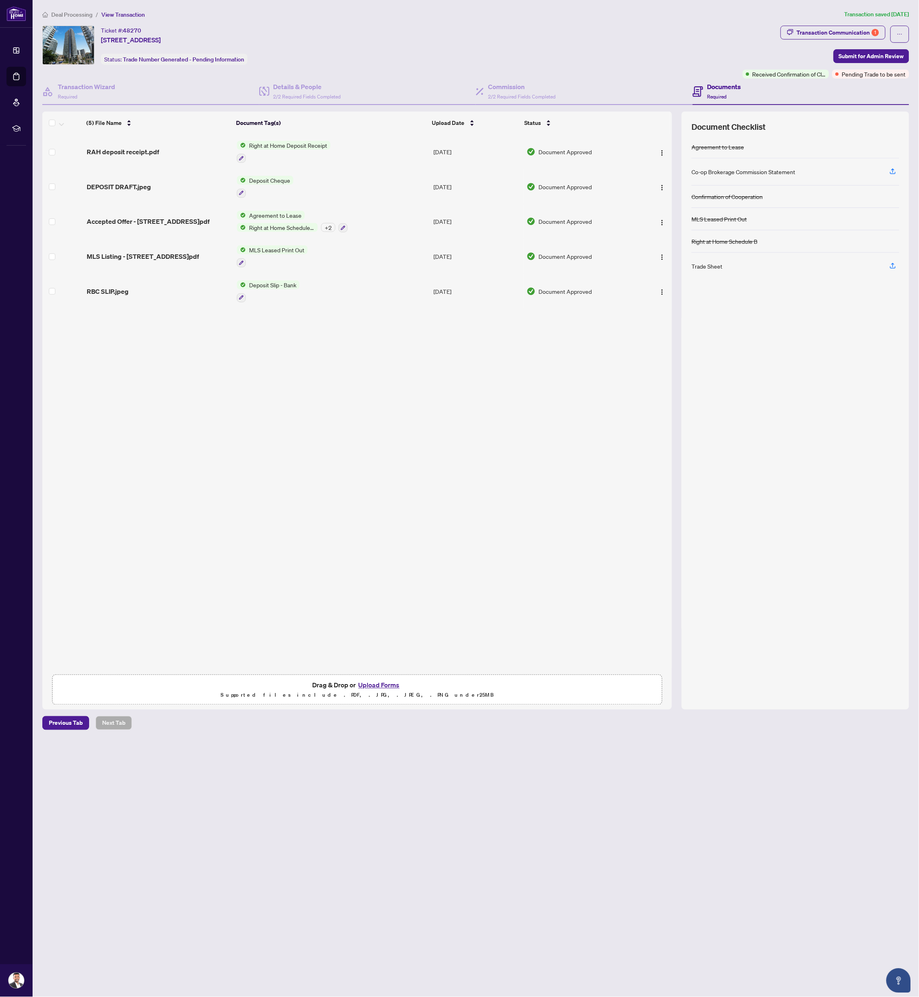
drag, startPoint x: 324, startPoint y: 343, endPoint x: 320, endPoint y: 345, distance: 4.6
click at [326, 343] on div "RAH deposit receipt.pdf Right at Home Deposit Receipt [DATE] Document Approved …" at bounding box center [357, 402] width 630 height 537
click at [805, 26] on button "Transaction Communication 1" at bounding box center [833, 33] width 105 height 14
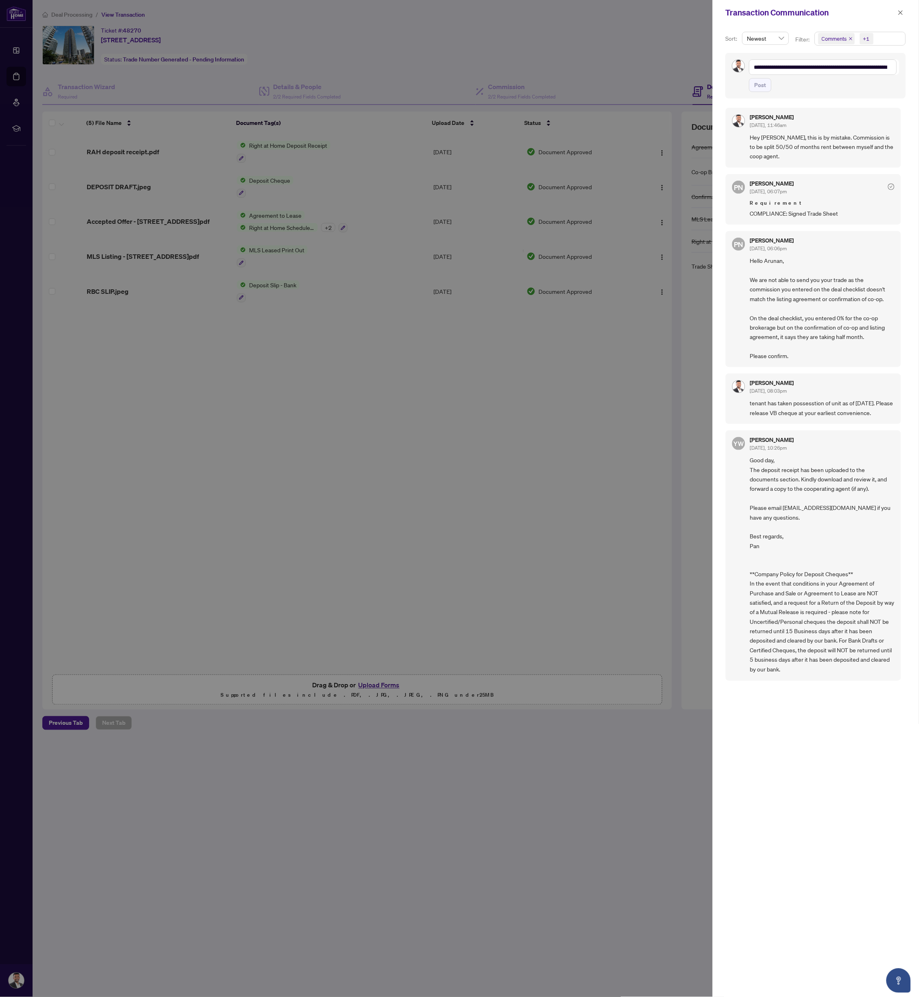
click at [806, 199] on span "Requirement" at bounding box center [822, 203] width 145 height 8
click at [778, 203] on span "Requirement" at bounding box center [822, 203] width 145 height 8
click at [392, 400] on div at bounding box center [459, 498] width 919 height 997
click at [528, 68] on div at bounding box center [459, 498] width 919 height 997
click at [907, 10] on div "Transaction Communication" at bounding box center [816, 12] width 206 height 25
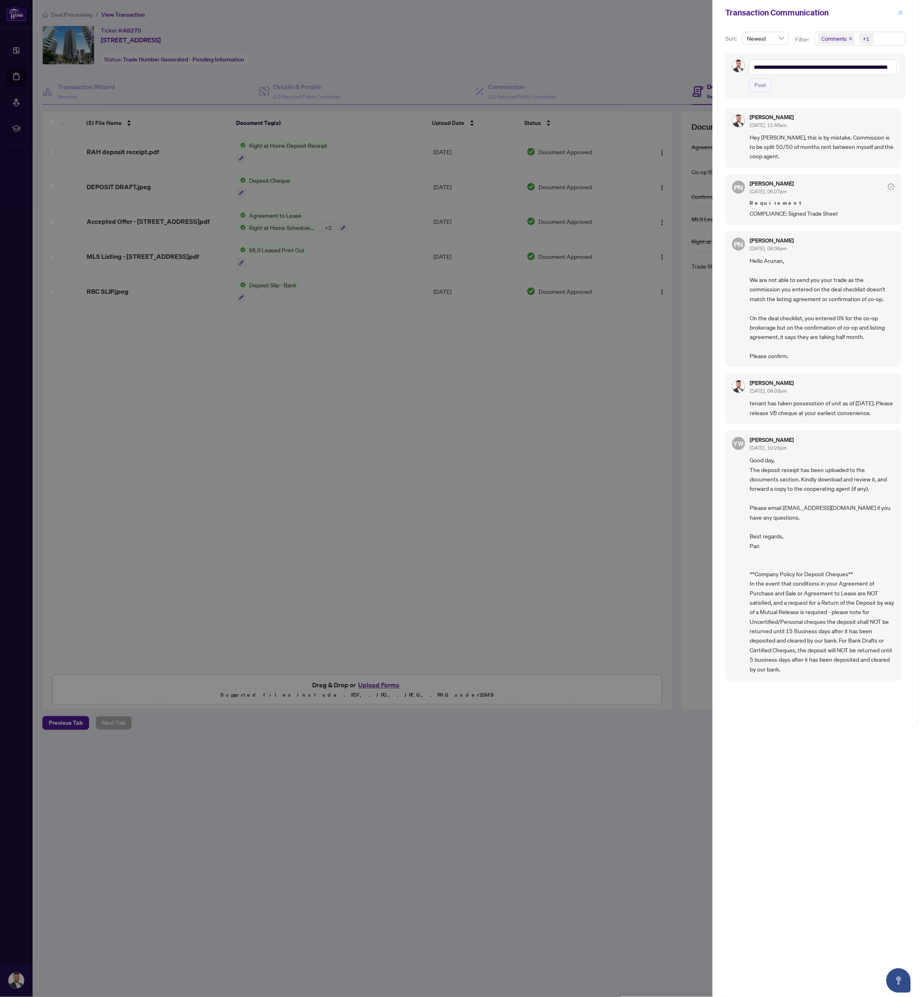
click at [904, 12] on button "button" at bounding box center [901, 13] width 11 height 10
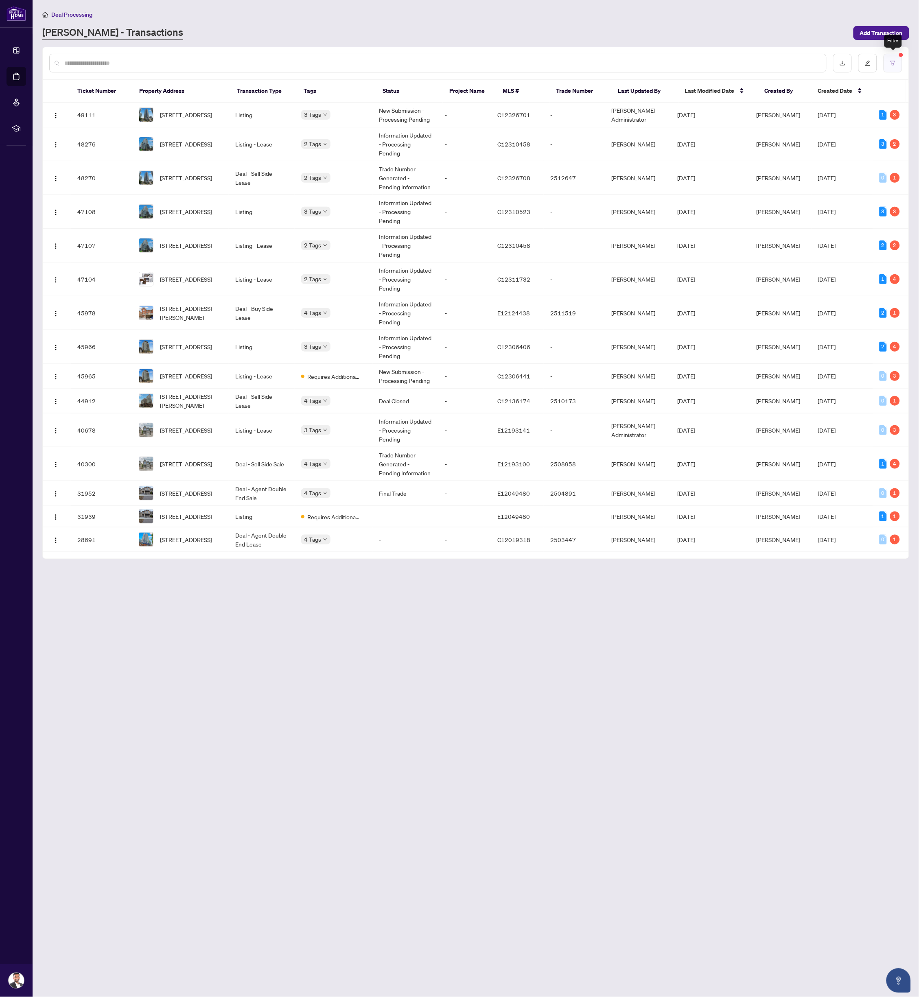
click at [894, 62] on icon "filter" at bounding box center [893, 63] width 6 height 6
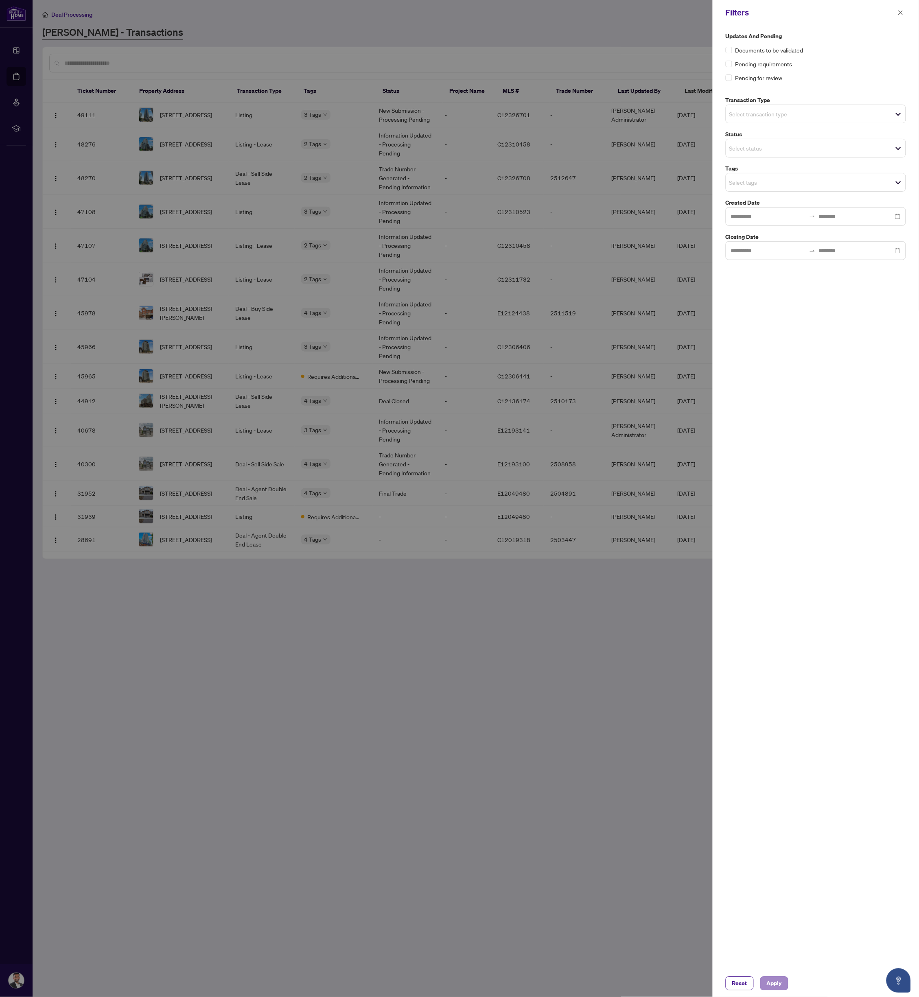
click at [769, 983] on span "Apply" at bounding box center [774, 983] width 15 height 13
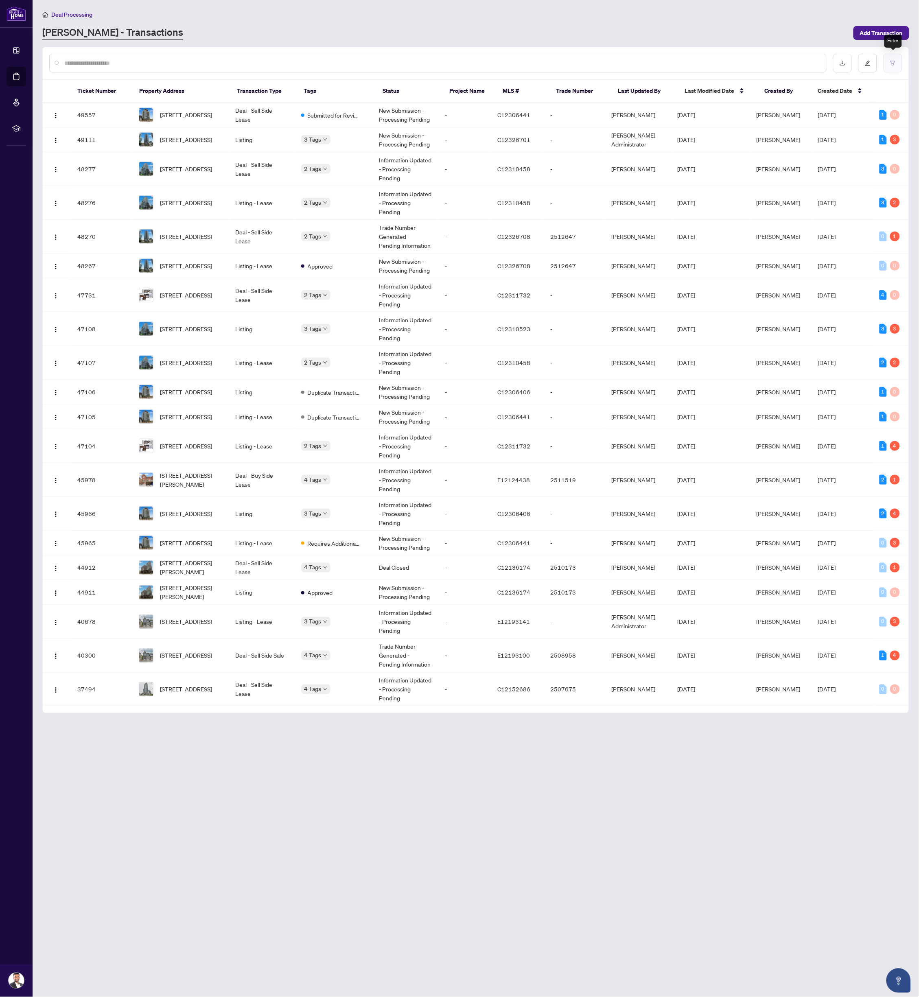
click at [889, 63] on button "button" at bounding box center [893, 63] width 19 height 19
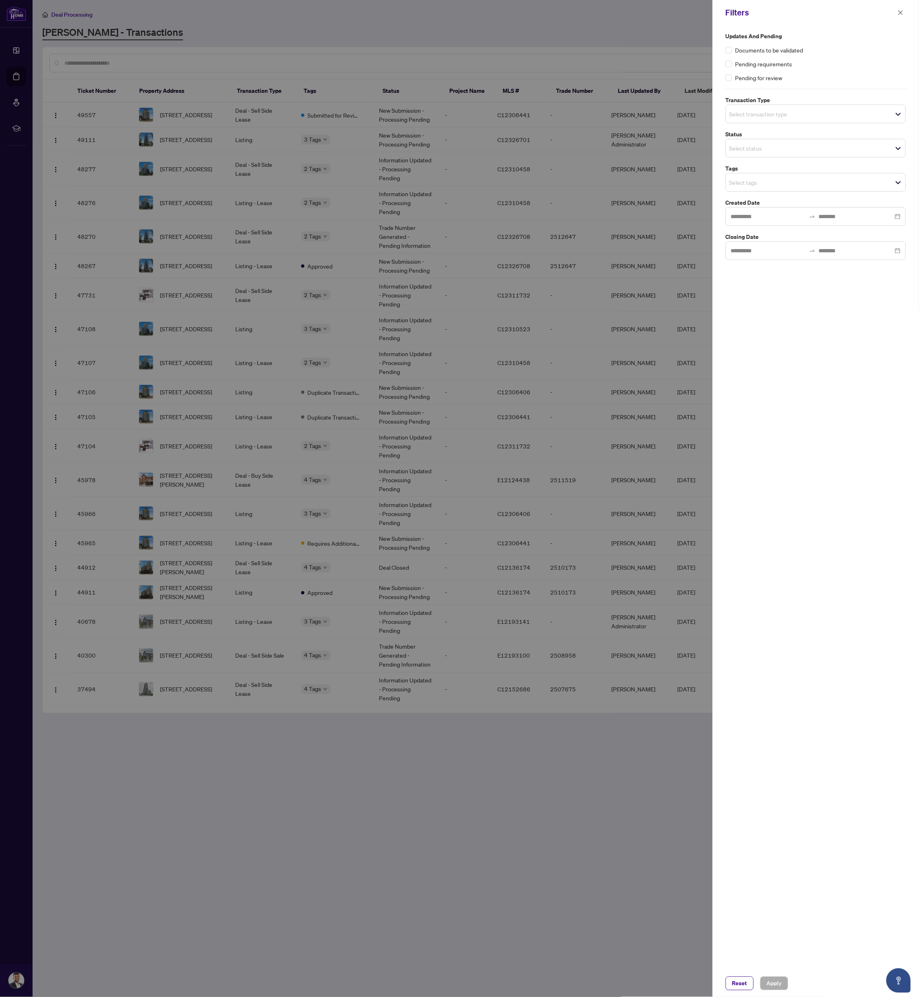
click at [898, 149] on span "Select status" at bounding box center [816, 147] width 180 height 11
click at [842, 350] on div "Updates and Pending Documents to be validated Pending requirements Pending for …" at bounding box center [816, 497] width 206 height 945
click at [843, 105] on div "Select transaction type" at bounding box center [816, 114] width 180 height 19
click at [880, 385] on div "Updates and Pending Documents to be validated Pending requirements Pending for …" at bounding box center [816, 497] width 206 height 945
click at [632, 954] on div at bounding box center [459, 498] width 919 height 997
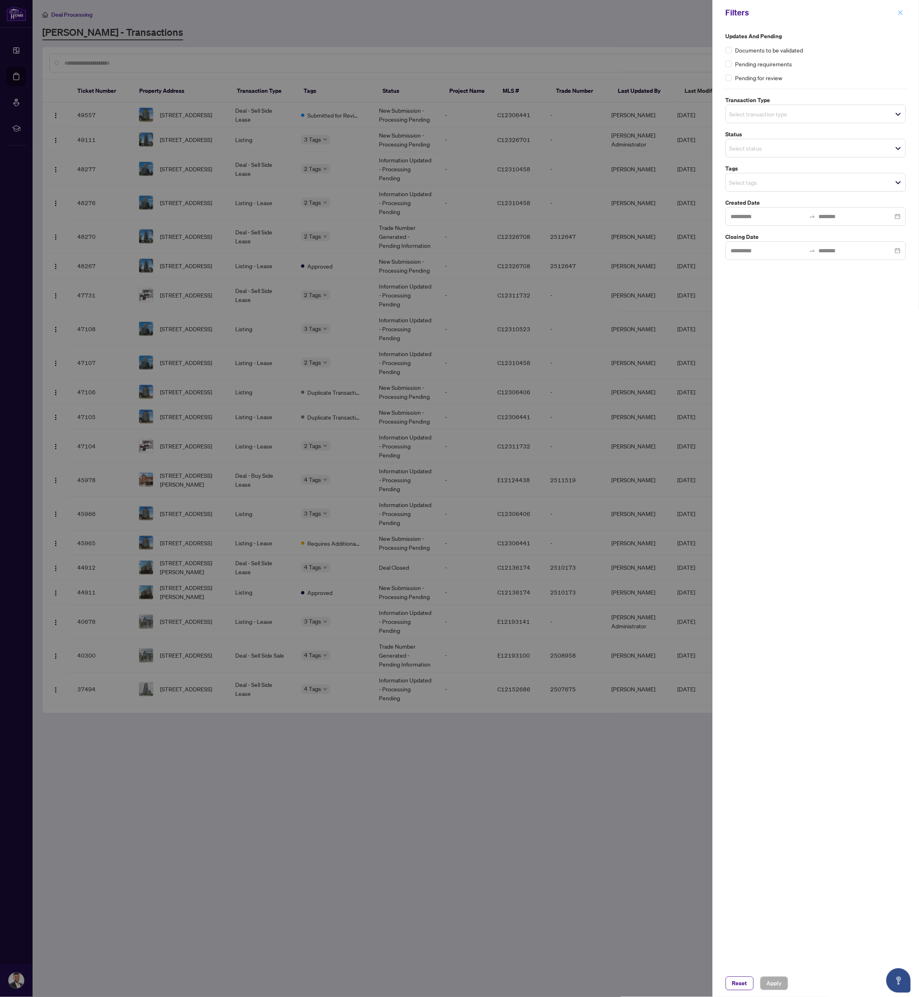
click at [902, 12] on icon "close" at bounding box center [901, 13] width 6 height 6
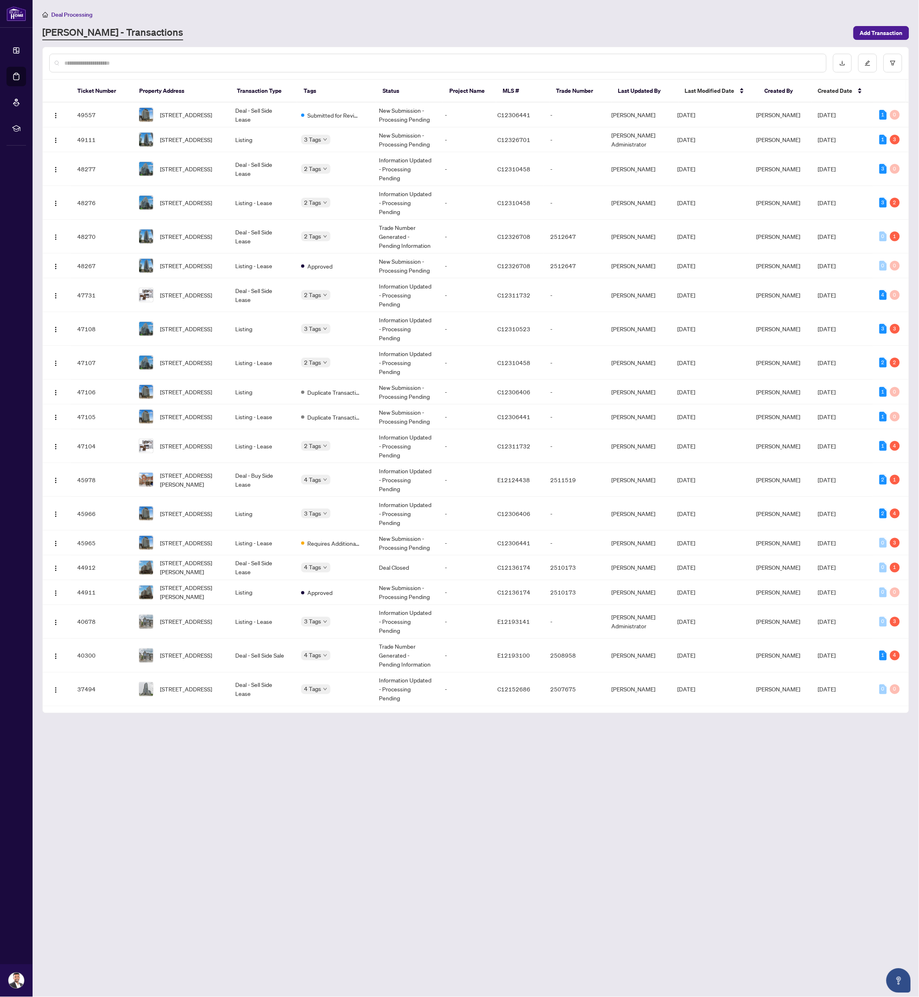
click at [261, 791] on main "Deal Processing RAHR - Transactions Add Transaction Ticket Number Property Addr…" at bounding box center [476, 498] width 887 height 997
click at [183, 685] on span "[STREET_ADDRESS]" at bounding box center [186, 689] width 52 height 9
click at [304, 678] on span "Approved" at bounding box center [304, 678] width 0 height 0
click at [234, 640] on td "Deal - Sell Side Sale" at bounding box center [262, 656] width 66 height 34
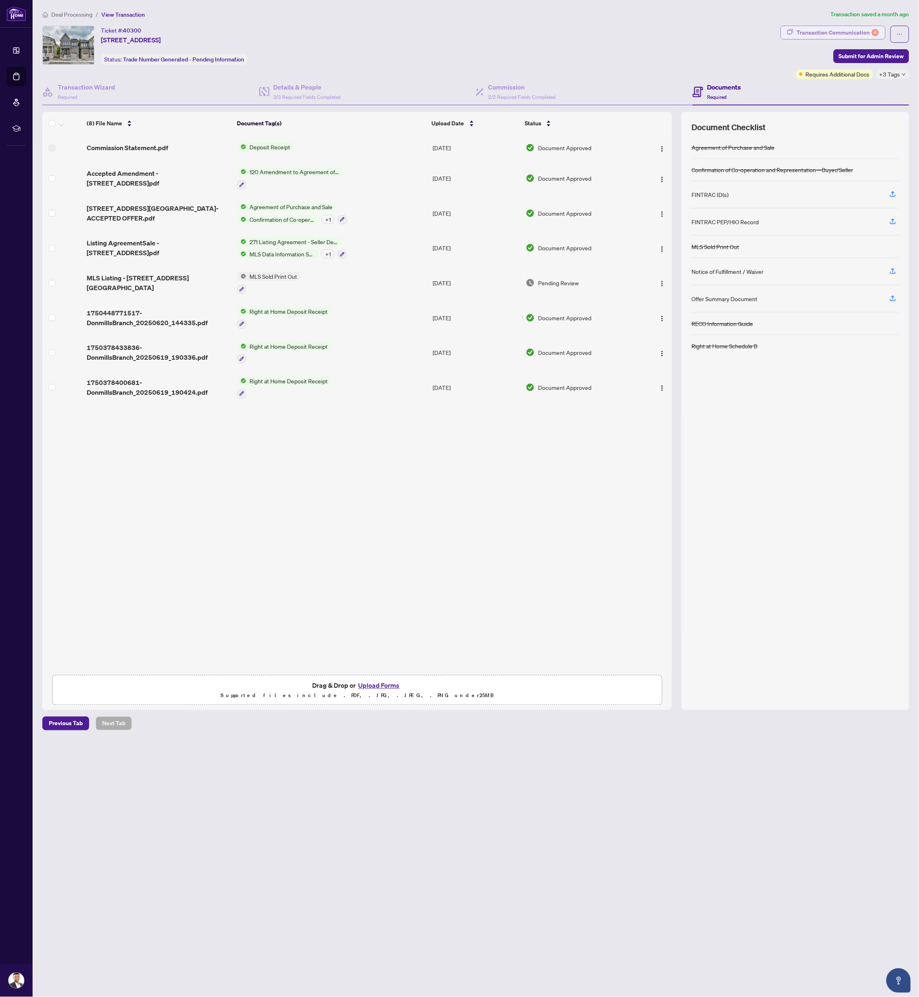
click at [829, 28] on div "Transaction Communication 4" at bounding box center [838, 32] width 82 height 13
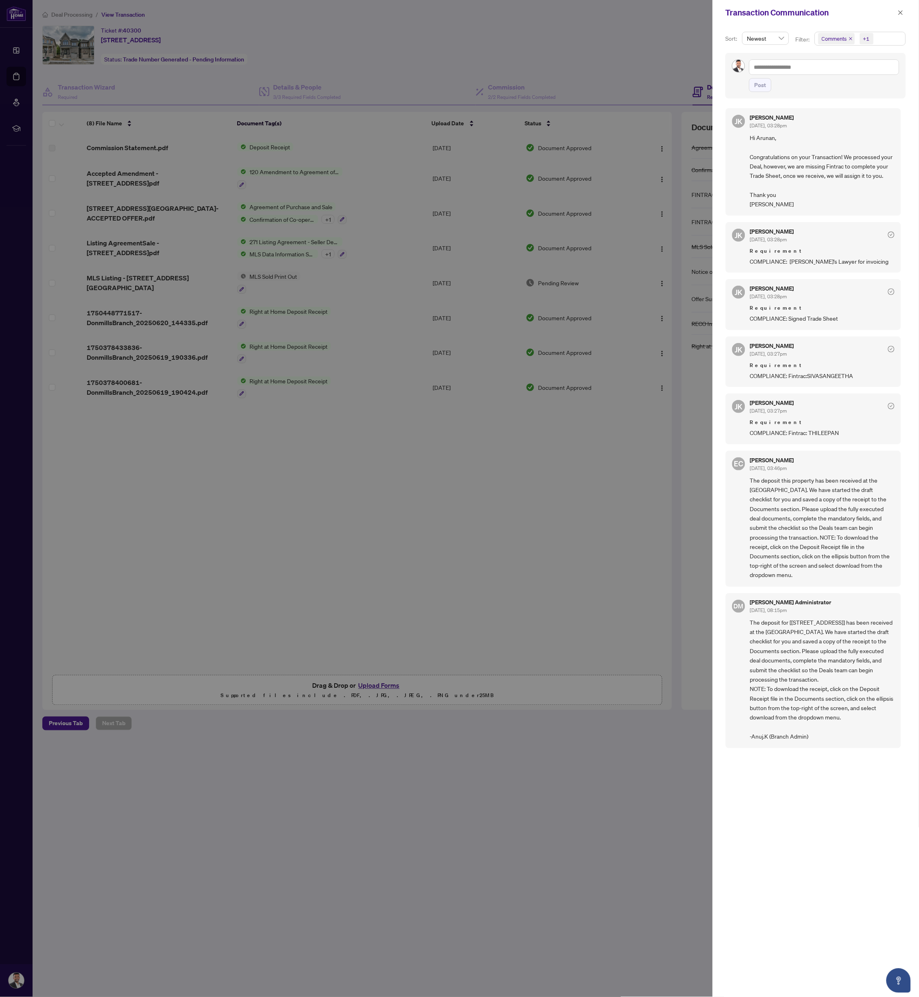
click at [521, 431] on div at bounding box center [459, 498] width 919 height 997
click at [903, 14] on icon "close" at bounding box center [901, 13] width 6 height 6
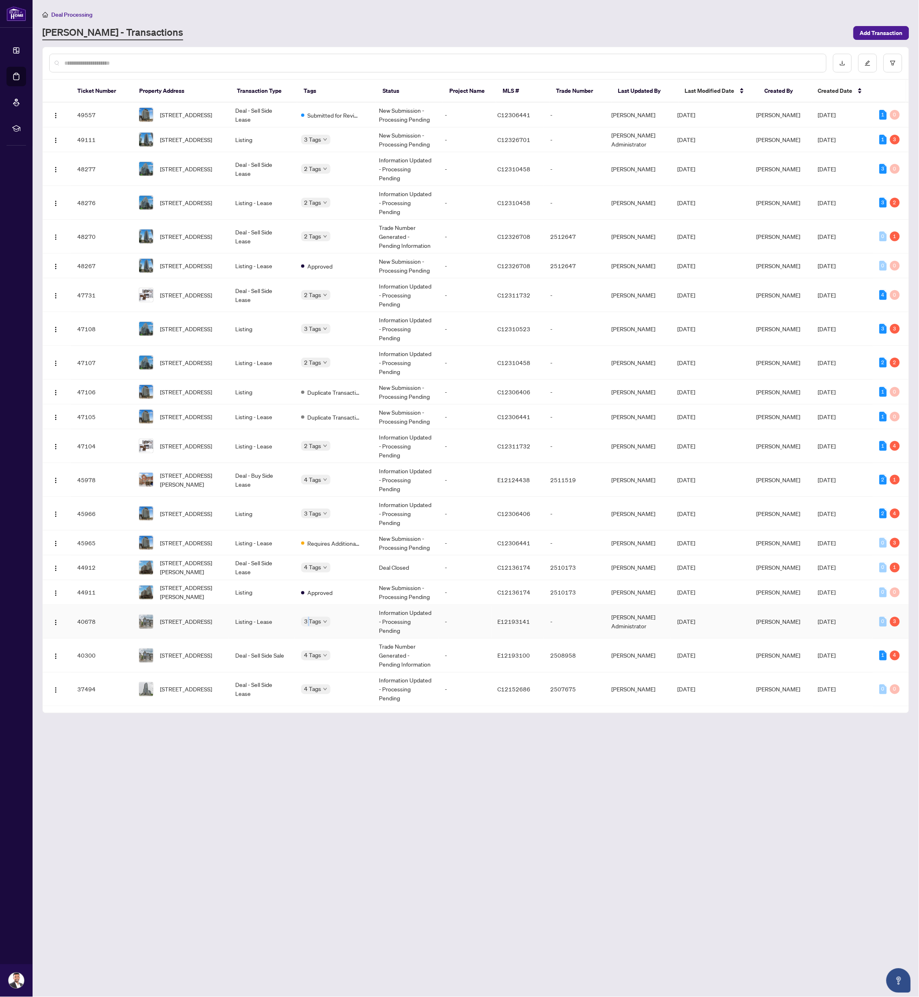
click at [312, 607] on body "Dashboard Deal Processing Mortgage Referrals rLearning Arunan Kuven arunan.kuve…" at bounding box center [459, 498] width 919 height 997
click at [254, 611] on td "Listing - Lease" at bounding box center [262, 622] width 66 height 34
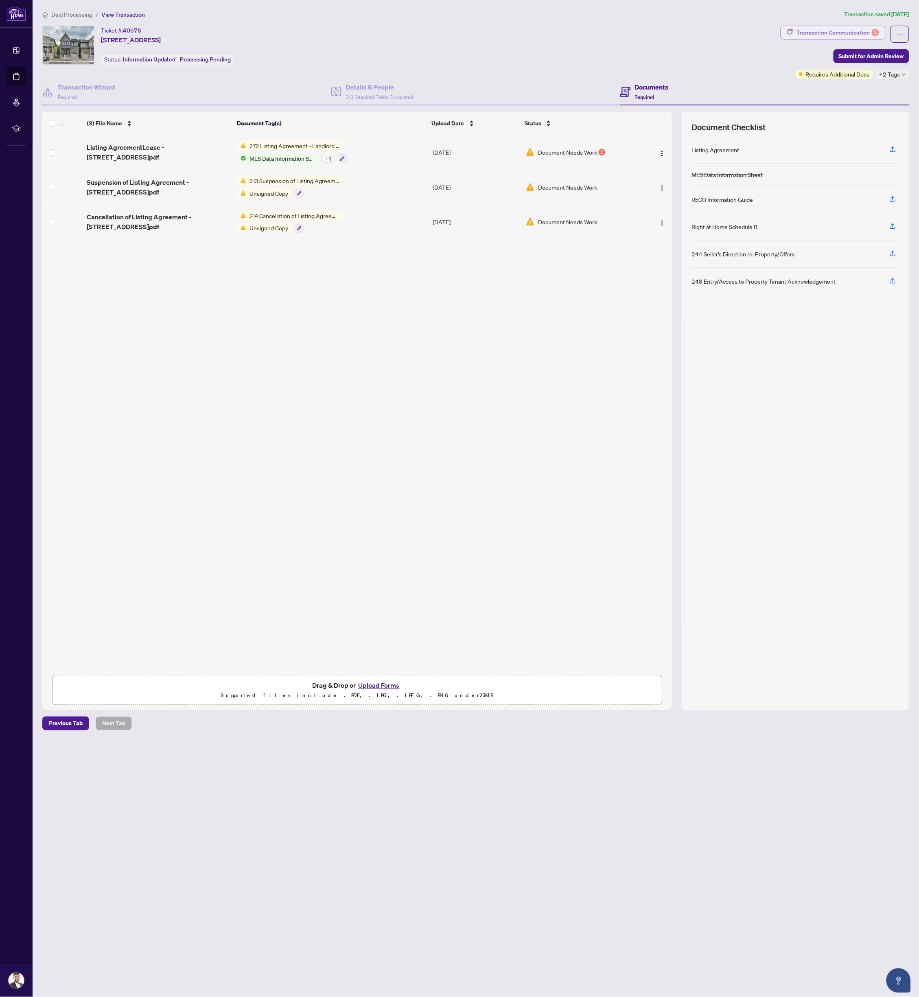
click at [827, 30] on div "Transaction Communication 3" at bounding box center [838, 32] width 82 height 13
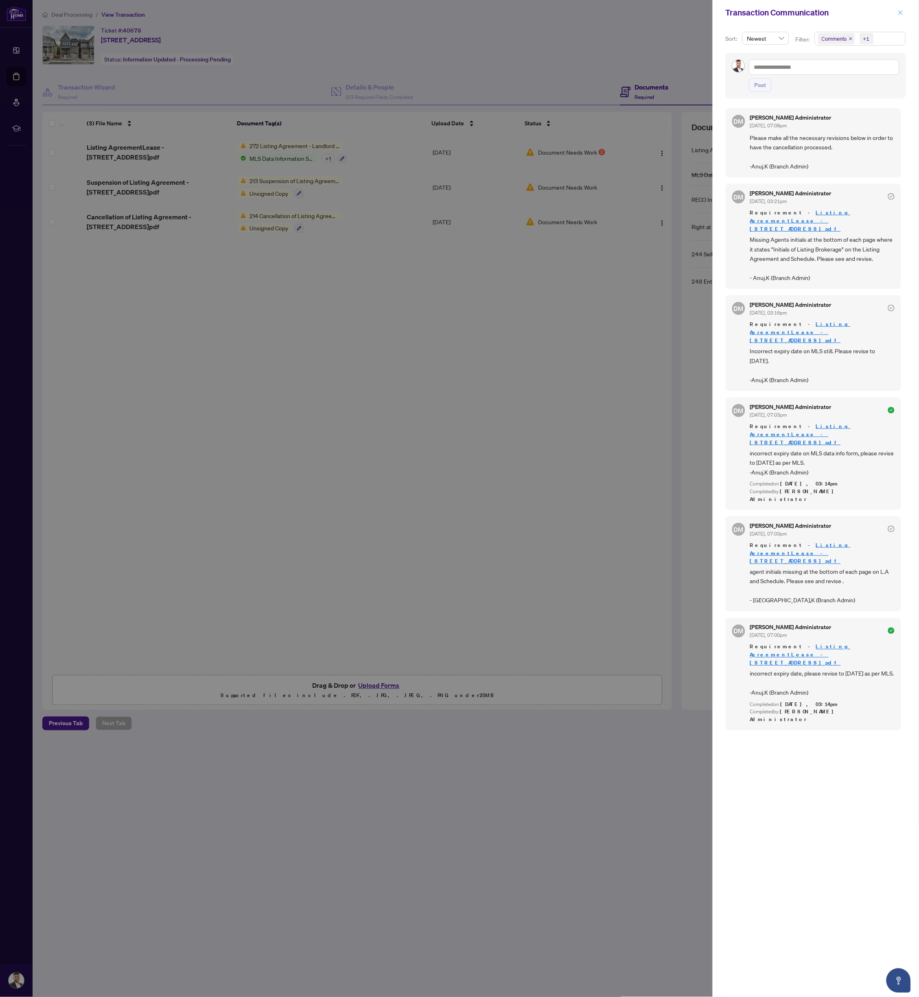
click at [899, 14] on icon "close" at bounding box center [901, 13] width 6 height 6
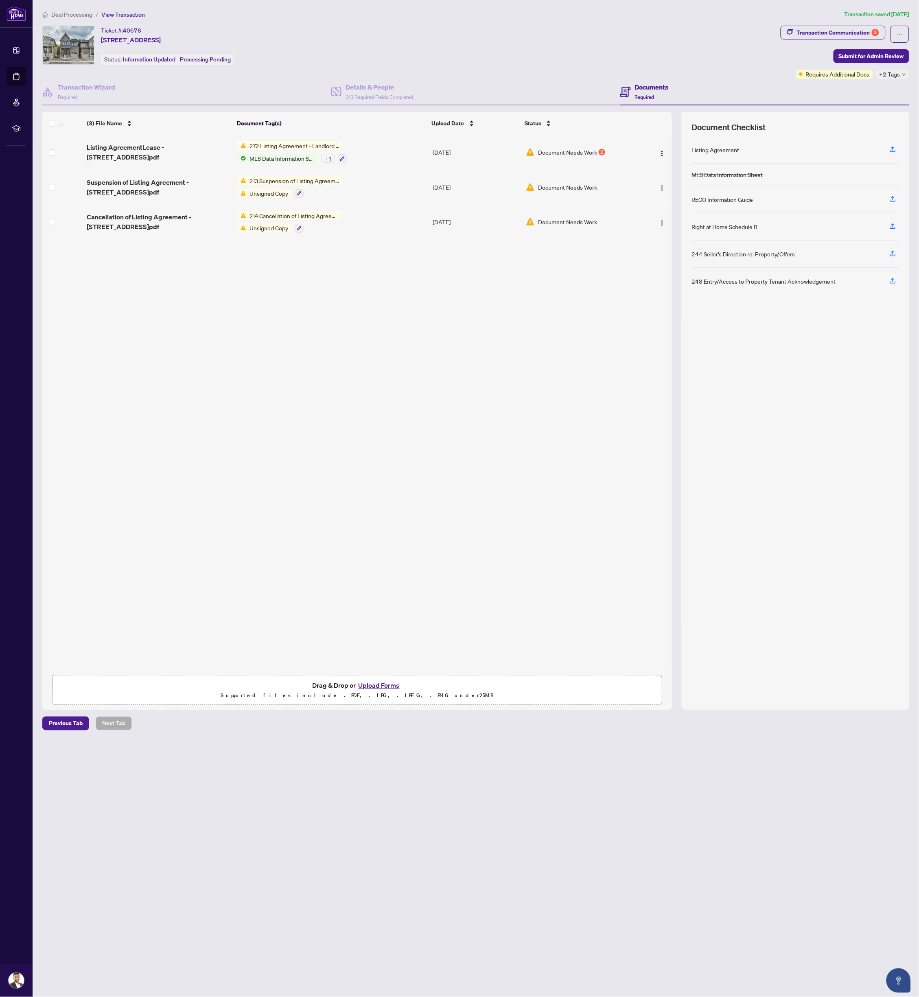
click at [202, 526] on div "Listing AgreementLease - 74 North Garden Blvd.pdf 272 Listing Agreement - Landl…" at bounding box center [357, 403] width 630 height 537
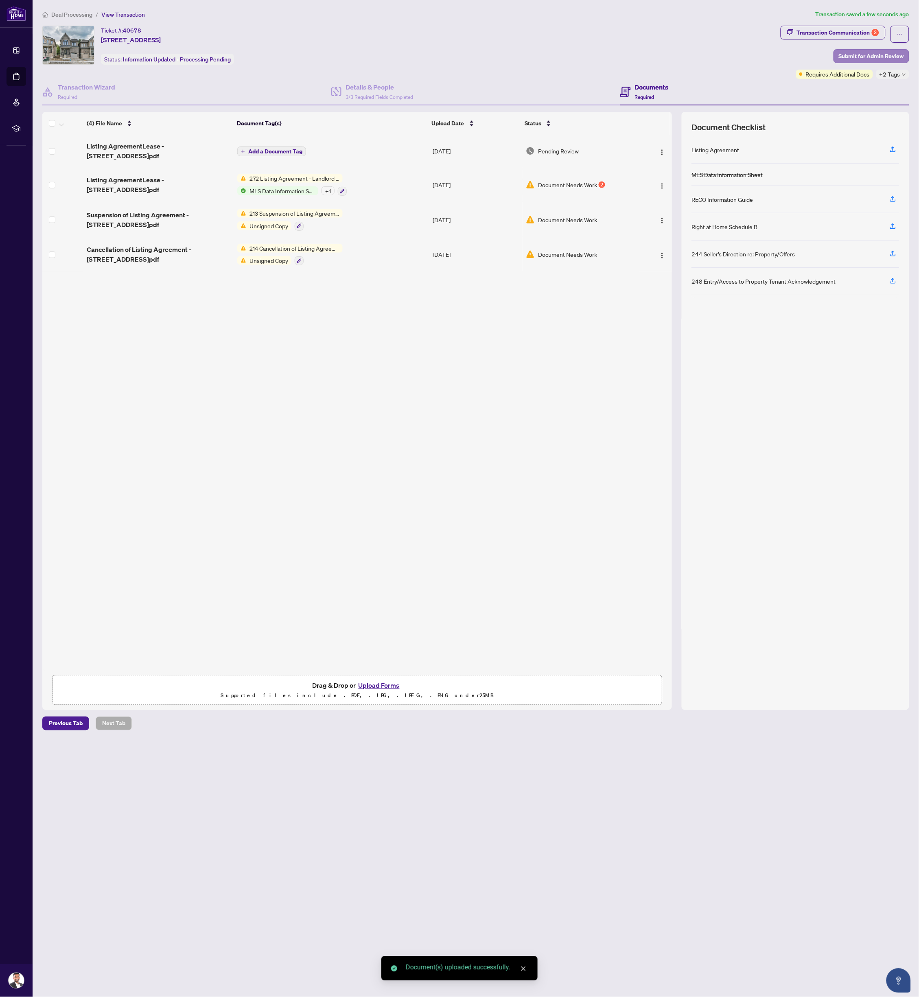
click at [877, 55] on span "Submit for Admin Review" at bounding box center [871, 56] width 65 height 13
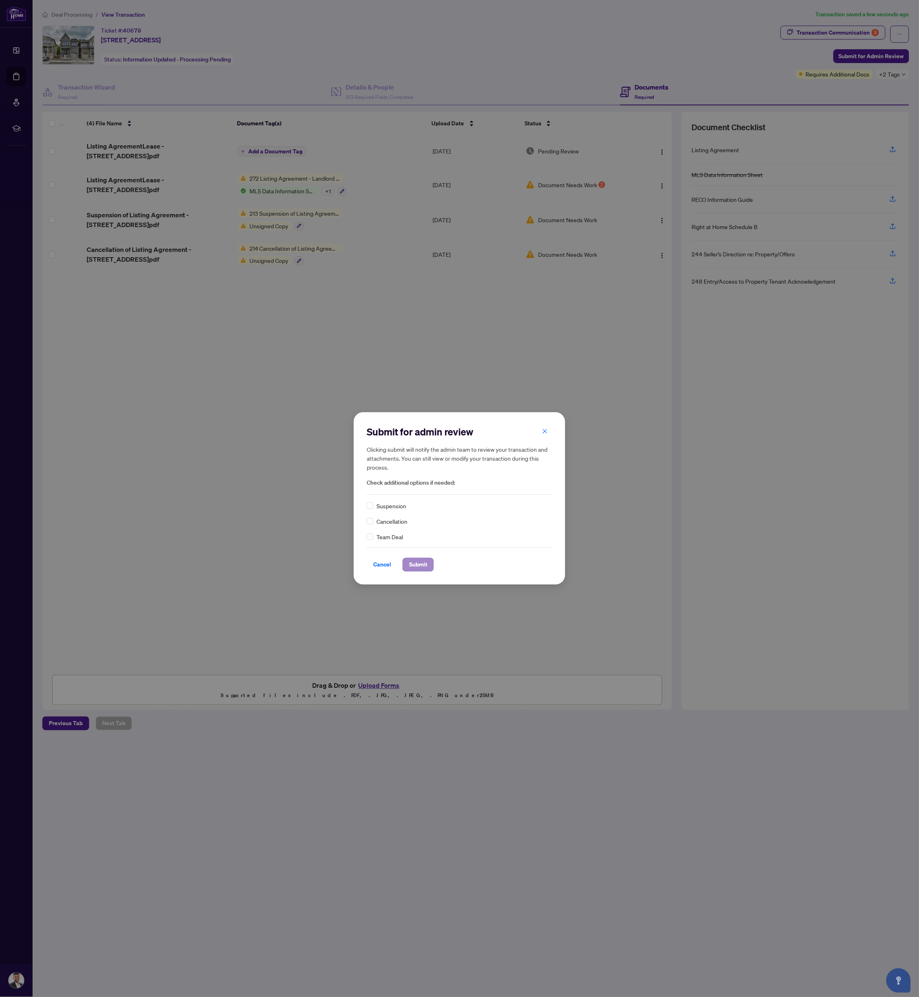
click at [423, 561] on span "Submit" at bounding box center [418, 565] width 18 height 13
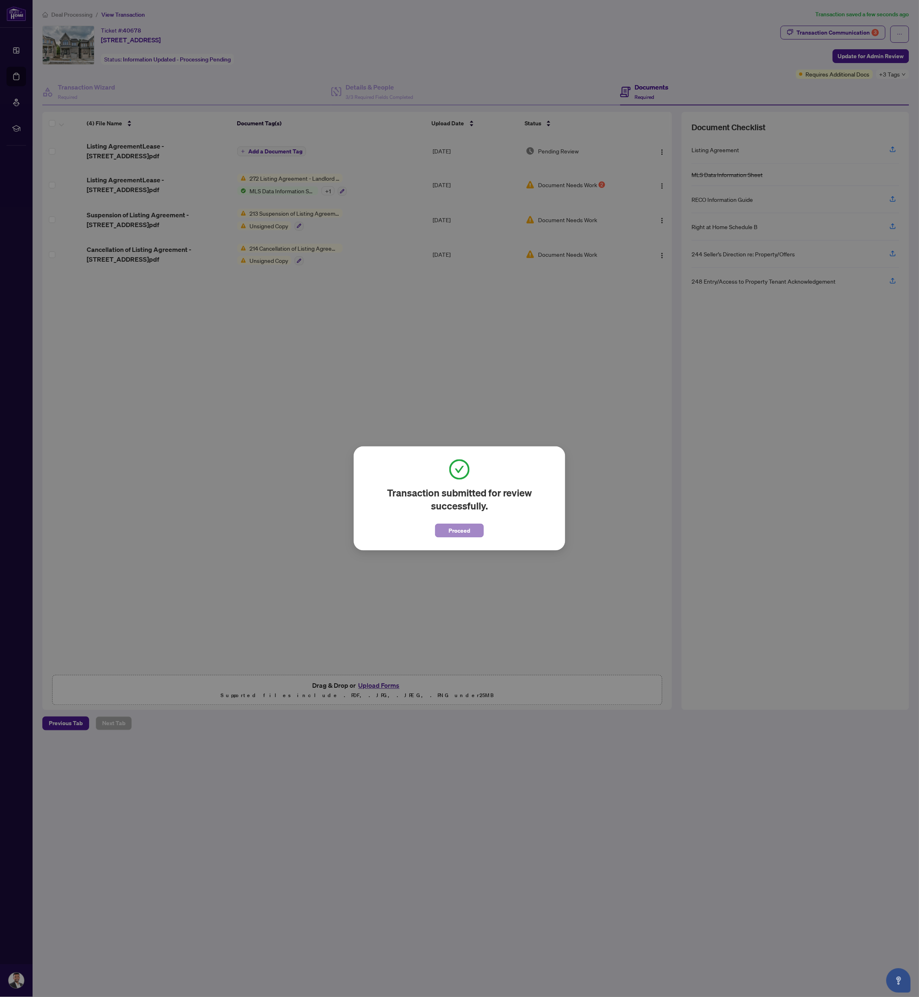
click at [464, 530] on span "Proceed" at bounding box center [460, 530] width 22 height 13
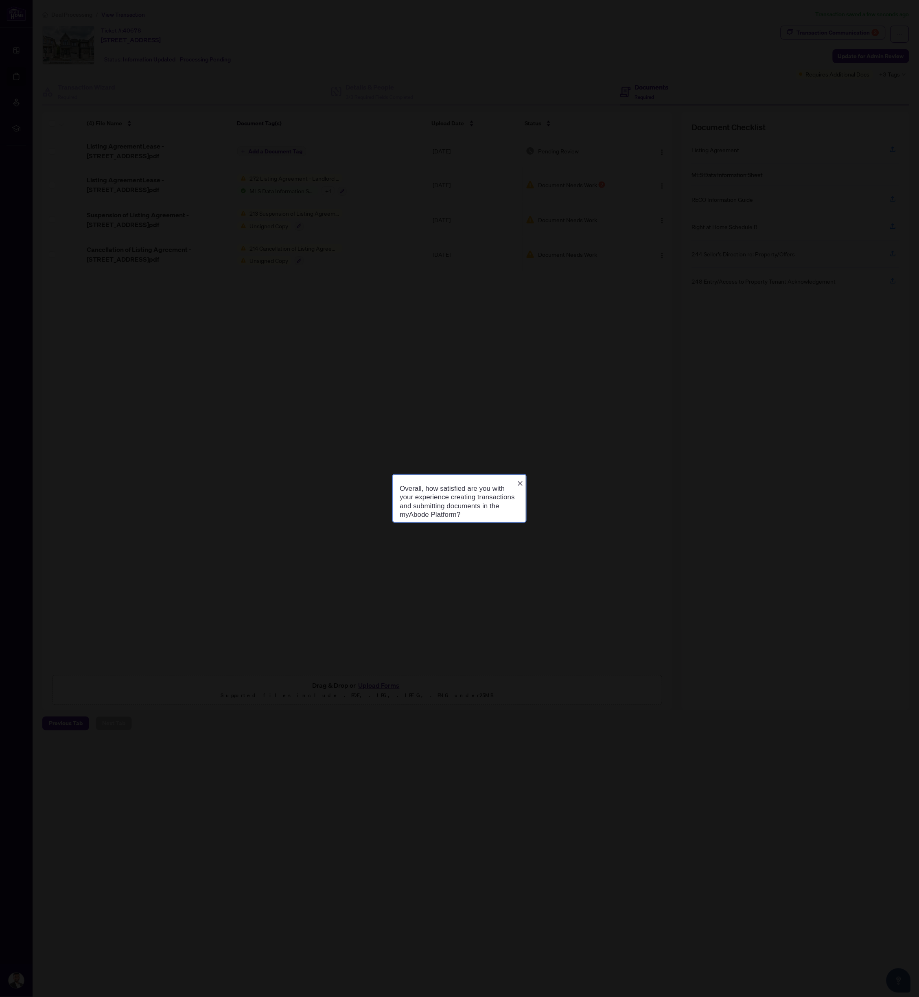
click at [22, 77] on div at bounding box center [459, 498] width 919 height 997
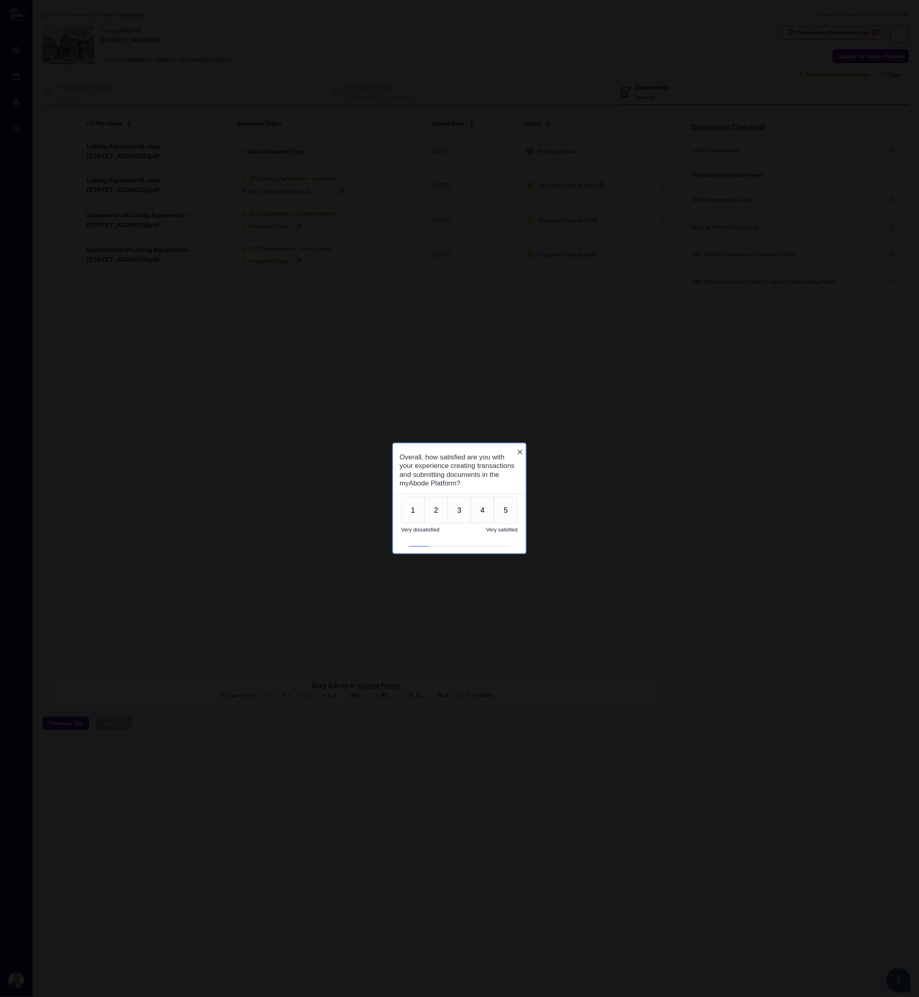
click at [528, 446] on div "Overall, how satisfied are you with your experience creating transactions and s…" at bounding box center [459, 498] width 147 height 124
click at [521, 449] on icon "Close button" at bounding box center [520, 452] width 7 height 7
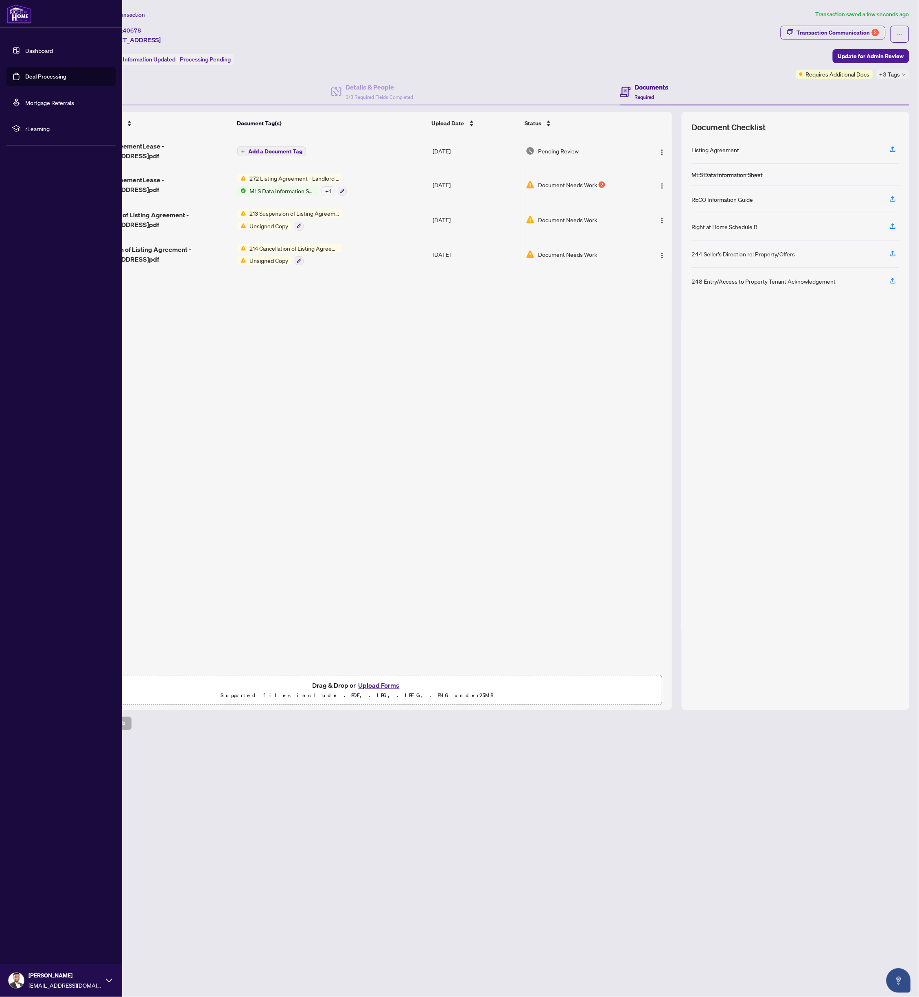
click at [38, 77] on link "Deal Processing" at bounding box center [45, 76] width 41 height 7
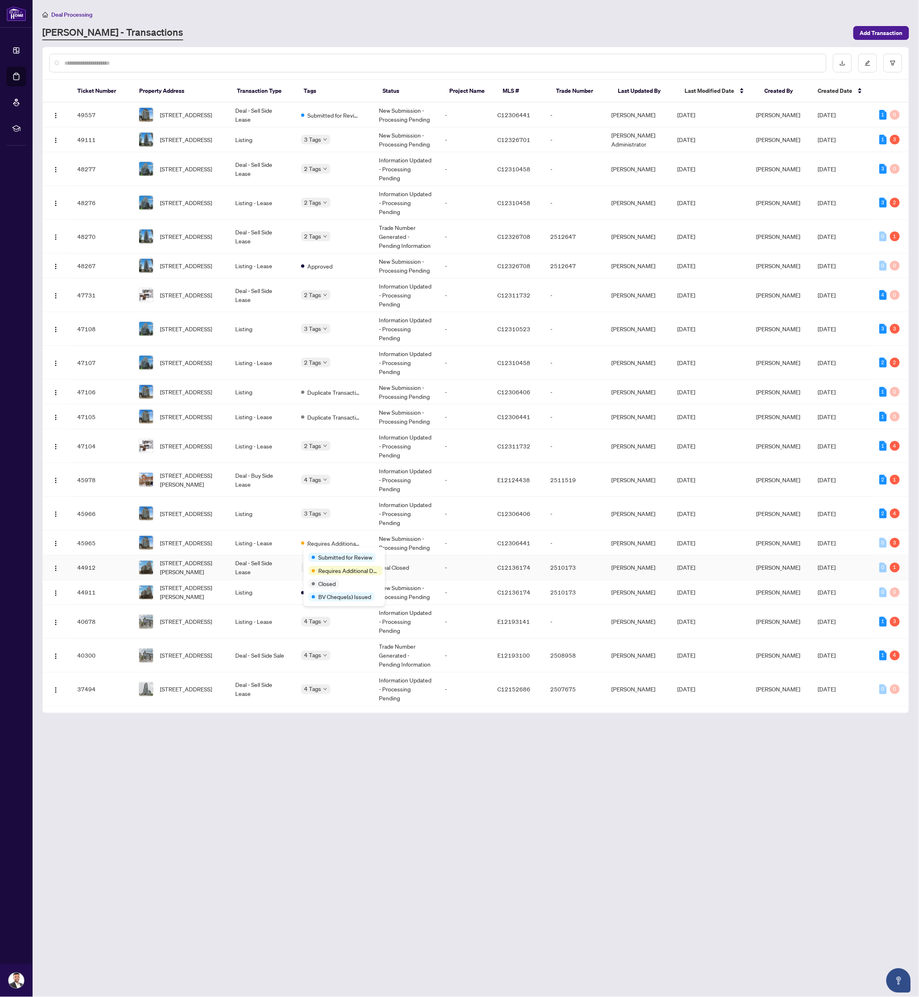
click at [329, 552] on div "Submitted for Review" at bounding box center [345, 557] width 72 height 10
click at [226, 556] on td "[STREET_ADDRESS][PERSON_NAME]" at bounding box center [180, 568] width 96 height 25
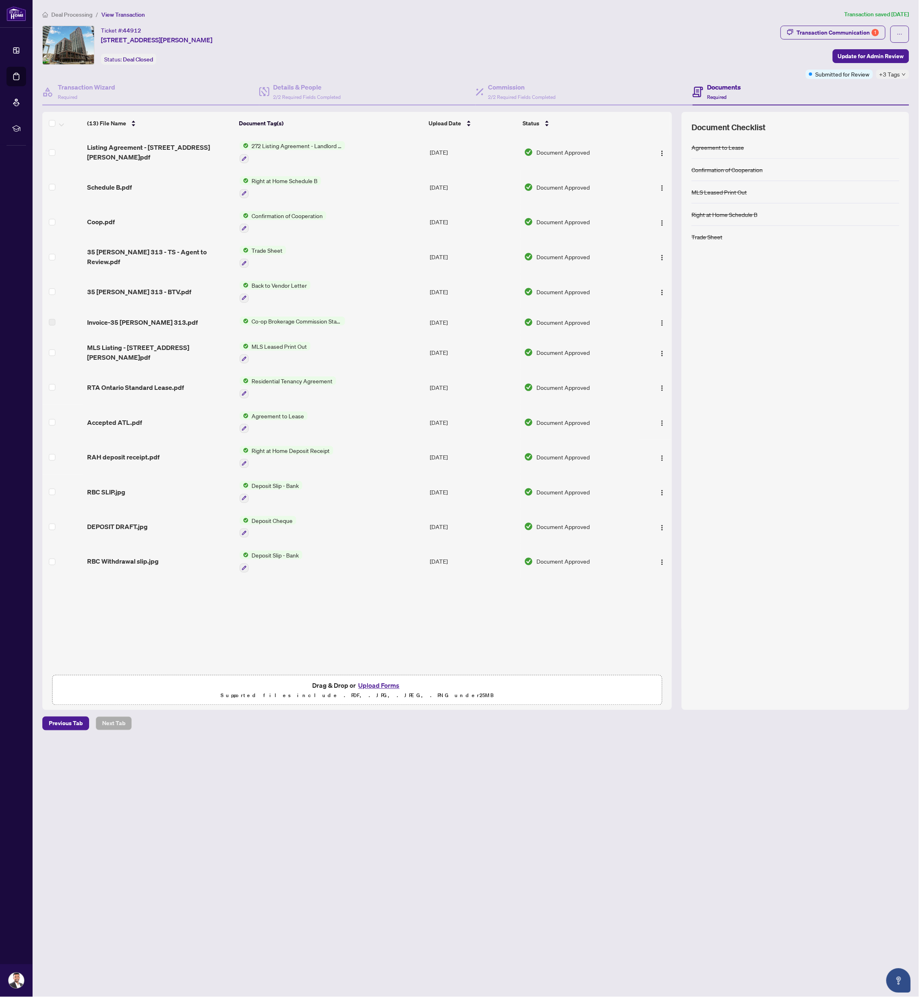
click at [862, 24] on div "Deal Processing / View Transaction Transaction saved 10 days ago Ticket #: 4491…" at bounding box center [476, 370] width 874 height 721
click at [862, 39] on span "Transaction Communication 1" at bounding box center [833, 34] width 105 height 17
click at [858, 32] on div "Transaction Communication 1" at bounding box center [838, 32] width 82 height 13
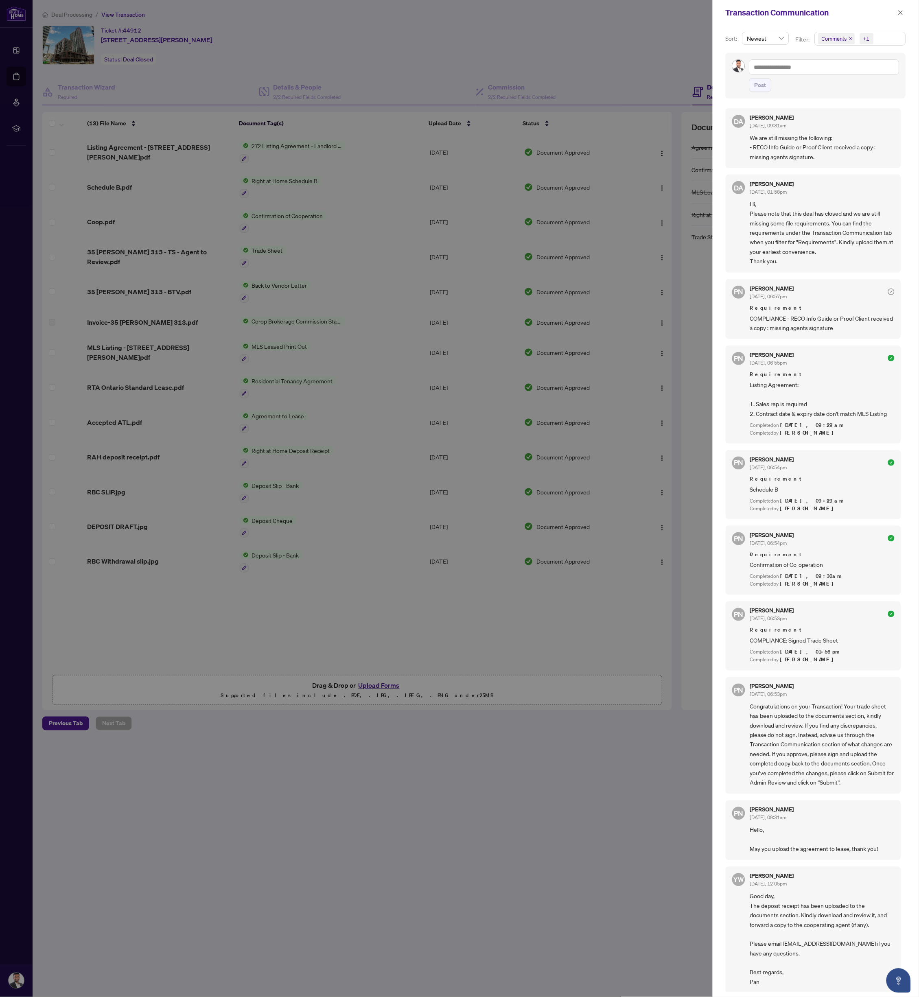
click at [199, 224] on div at bounding box center [459, 498] width 919 height 997
click at [903, 12] on icon "close" at bounding box center [901, 13] width 6 height 6
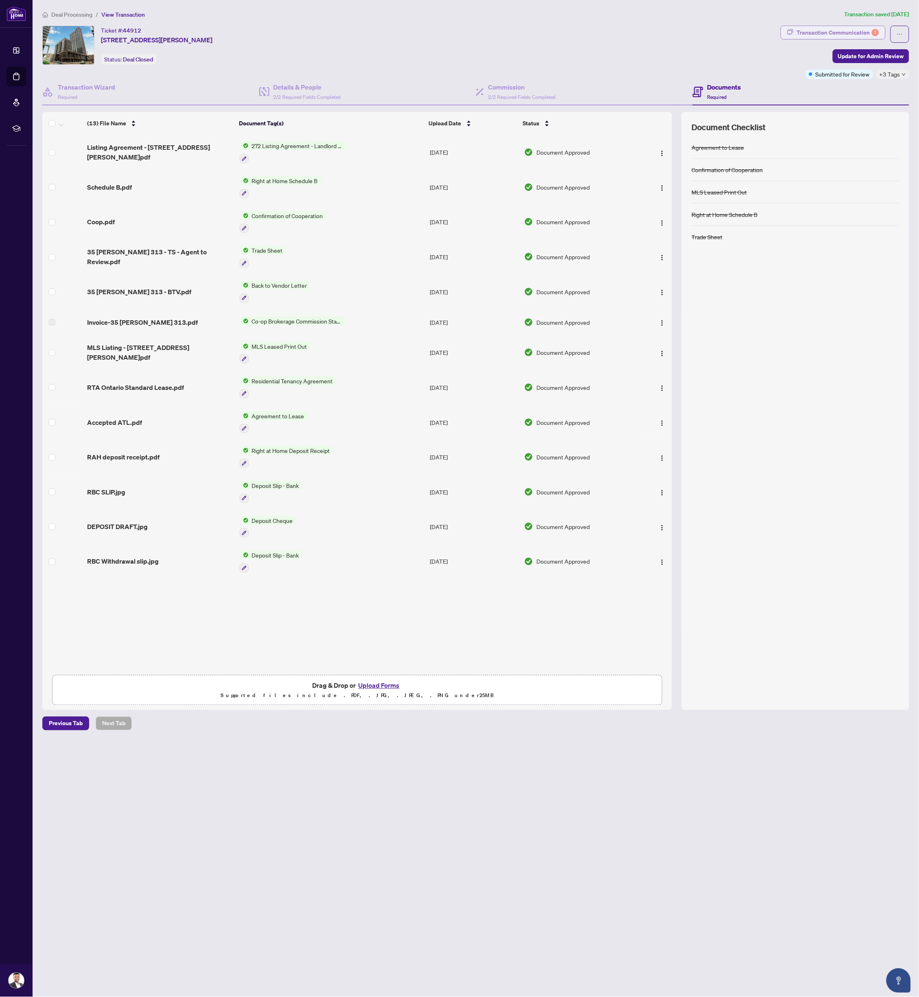
click at [809, 28] on div "Transaction Communication 1" at bounding box center [838, 32] width 82 height 13
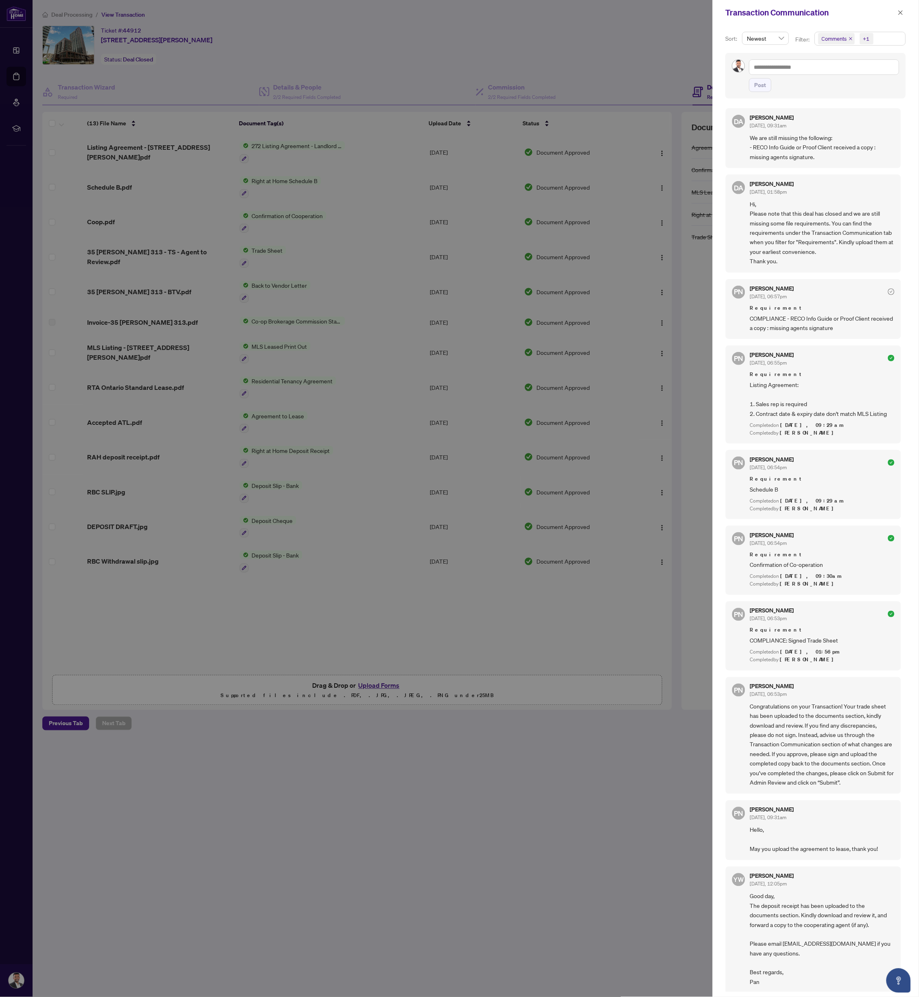
click at [218, 650] on div at bounding box center [459, 498] width 919 height 997
click at [228, 613] on div at bounding box center [459, 498] width 919 height 997
click at [899, 11] on icon "close" at bounding box center [901, 13] width 6 height 6
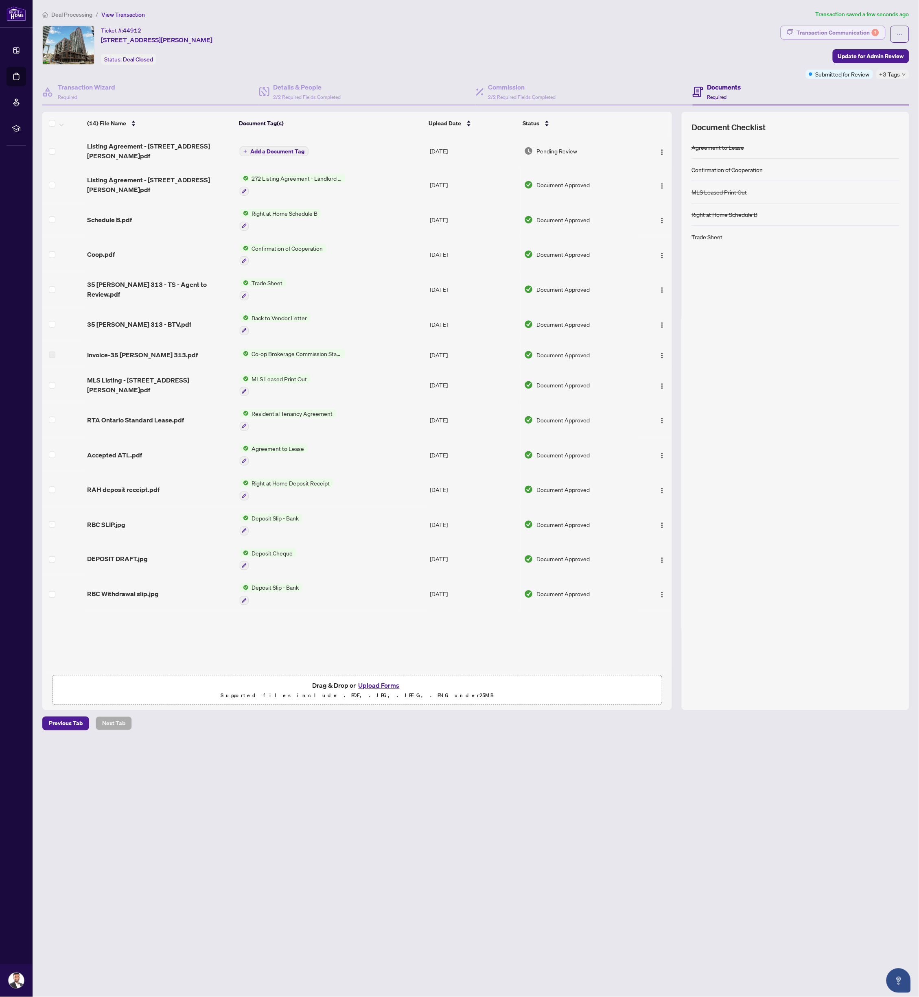
click at [866, 31] on div "Transaction Communication 1" at bounding box center [838, 32] width 82 height 13
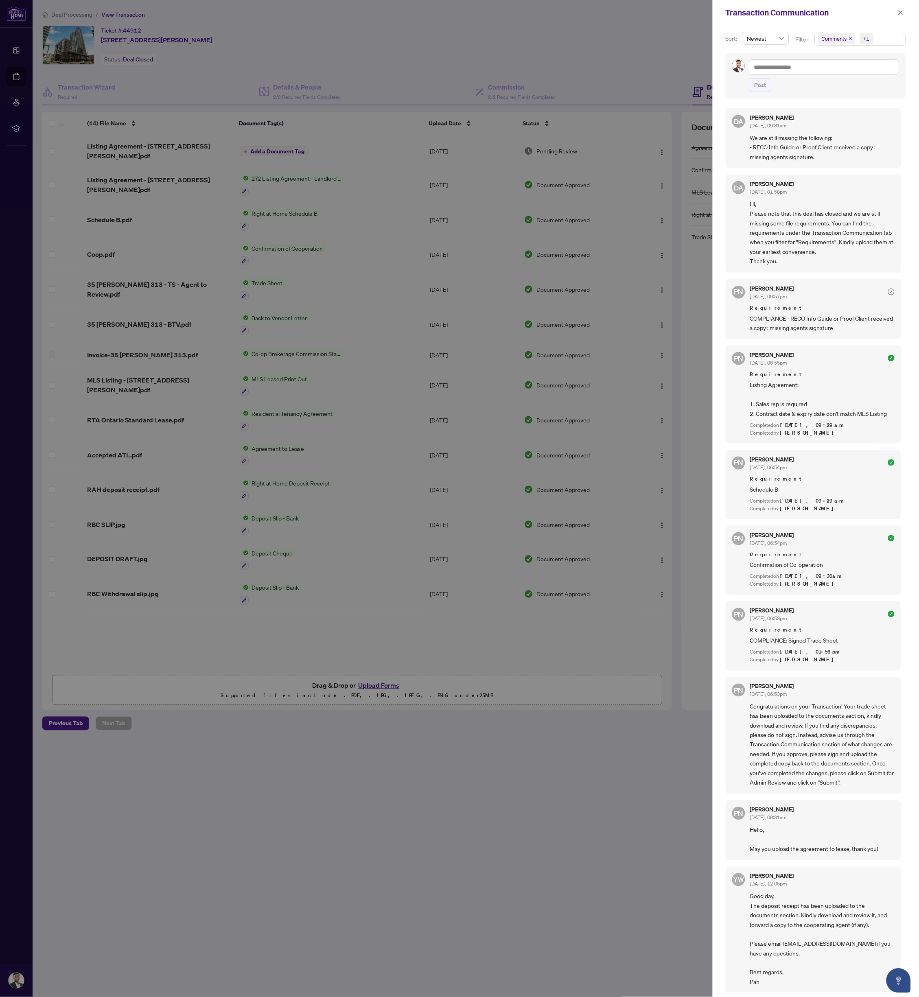
click at [655, 56] on div at bounding box center [459, 498] width 919 height 997
click at [904, 12] on button "button" at bounding box center [901, 13] width 11 height 10
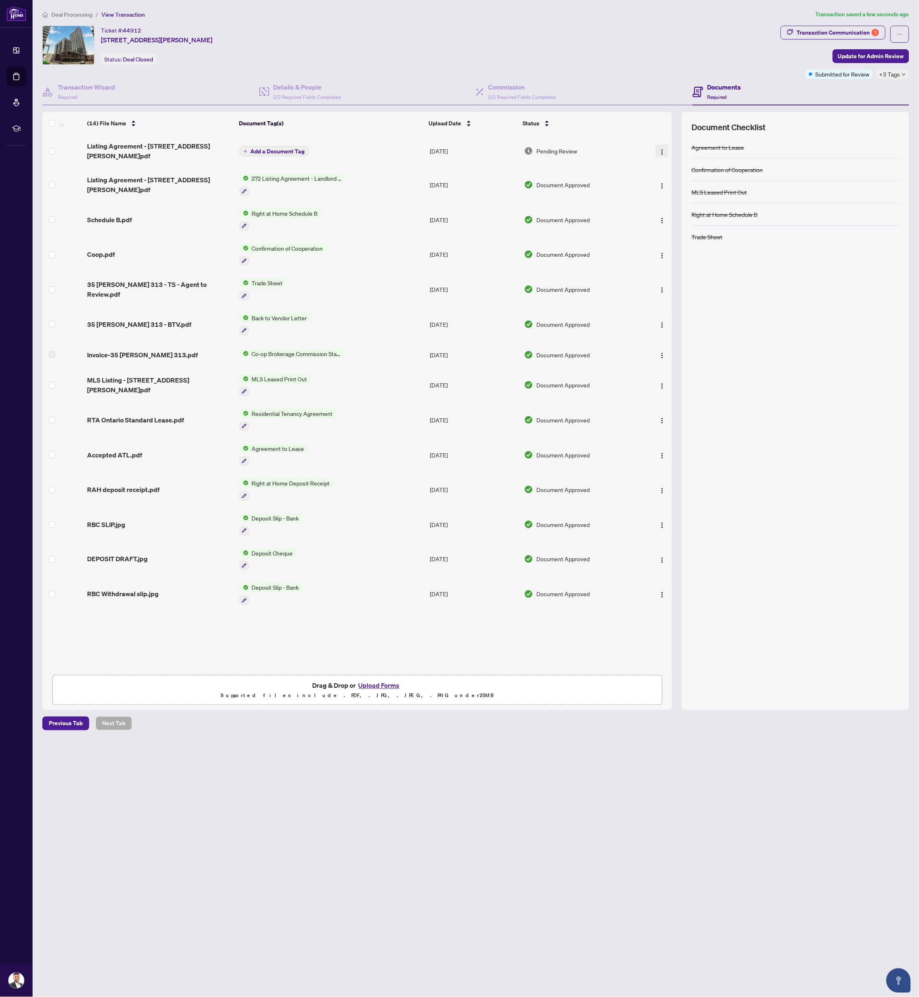
click at [663, 149] on img "button" at bounding box center [662, 152] width 7 height 7
click at [677, 239] on span "Archive" at bounding box center [699, 243] width 78 height 9
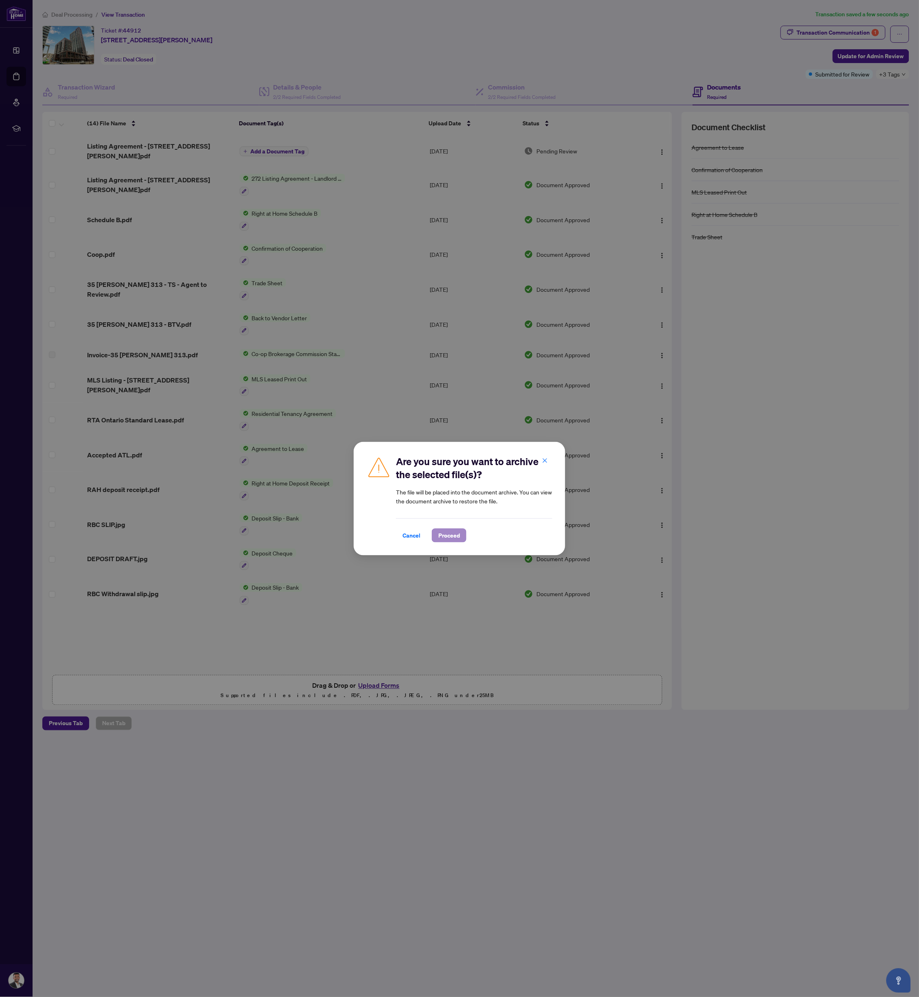
click at [432, 539] on button "Proceed" at bounding box center [449, 536] width 35 height 14
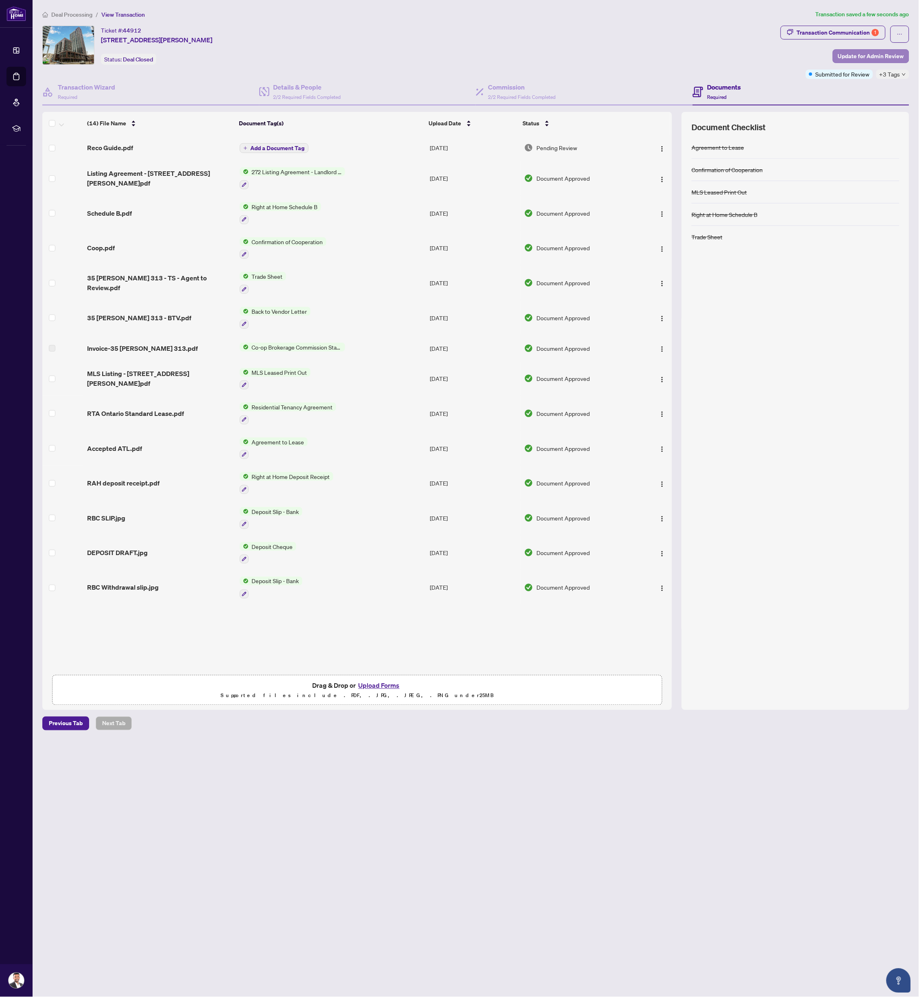
click at [866, 52] on span "Update for Admin Review" at bounding box center [871, 56] width 66 height 13
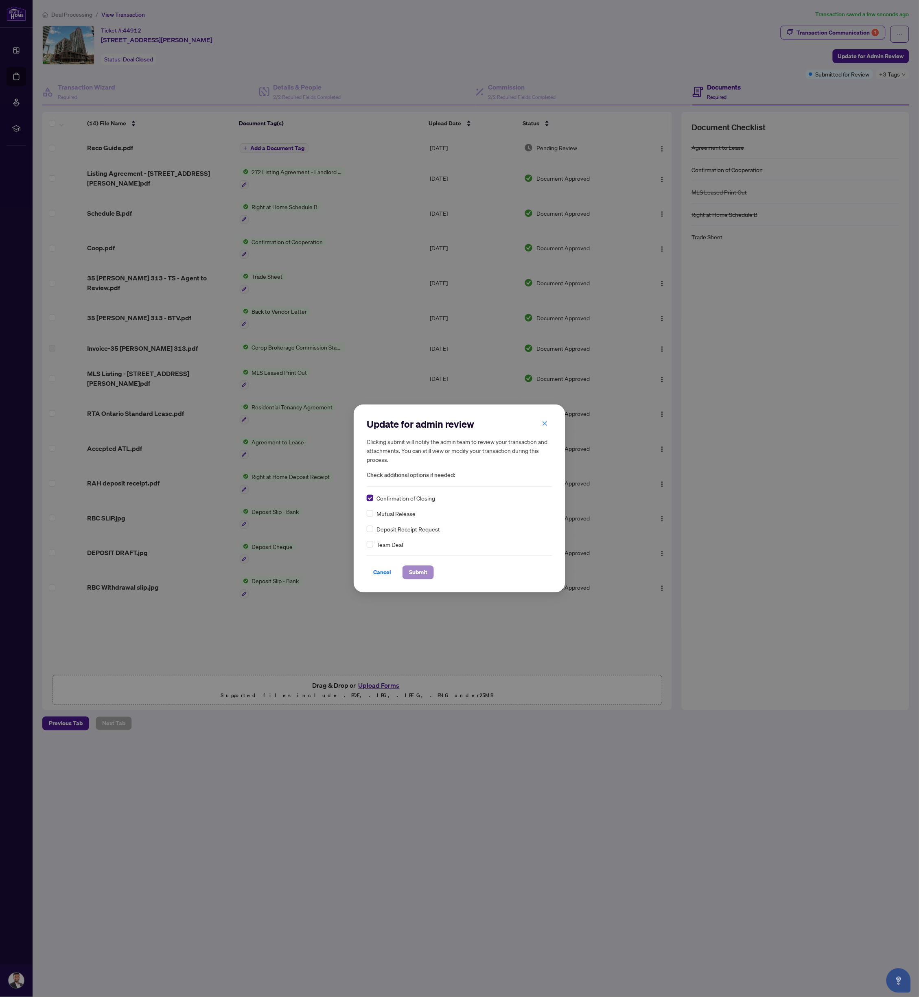
click at [423, 567] on span "Submit" at bounding box center [418, 572] width 18 height 13
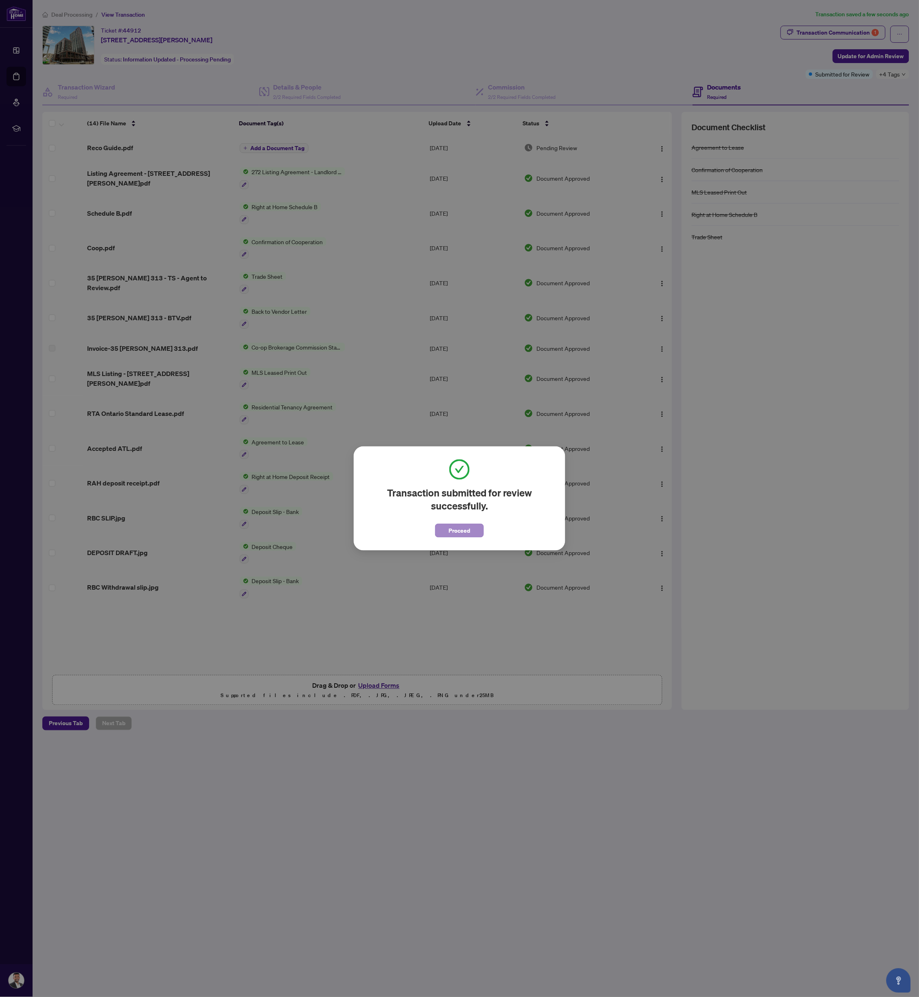
click at [471, 526] on button "Proceed" at bounding box center [459, 531] width 49 height 14
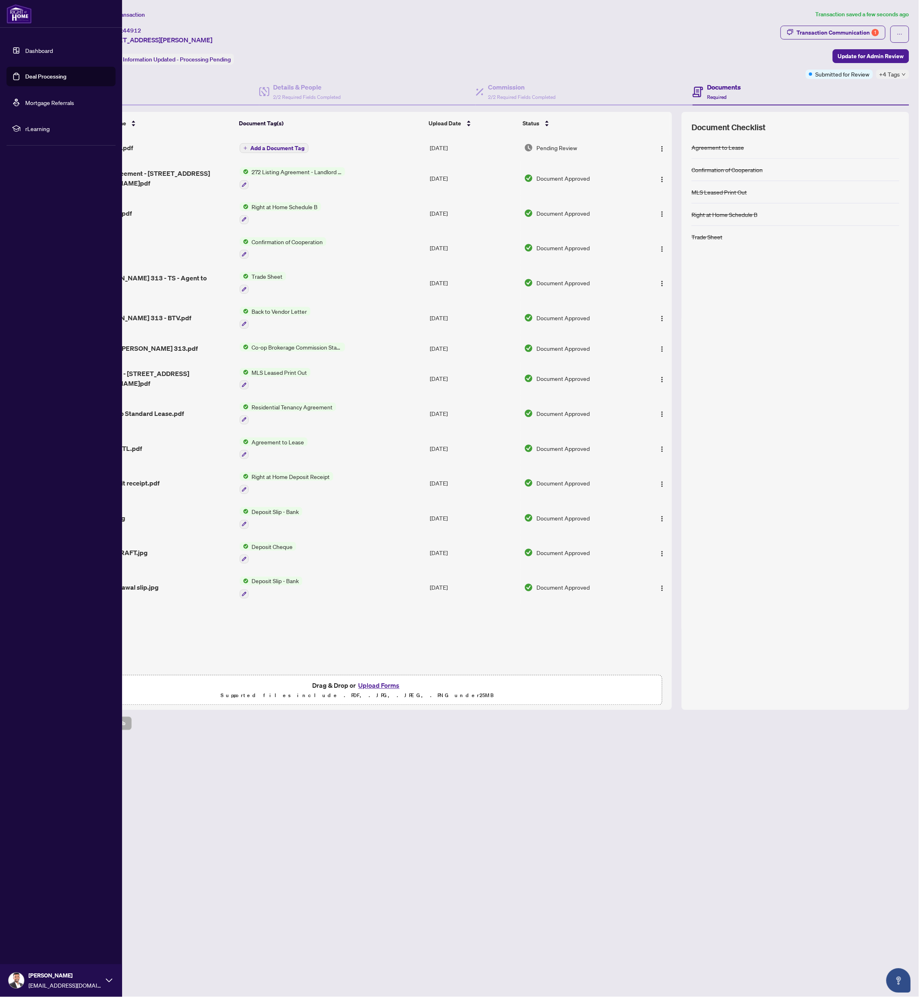
click at [25, 74] on link "Deal Processing" at bounding box center [45, 76] width 41 height 7
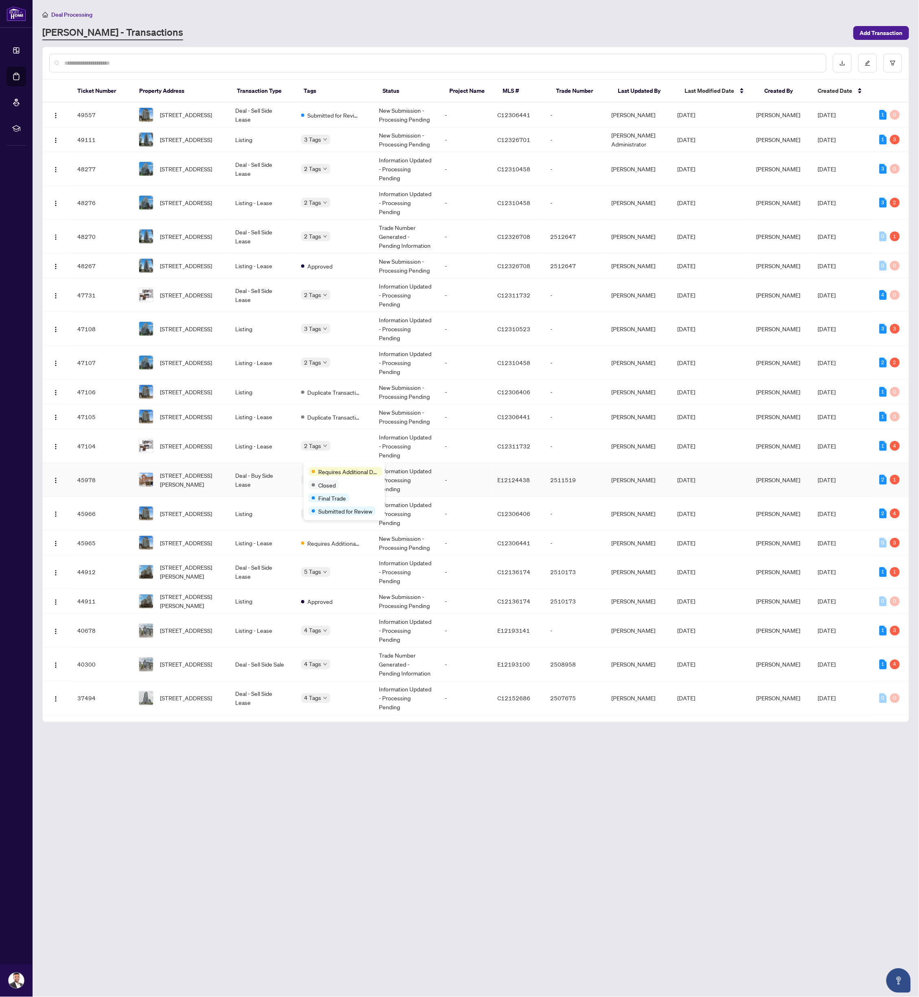
click at [318, 467] on div "Requires Additional Docs Closed Final Trade Submitted for Review" at bounding box center [344, 491] width 81 height 59
click at [231, 465] on td "Deal - Buy Side Lease" at bounding box center [262, 480] width 66 height 34
click at [322, 436] on span "Requires Additional Docs" at bounding box center [348, 438] width 61 height 9
click at [57, 390] on img "button" at bounding box center [56, 393] width 7 height 7
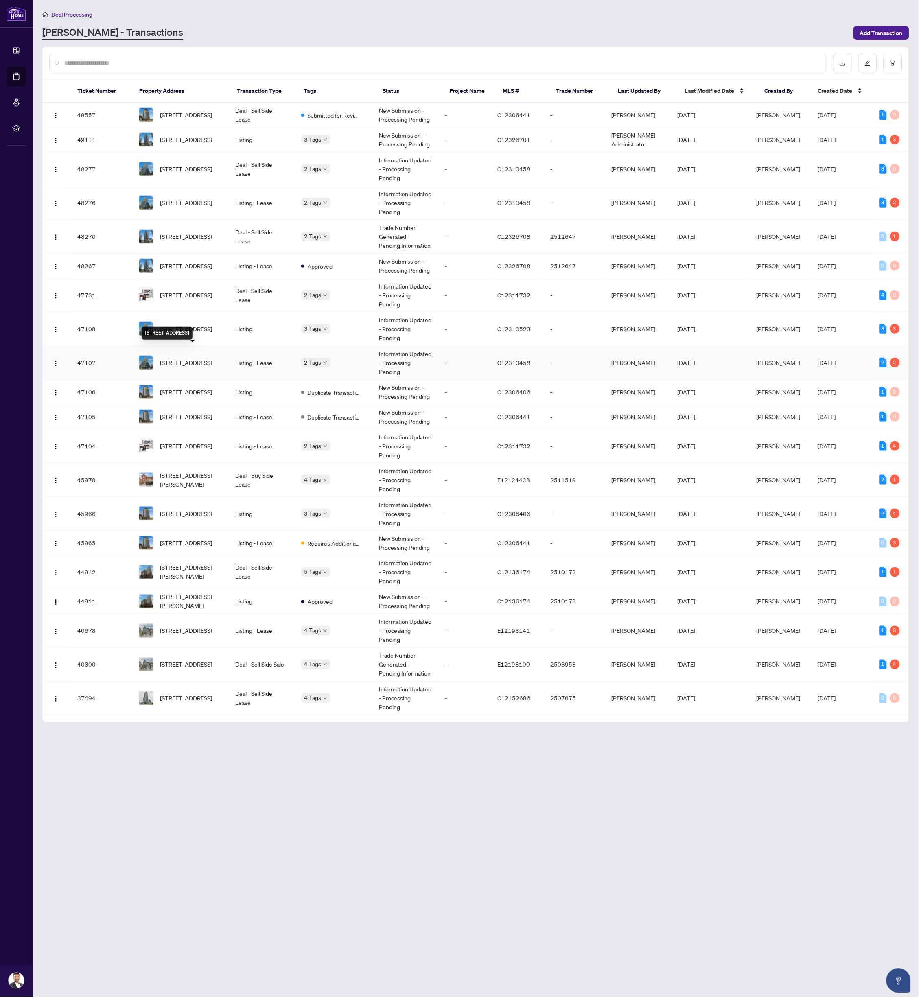
click at [212, 358] on span "[STREET_ADDRESS]" at bounding box center [186, 362] width 52 height 9
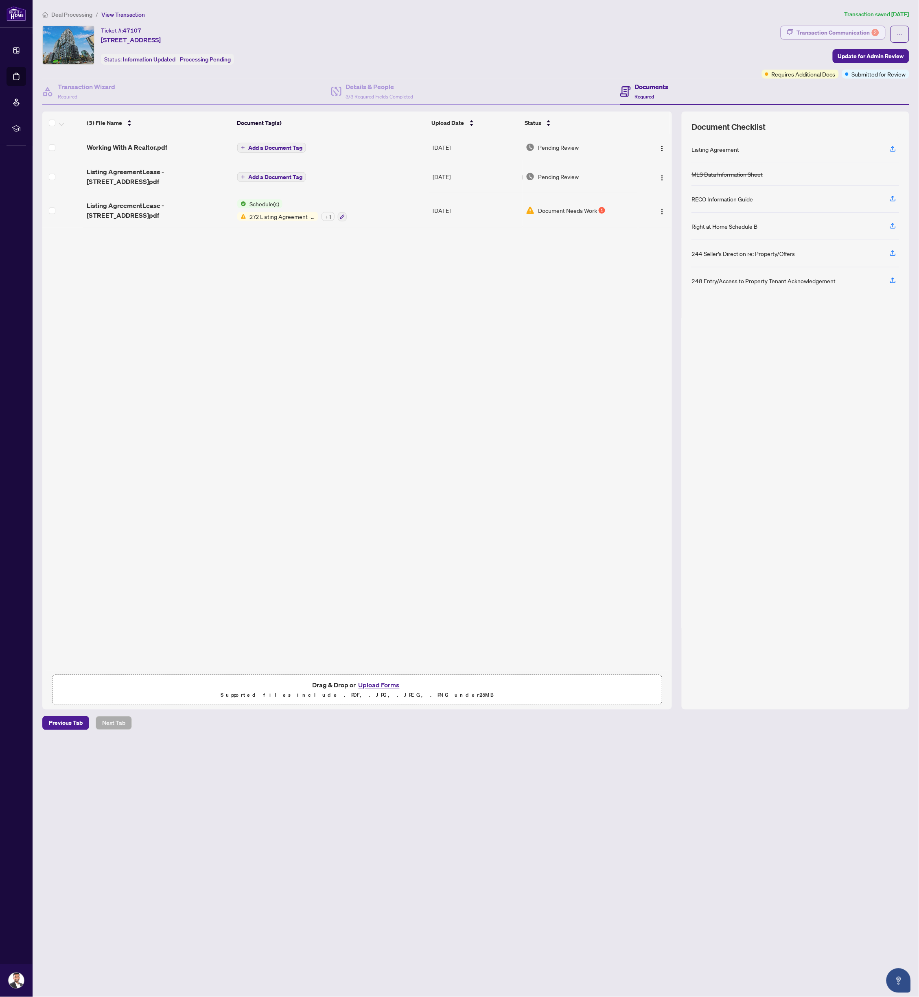
click at [850, 26] on div "Transaction Communication 2" at bounding box center [838, 32] width 82 height 13
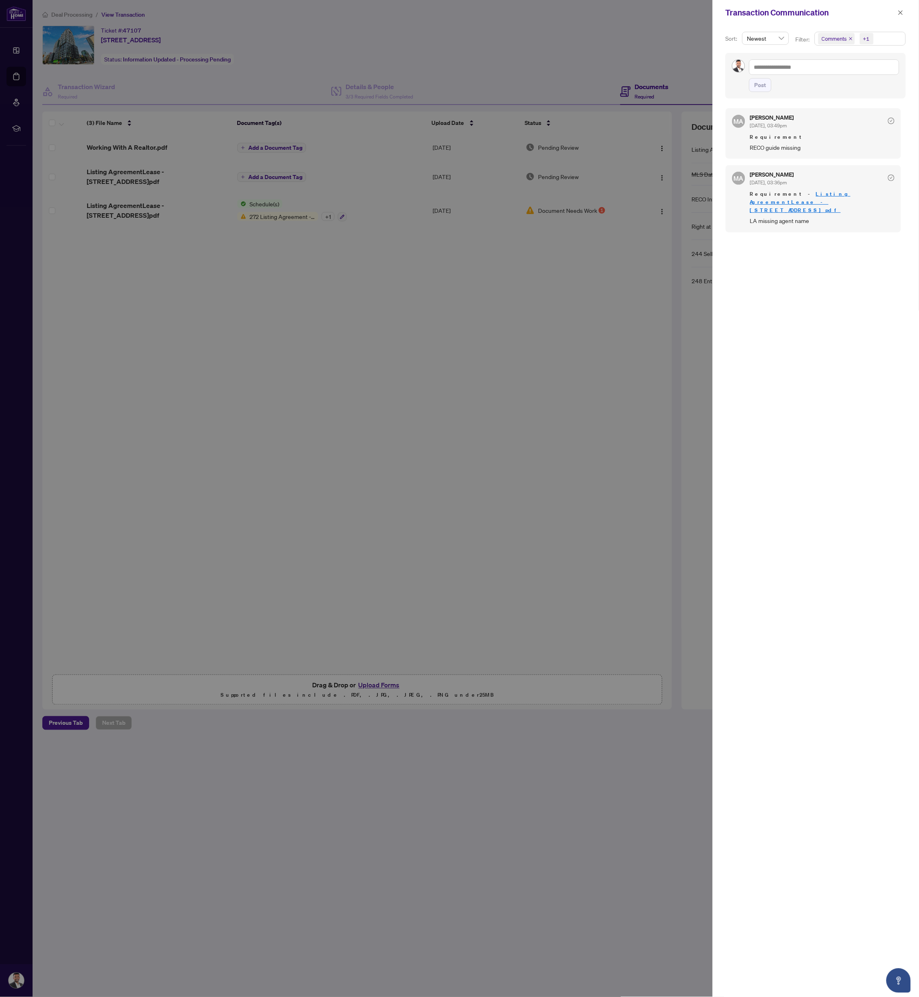
click at [907, 12] on div "Transaction Communication" at bounding box center [816, 12] width 206 height 25
click at [900, 13] on icon "close" at bounding box center [901, 12] width 4 height 4
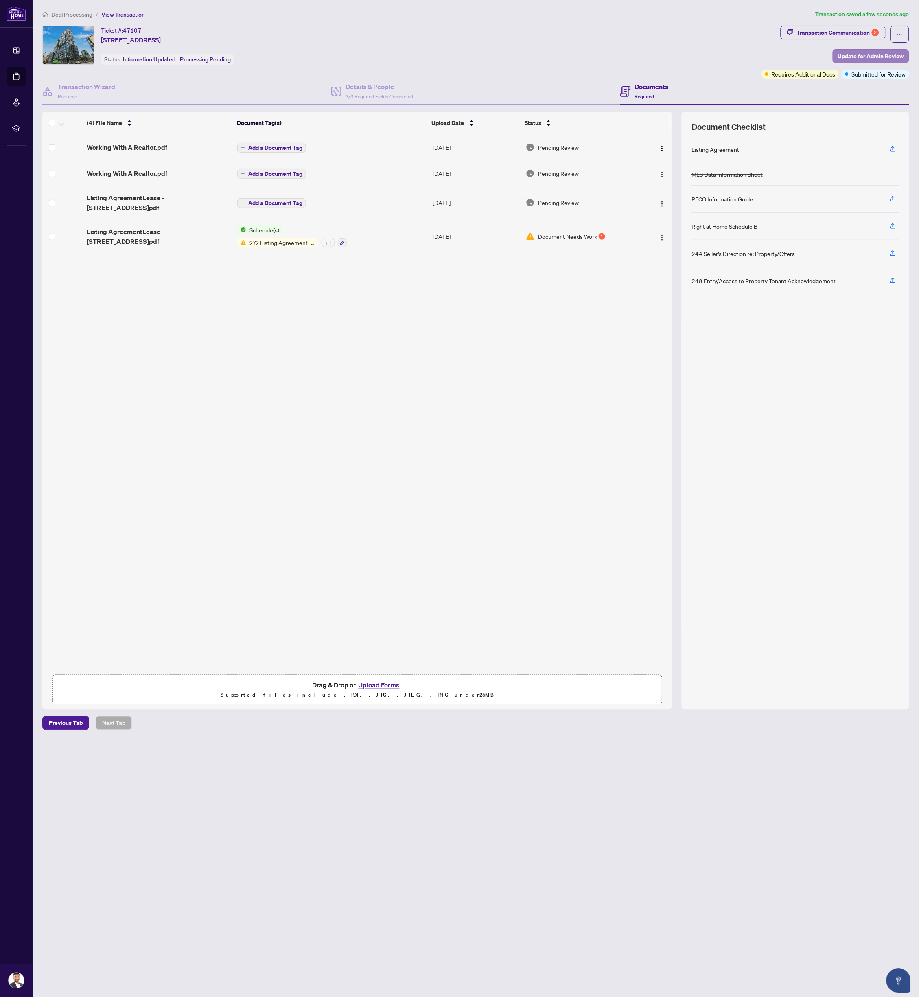
click at [861, 52] on span "Update for Admin Review" at bounding box center [871, 56] width 66 height 13
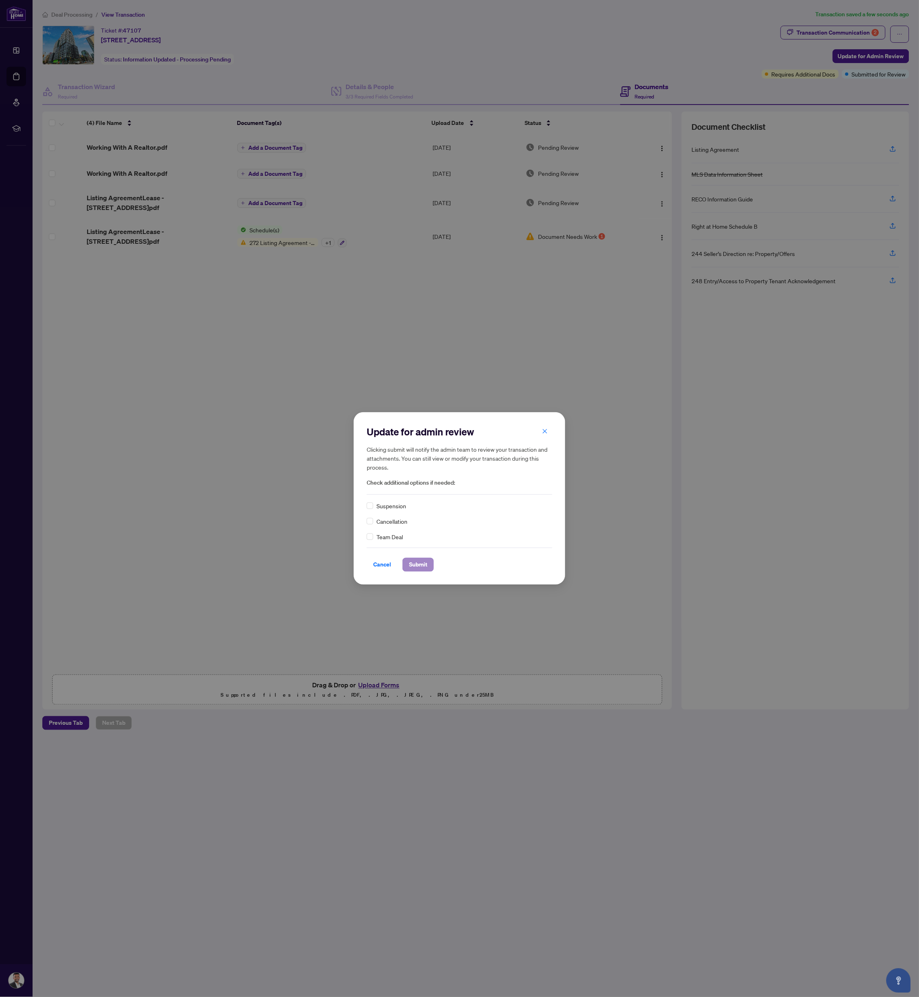
click at [423, 562] on span "Submit" at bounding box center [418, 565] width 18 height 13
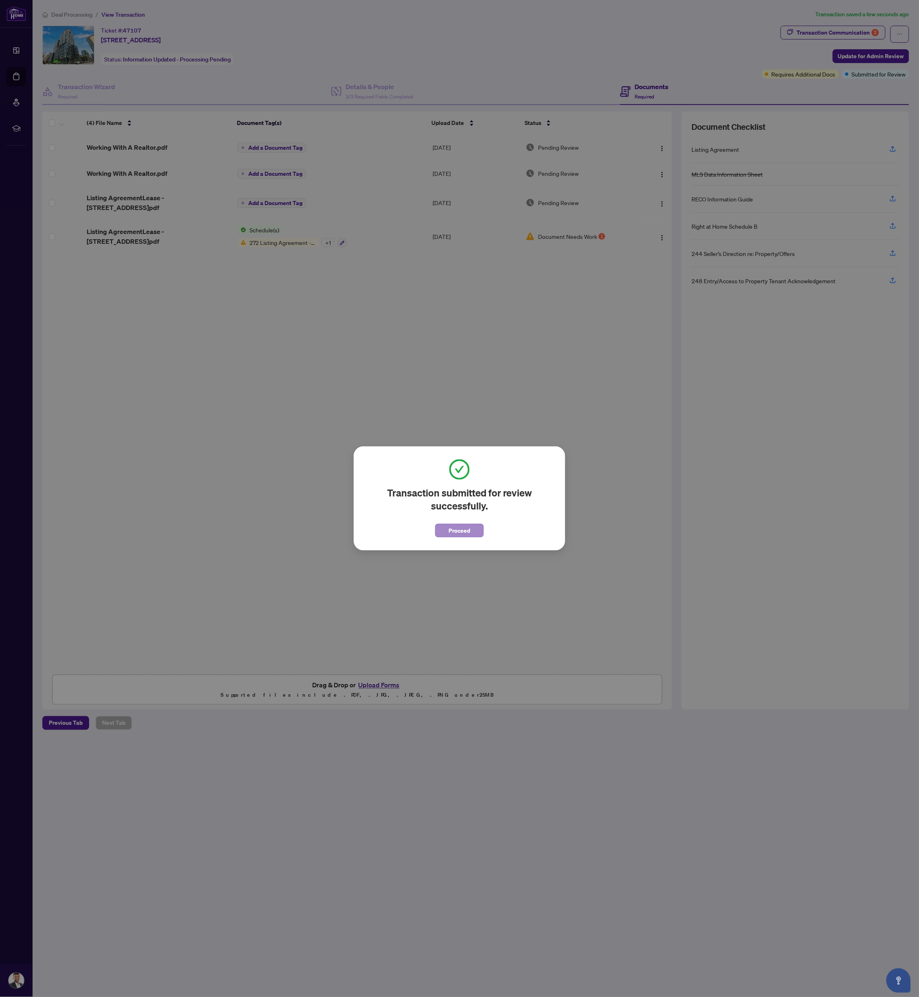
click at [469, 526] on span "Proceed" at bounding box center [460, 530] width 22 height 13
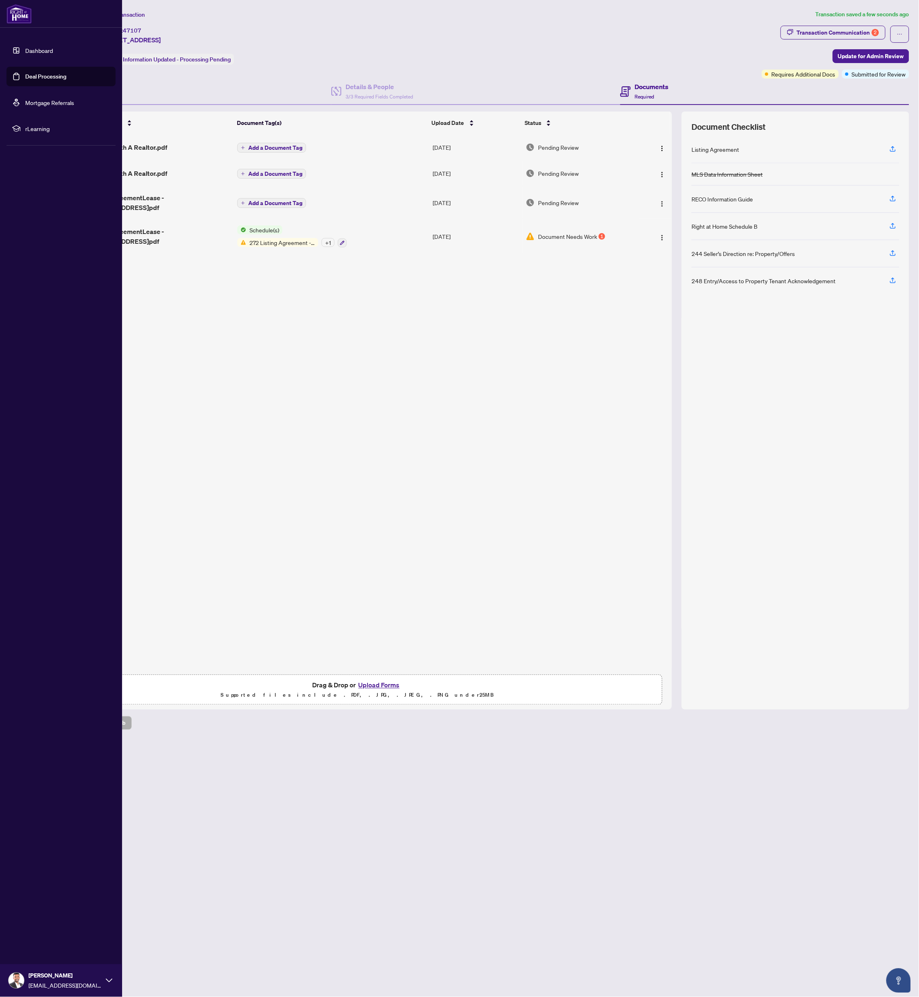
click at [29, 75] on link "Deal Processing" at bounding box center [45, 76] width 41 height 7
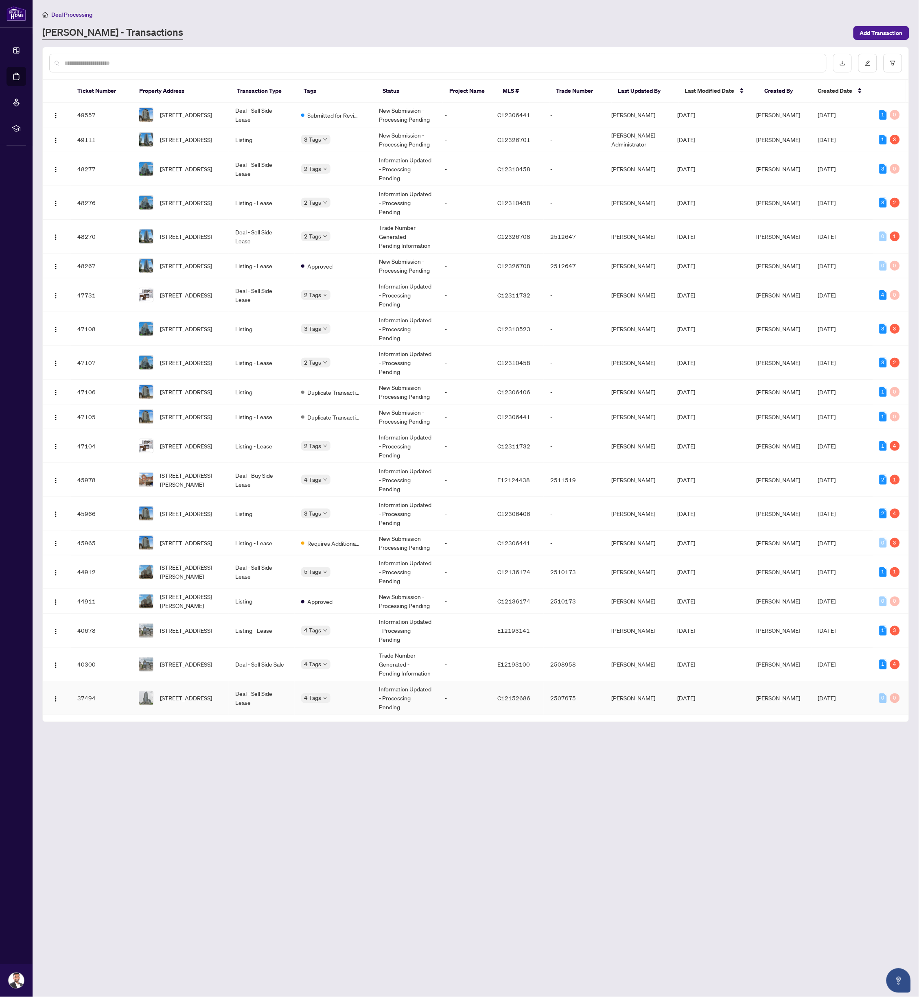
click at [243, 712] on main "Deal Processing RAHR - Transactions Add Transaction Ticket Number Property Addr…" at bounding box center [476, 498] width 887 height 997
click at [566, 199] on td "-" at bounding box center [574, 203] width 61 height 34
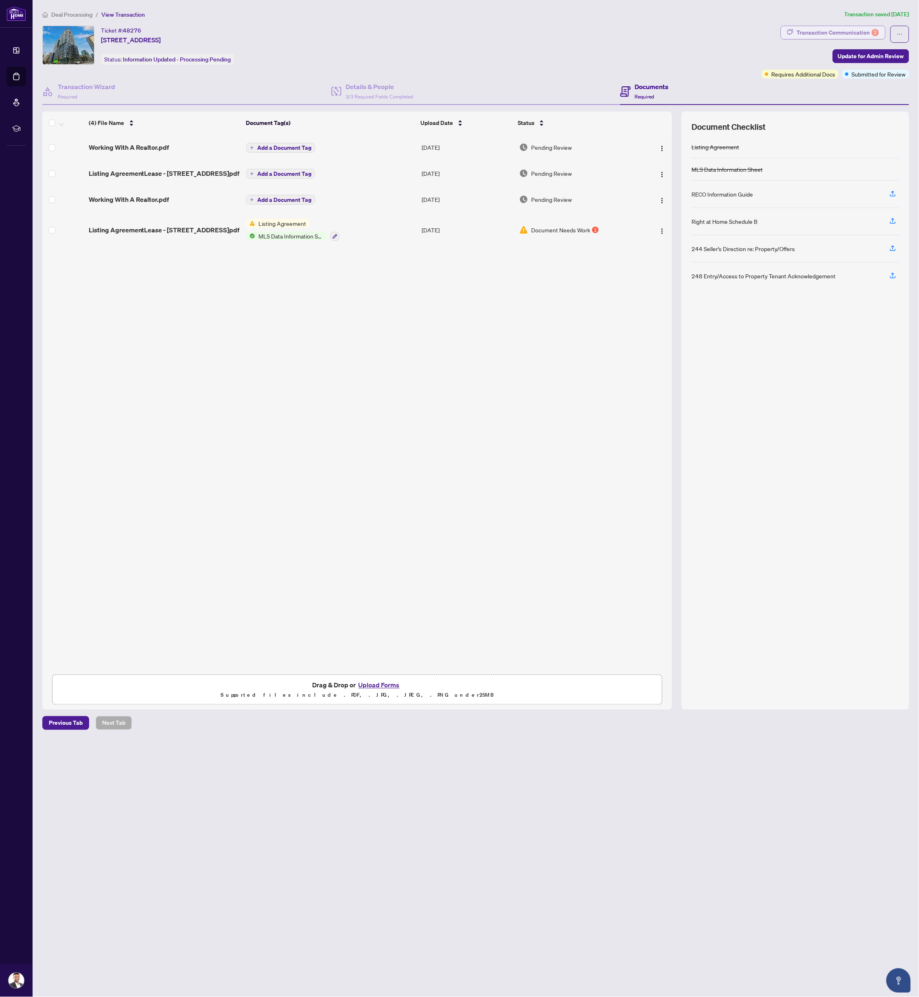
click at [866, 36] on div "Transaction Communication 2" at bounding box center [838, 32] width 82 height 13
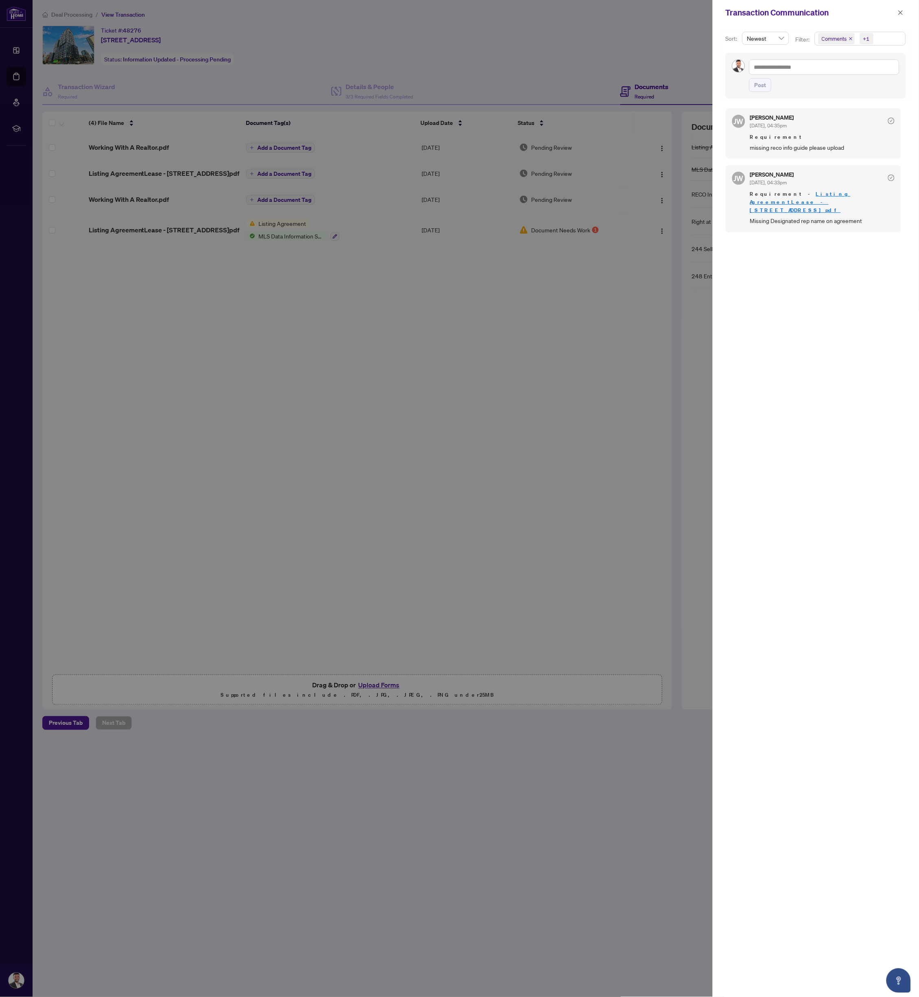
click at [580, 284] on div at bounding box center [459, 498] width 919 height 997
click at [899, 11] on icon "close" at bounding box center [901, 12] width 4 height 4
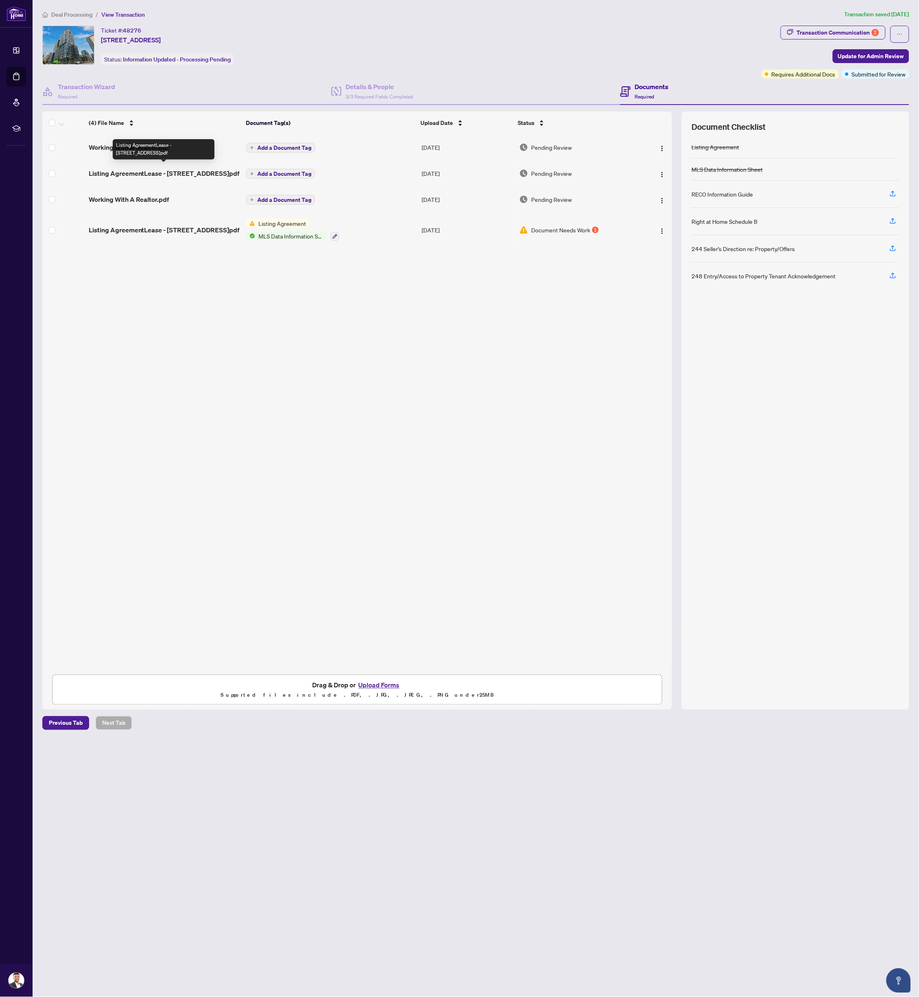
click at [100, 169] on span "Listing AgreementLease - [STREET_ADDRESS]pdf" at bounding box center [164, 174] width 151 height 10
click at [840, 26] on div "Transaction Communication 2" at bounding box center [838, 32] width 82 height 13
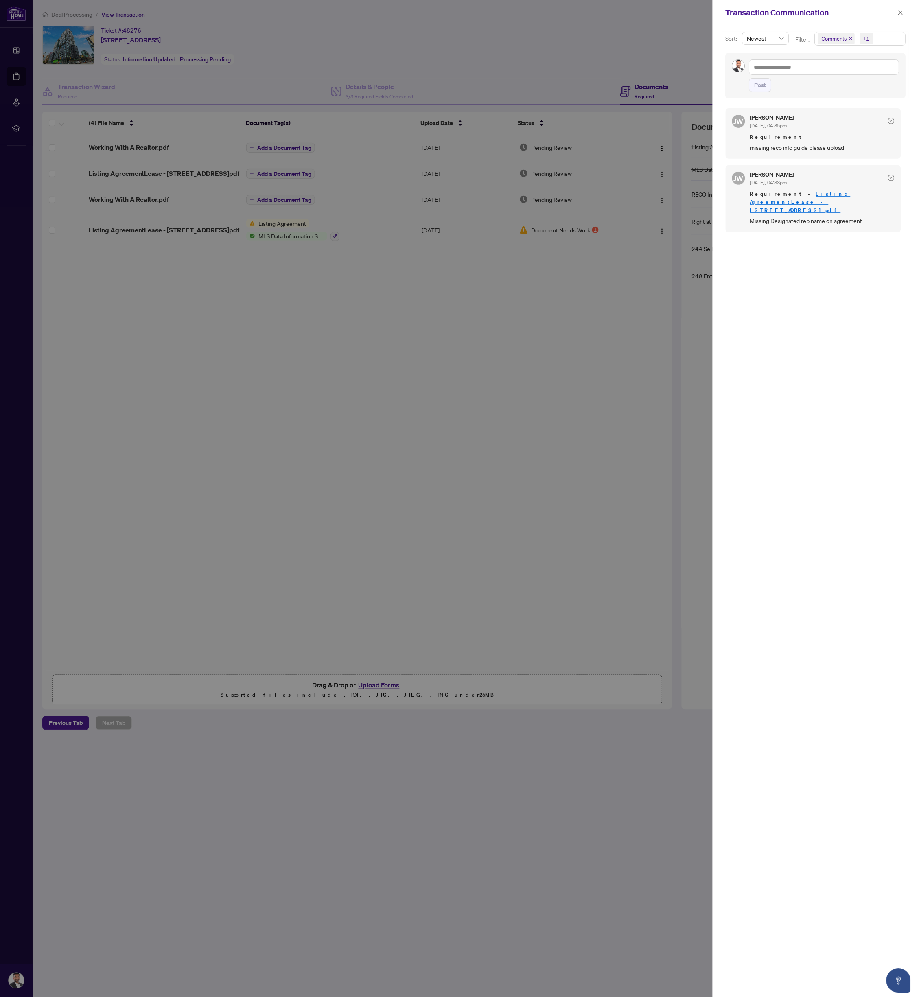
click at [646, 37] on div at bounding box center [459, 498] width 919 height 997
click at [901, 13] on icon "close" at bounding box center [901, 13] width 6 height 6
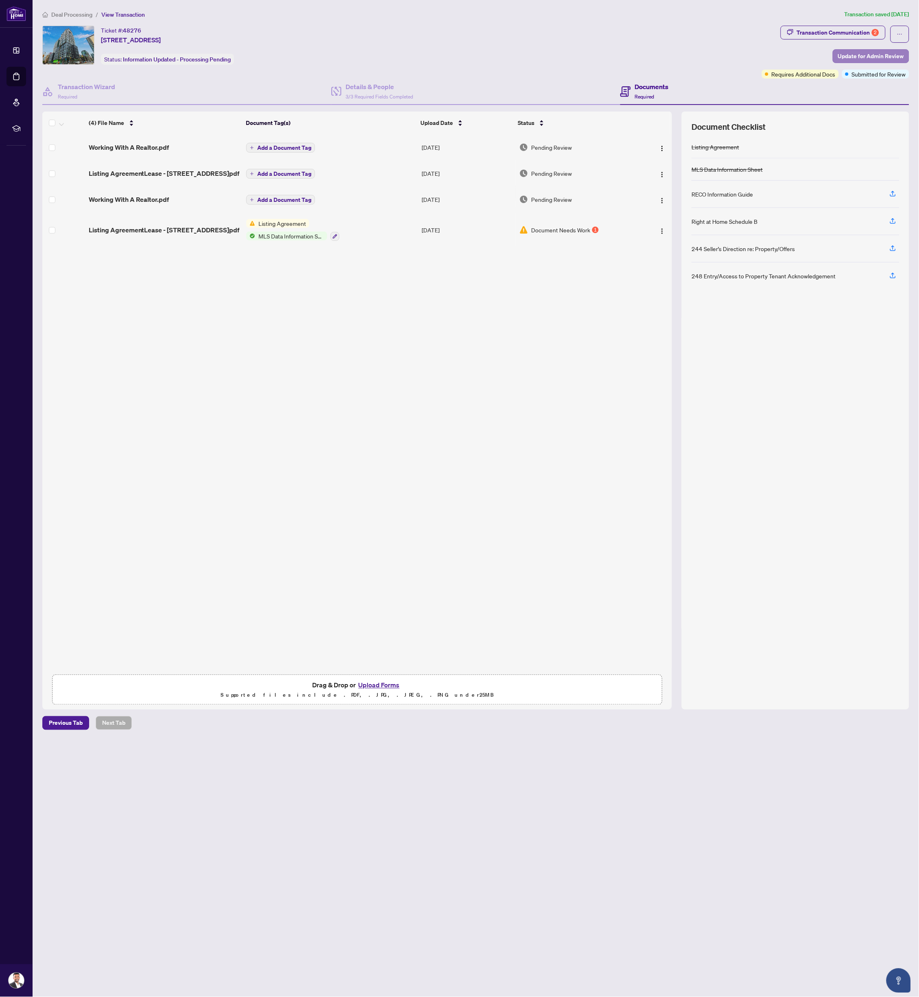
click at [859, 55] on span "Update for Admin Review" at bounding box center [871, 56] width 66 height 13
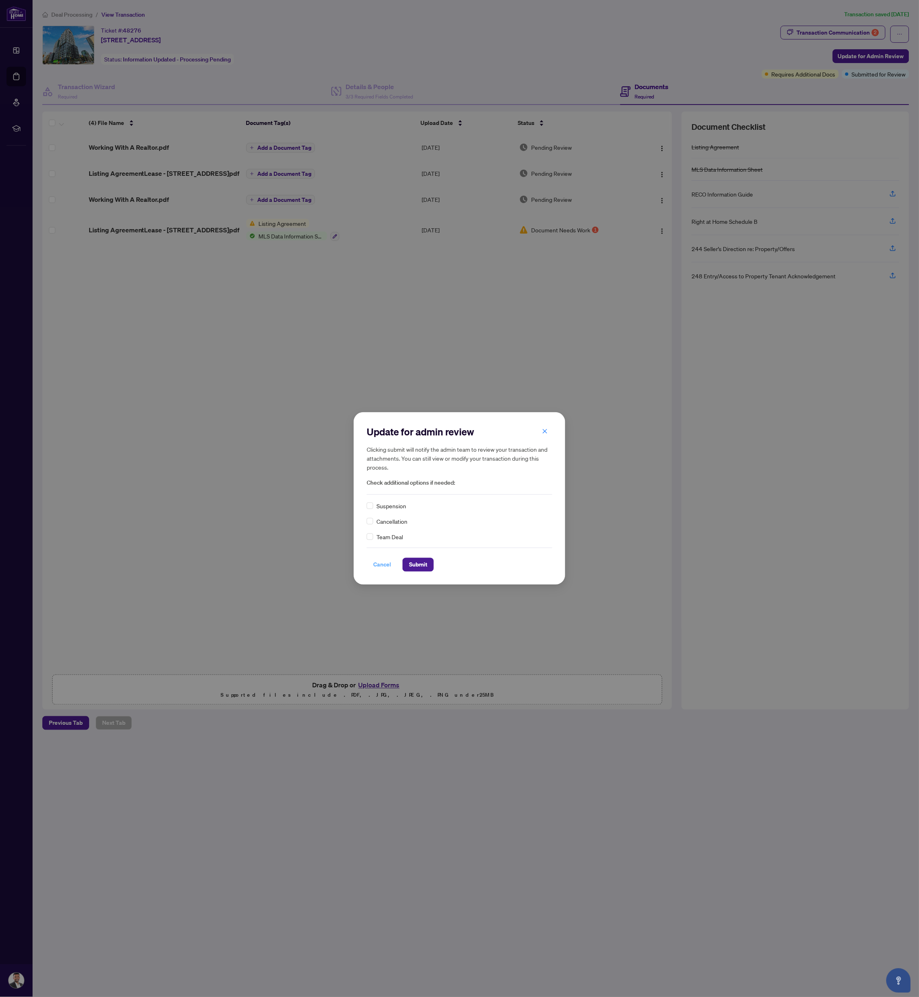
click at [386, 561] on span "Cancel" at bounding box center [382, 565] width 18 height 13
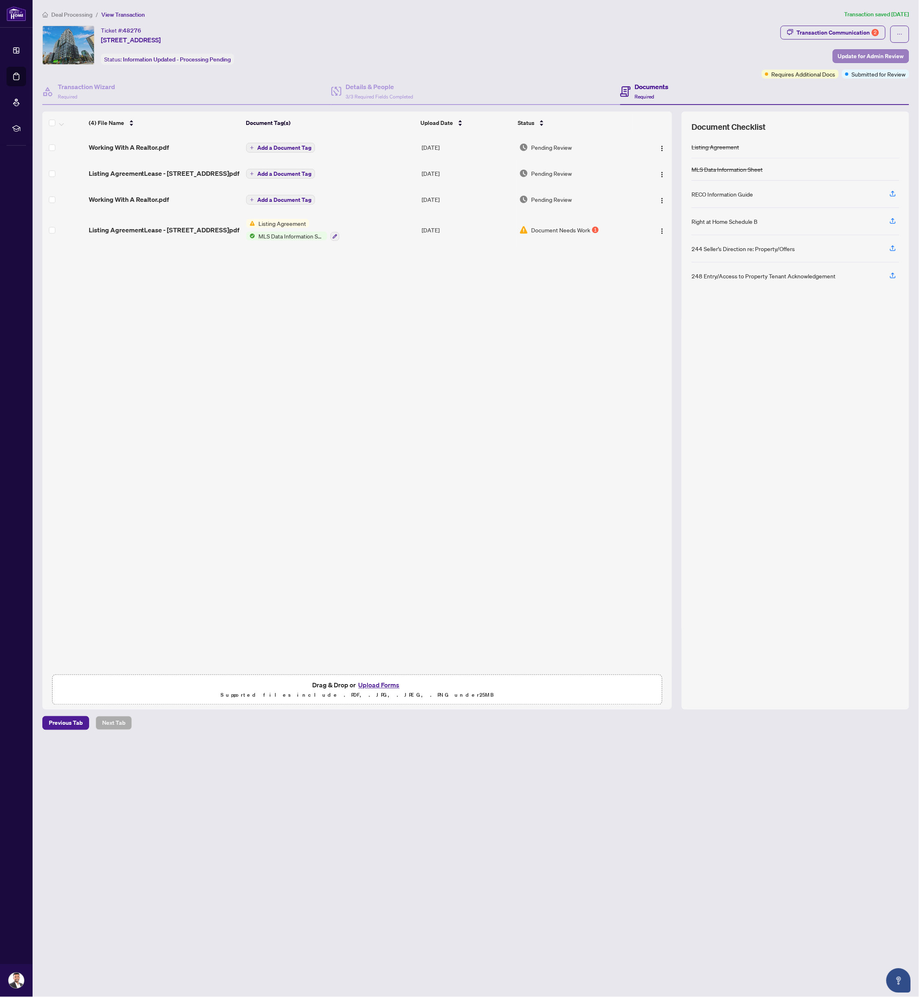
click at [851, 56] on span "Update for Admin Review" at bounding box center [871, 56] width 66 height 13
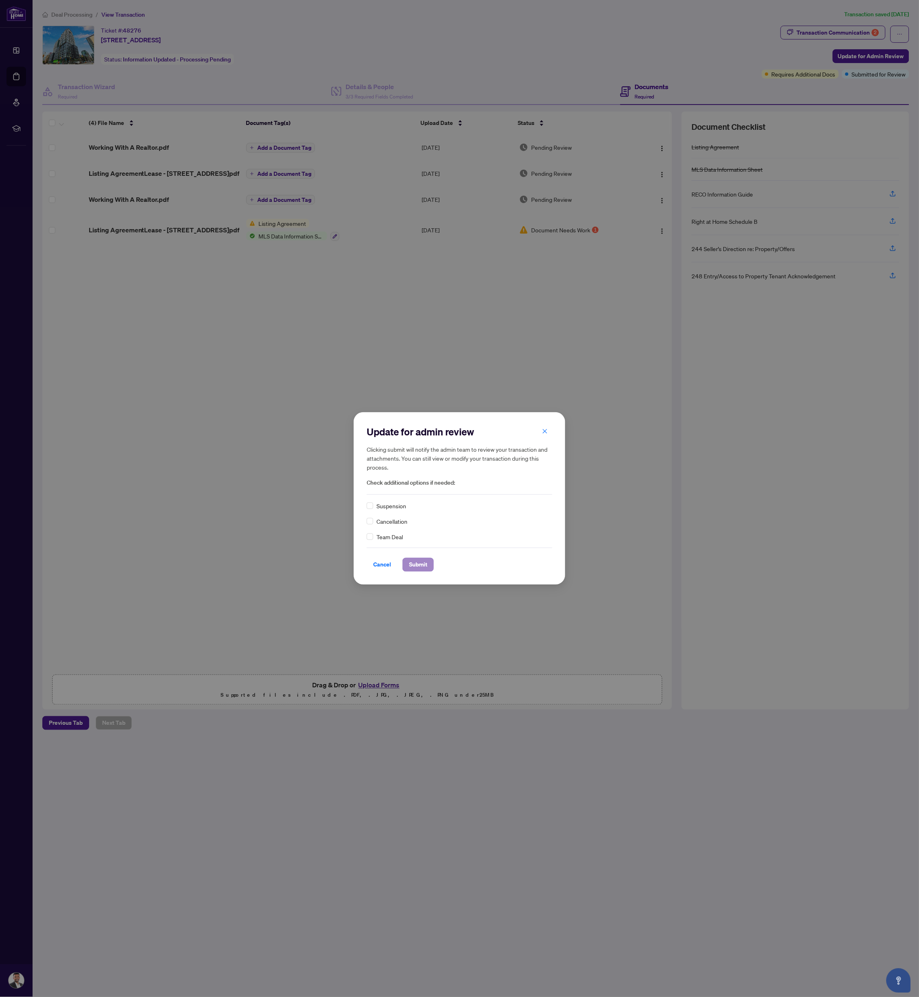
click at [416, 565] on span "Submit" at bounding box center [418, 565] width 18 height 13
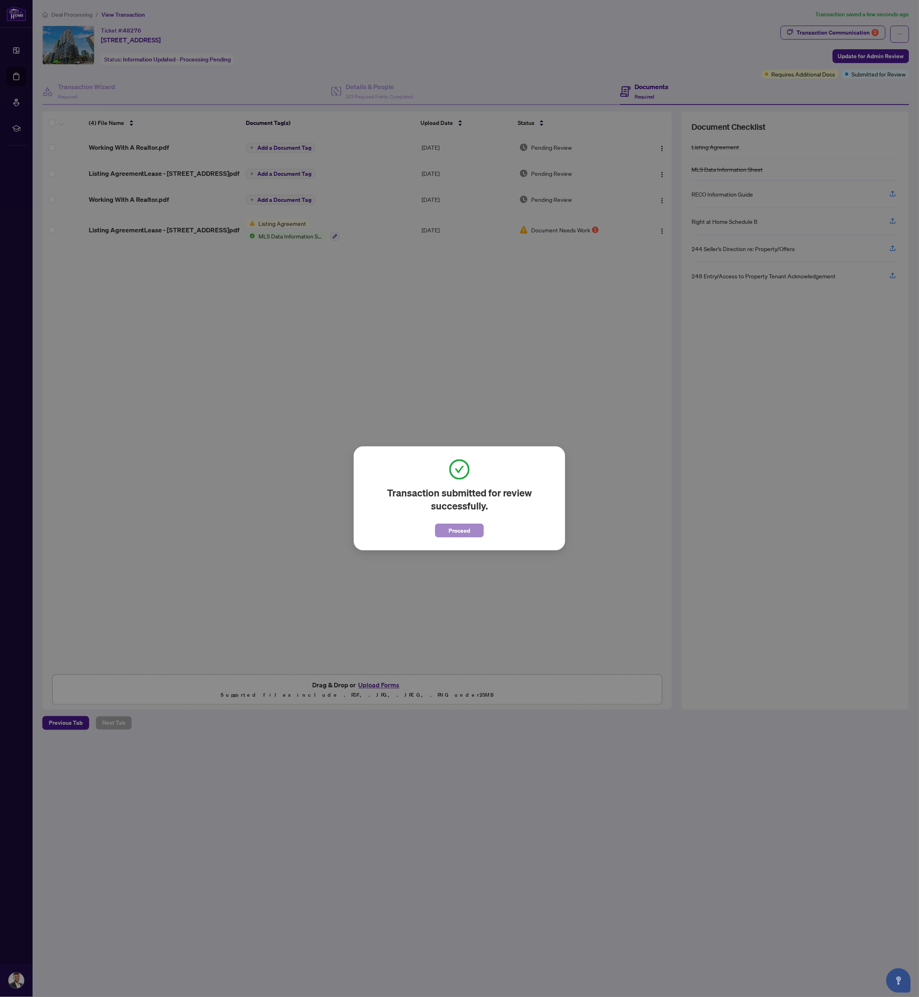
click at [469, 525] on span "Proceed" at bounding box center [460, 530] width 22 height 13
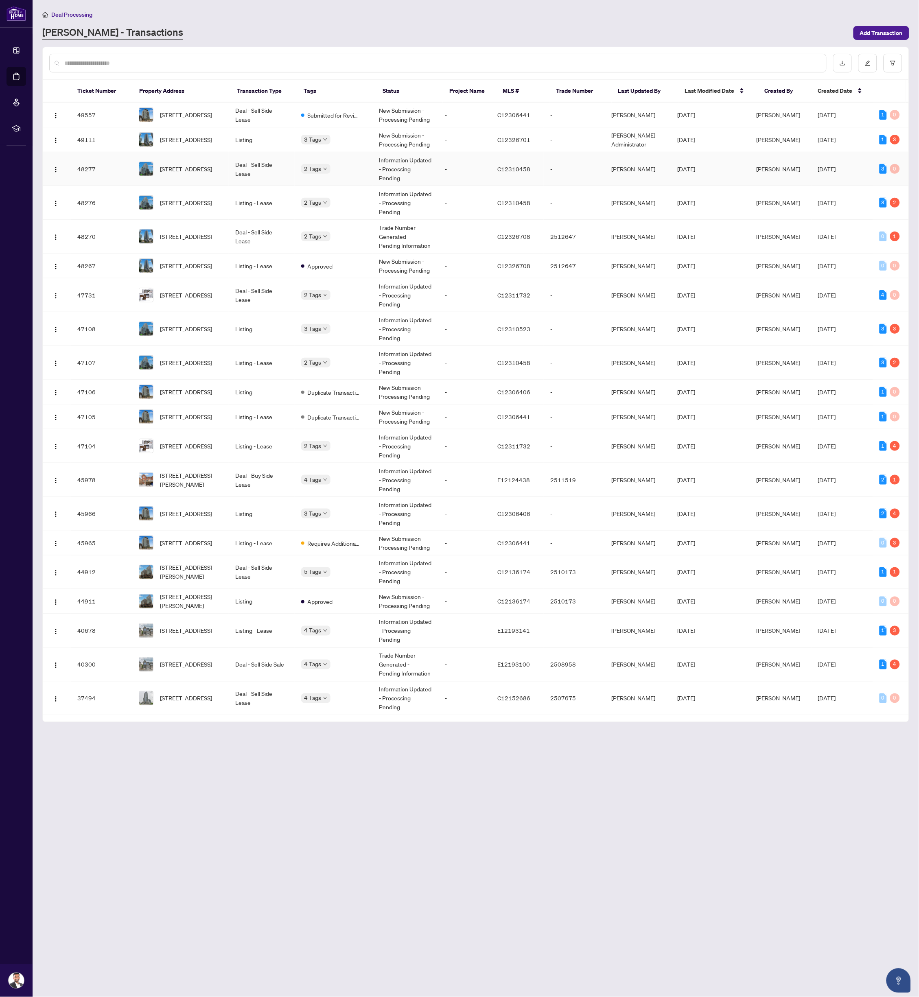
click at [325, 164] on body "Dashboard Deal Processing Mortgage Referrals rLearning Arunan Kuven arunan.kuve…" at bounding box center [459, 498] width 919 height 997
click at [476, 136] on td "-" at bounding box center [464, 139] width 53 height 25
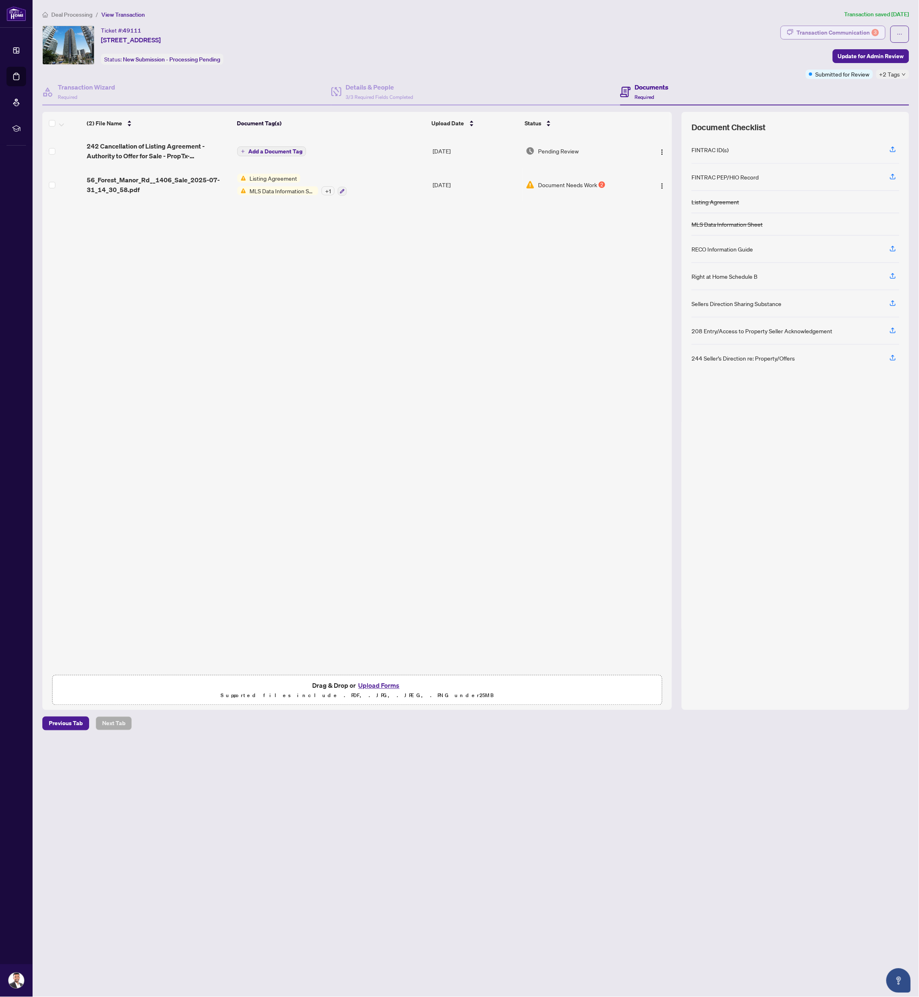
click at [820, 35] on div "Transaction Communication 3" at bounding box center [838, 32] width 82 height 13
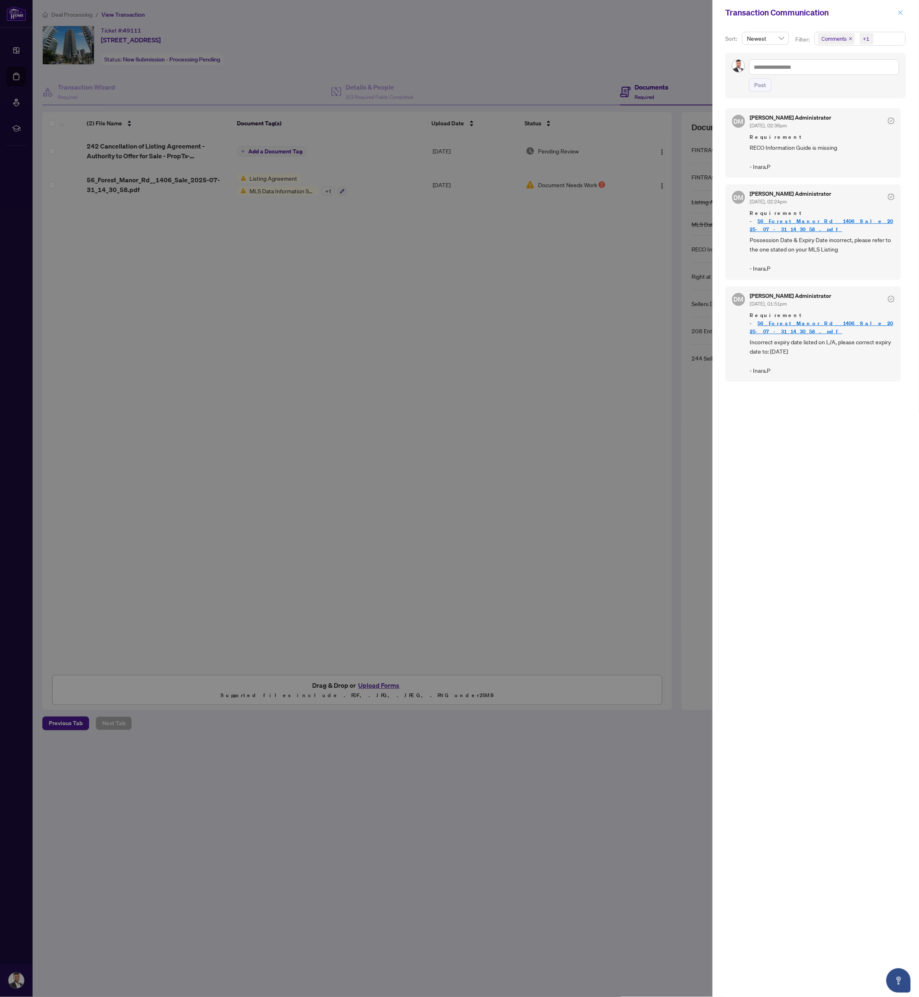
click at [905, 9] on button "button" at bounding box center [901, 13] width 11 height 10
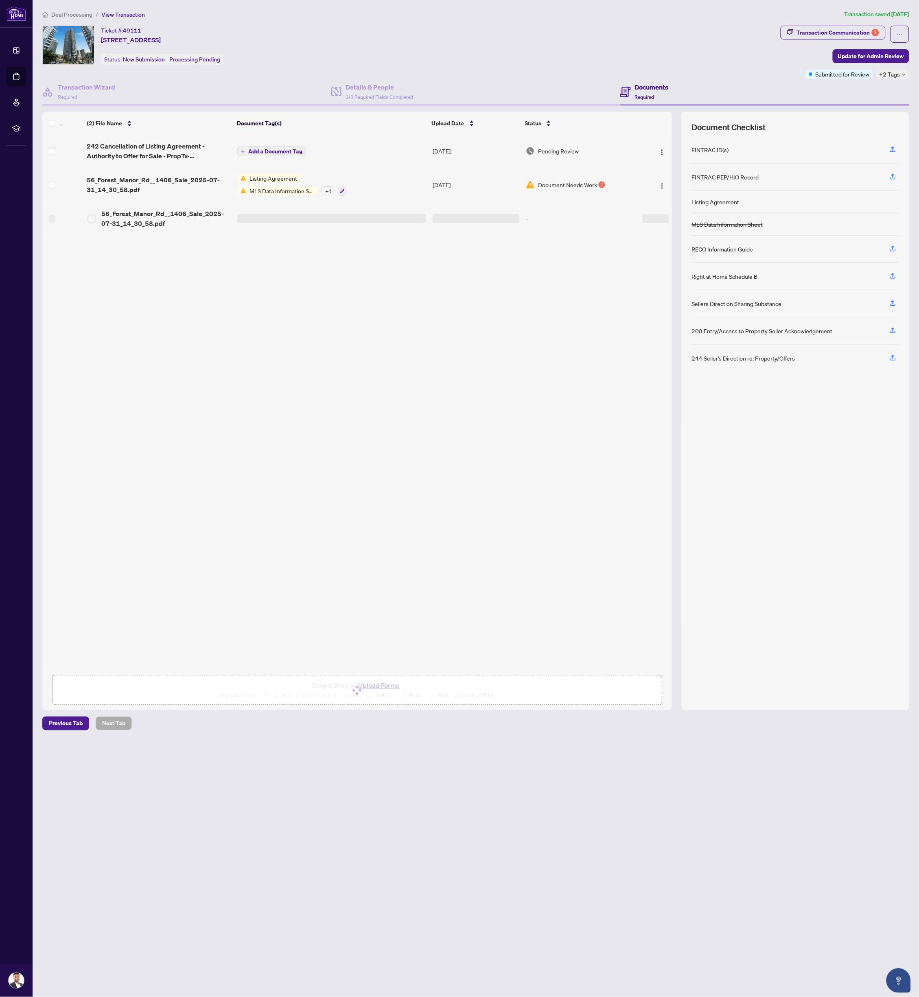
click at [290, 767] on main "Deal Processing / View Transaction Transaction saved 15 days ago Ticket #: 4911…" at bounding box center [476, 498] width 887 height 997
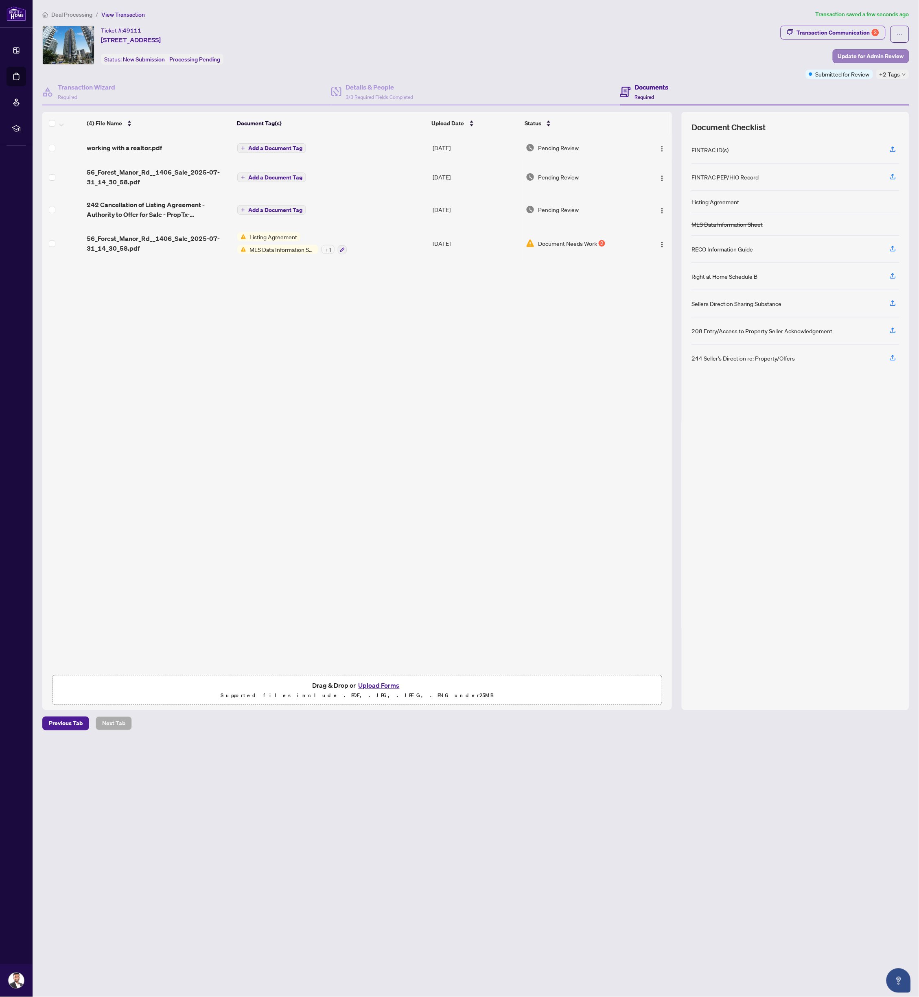
click at [854, 55] on span "Update for Admin Review" at bounding box center [871, 56] width 66 height 13
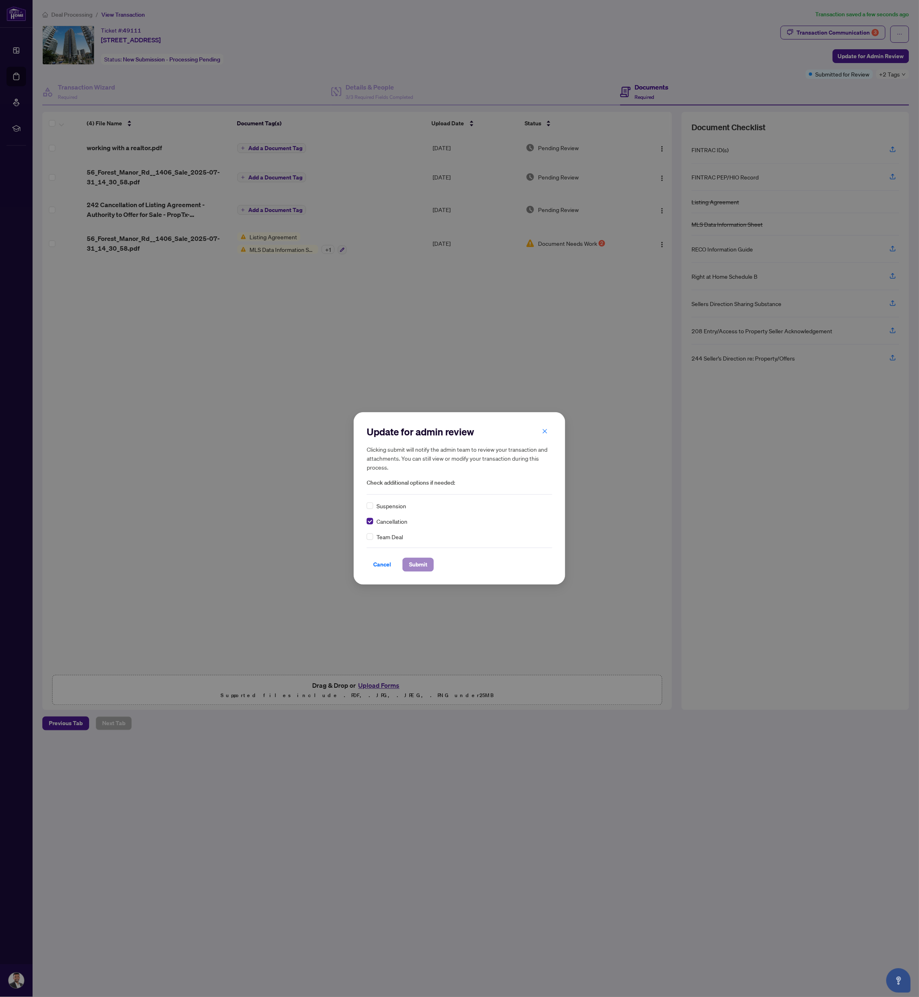
click at [425, 561] on span "Submit" at bounding box center [418, 565] width 18 height 13
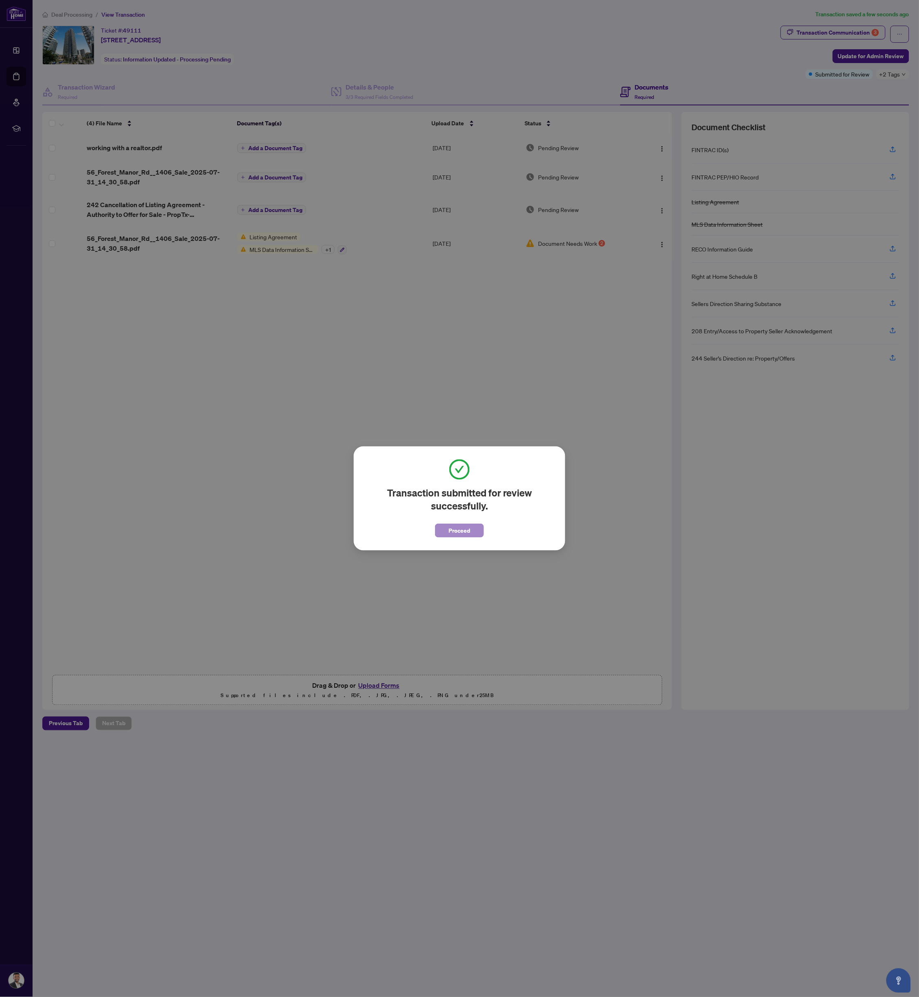
click at [467, 532] on span "Proceed" at bounding box center [460, 530] width 22 height 13
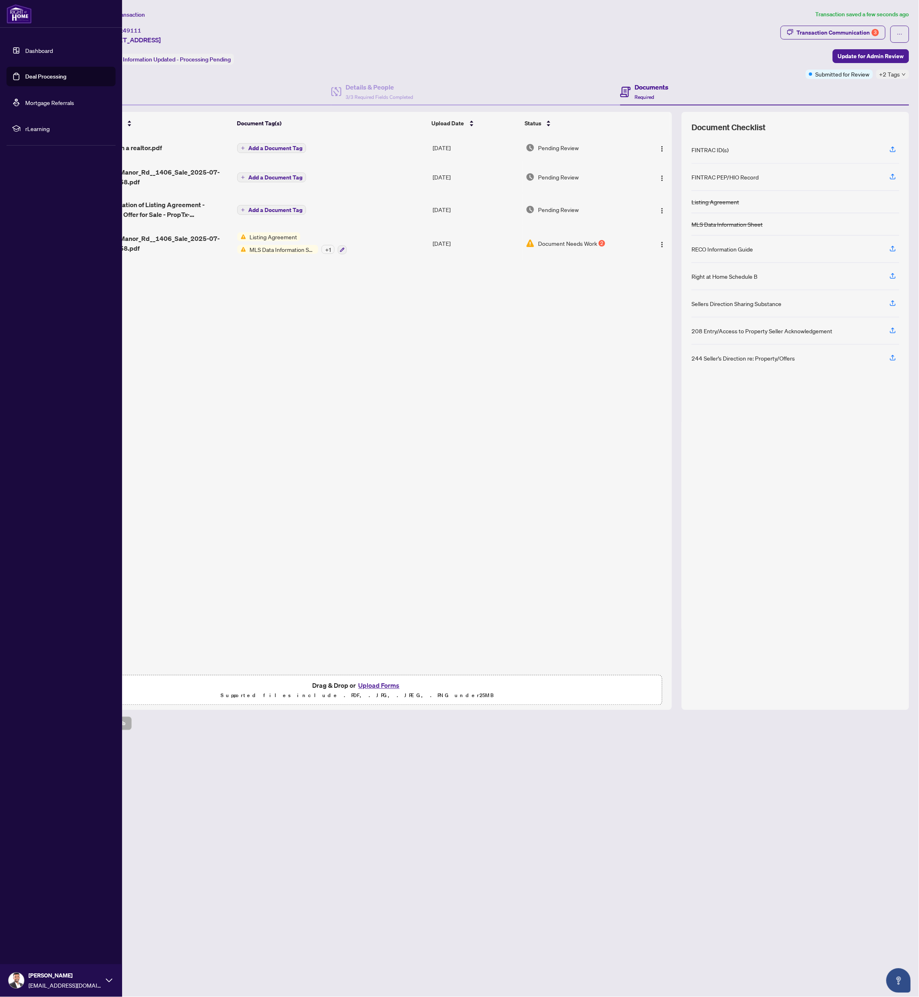
click at [25, 78] on link "Deal Processing" at bounding box center [45, 76] width 41 height 7
